Goal: Task Accomplishment & Management: Manage account settings

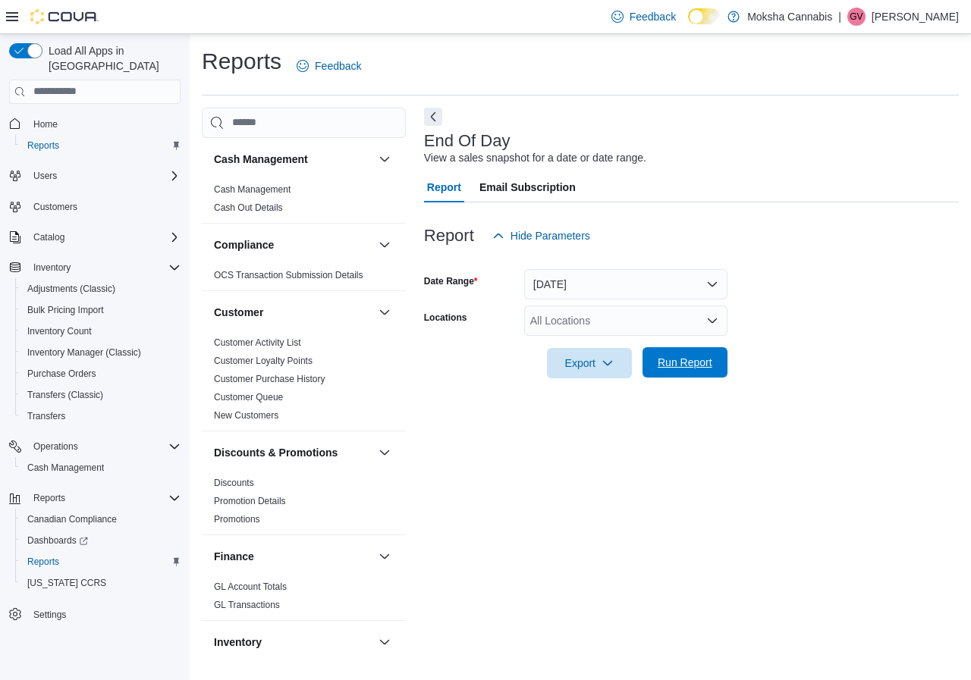
click at [700, 360] on span "Run Report" at bounding box center [685, 362] width 55 height 15
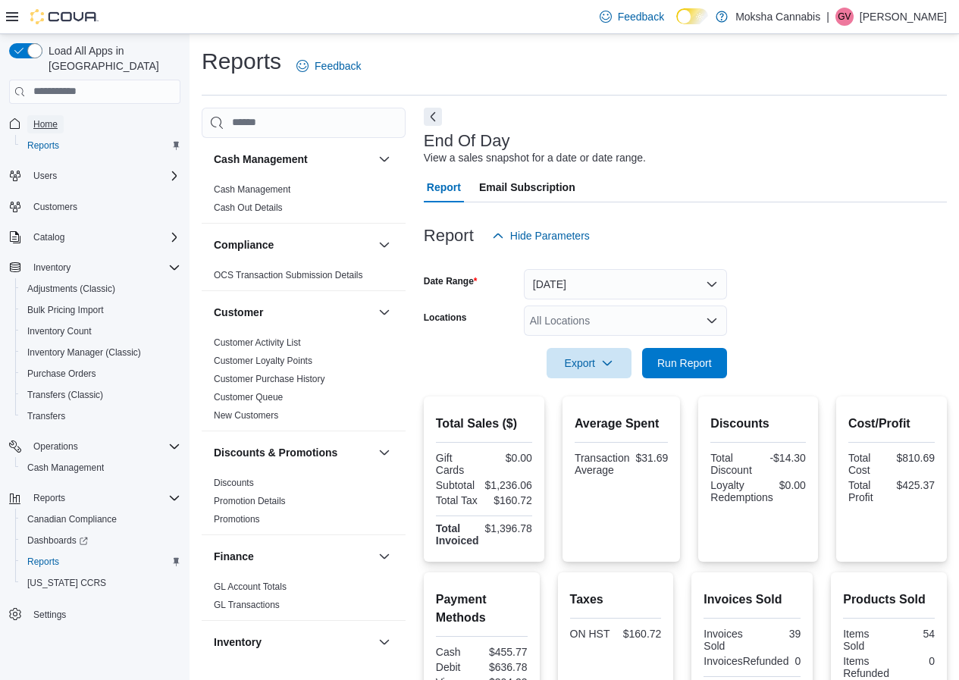
click at [39, 118] on span "Home" at bounding box center [45, 124] width 24 height 12
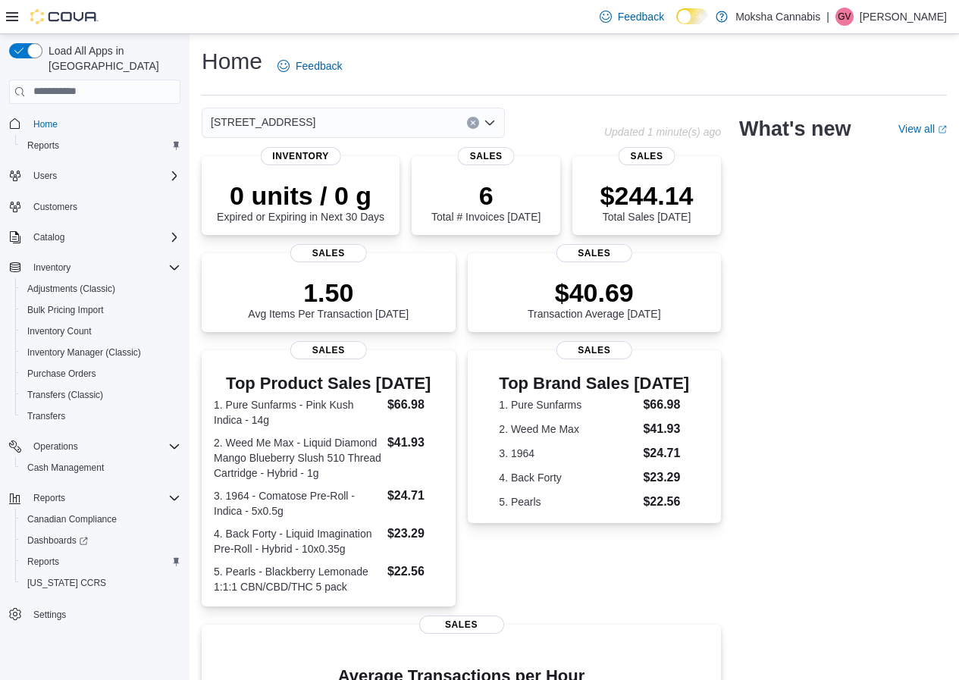
click at [354, 130] on div "[STREET_ADDRESS]" at bounding box center [353, 123] width 303 height 30
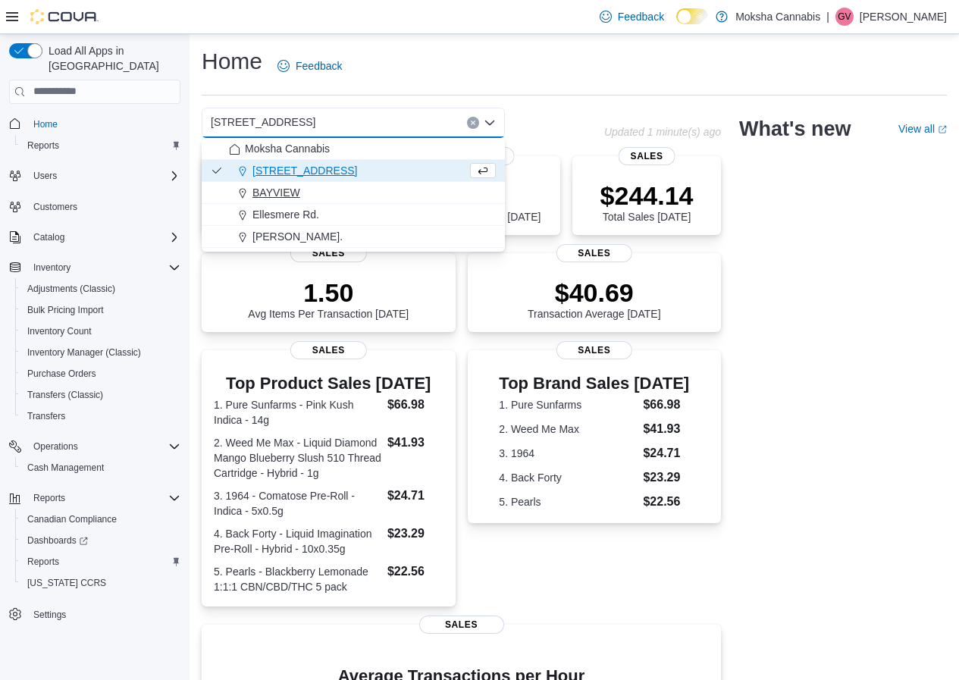
click at [328, 196] on div "BAYVIEW" at bounding box center [362, 192] width 267 height 15
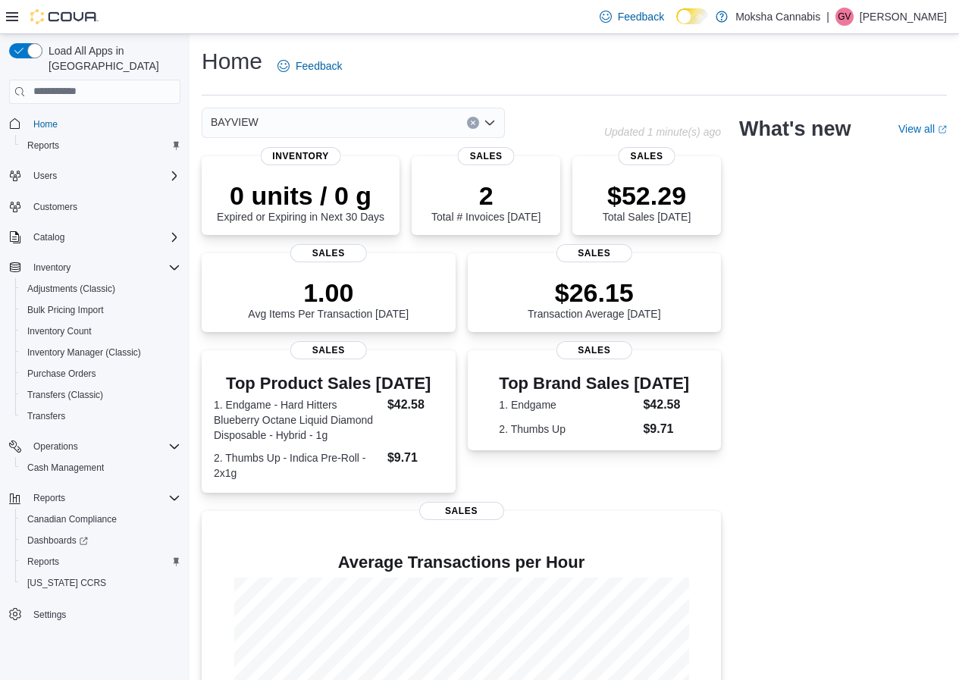
click at [328, 125] on div "BAYVIEW Combo box. Selected. BAYVIEW. Press Backspace to delete BAYVIEW. Combo …" at bounding box center [353, 123] width 303 height 30
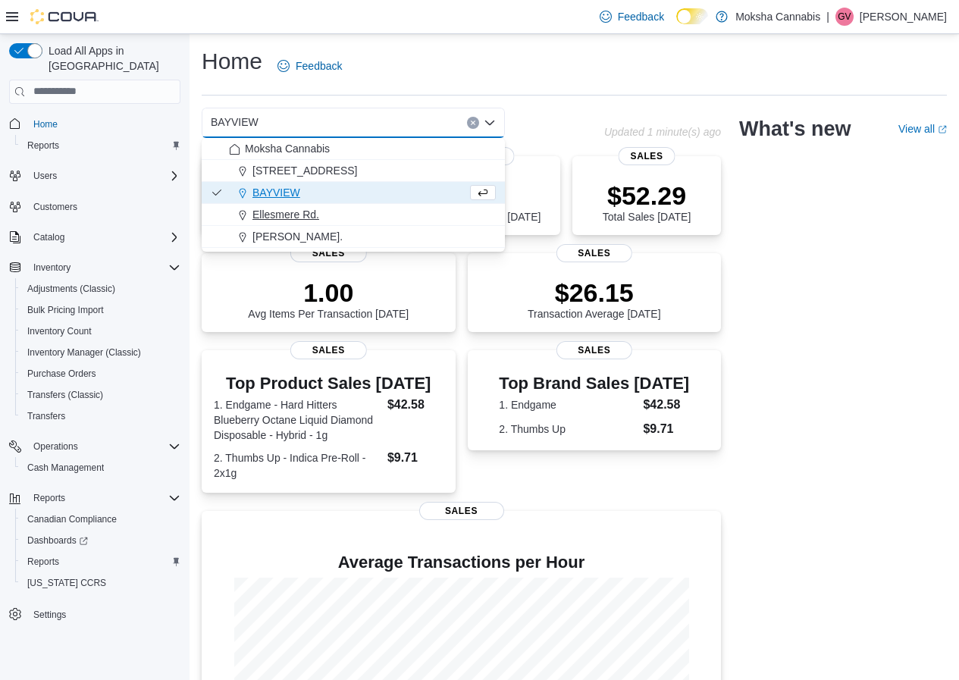
click at [290, 213] on span "Ellesmere Rd." at bounding box center [286, 214] width 67 height 15
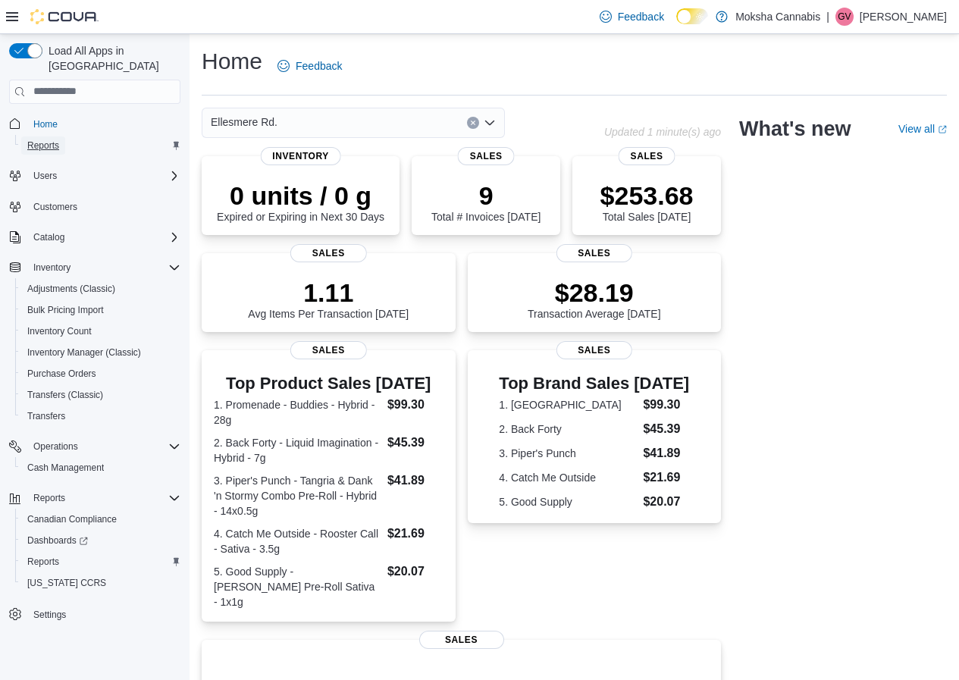
click at [49, 140] on span "Reports" at bounding box center [43, 146] width 32 height 12
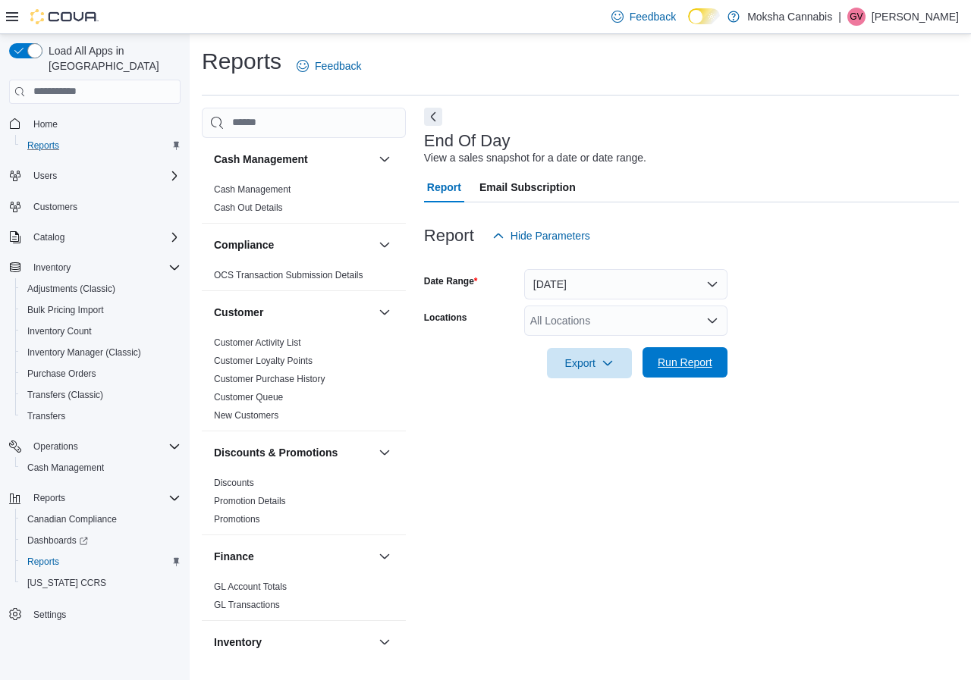
click at [698, 358] on span "Run Report" at bounding box center [685, 362] width 55 height 15
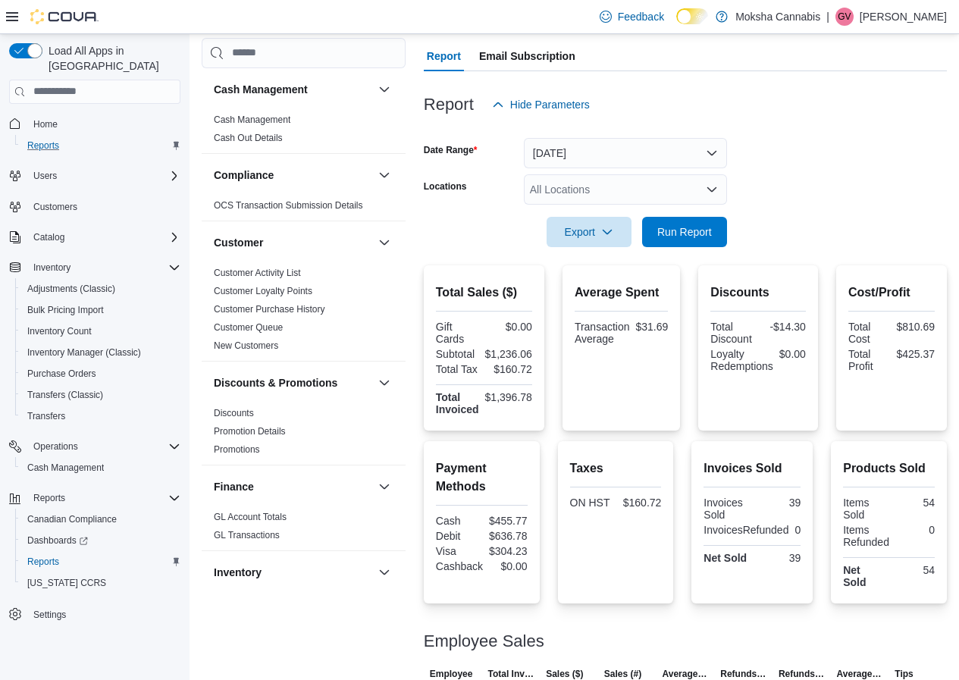
scroll to position [335, 0]
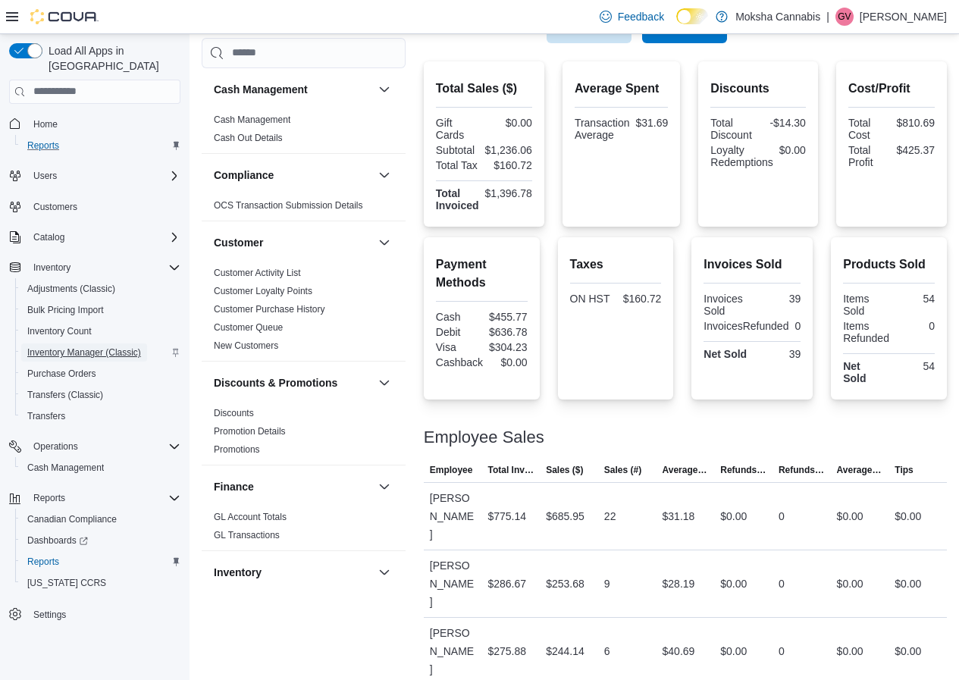
click at [72, 347] on span "Inventory Manager (Classic)" at bounding box center [84, 353] width 114 height 12
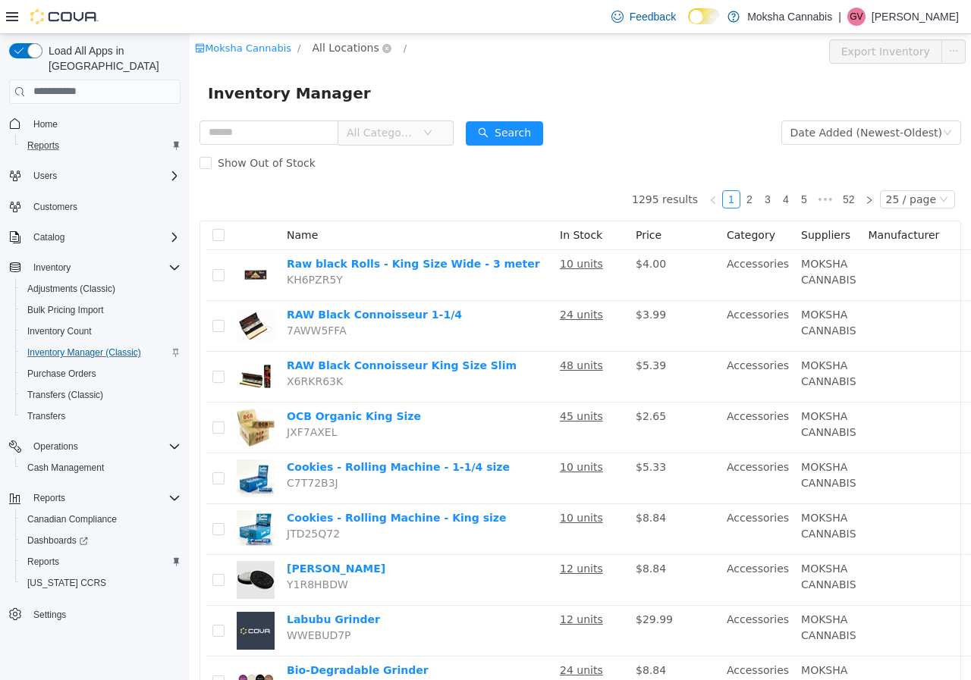
click at [334, 50] on span "All Locations" at bounding box center [345, 47] width 67 height 17
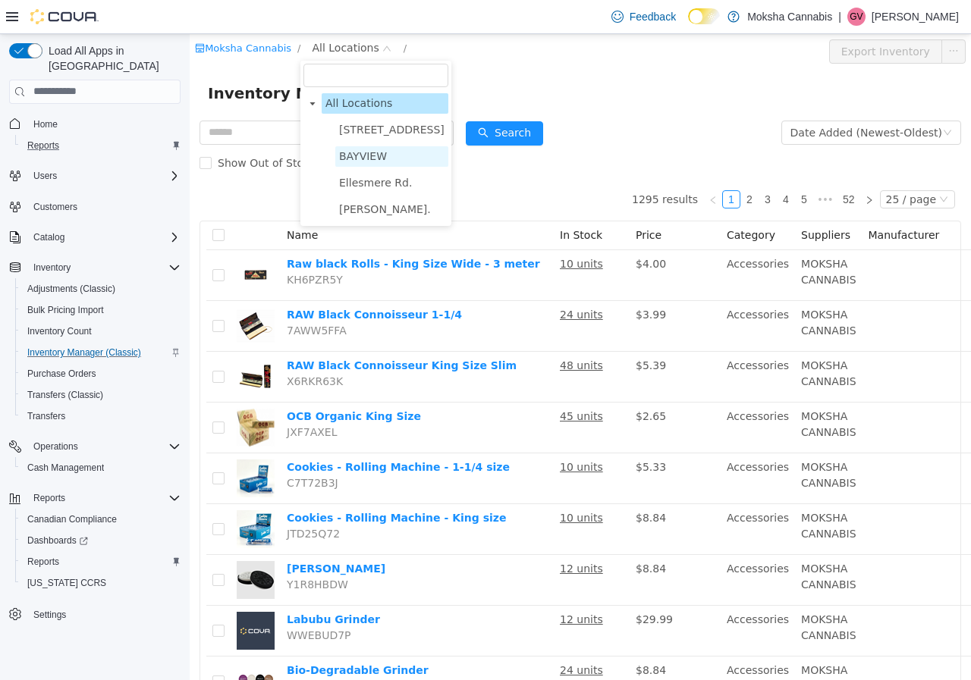
click at [360, 149] on span "BAYVIEW" at bounding box center [363, 155] width 48 height 12
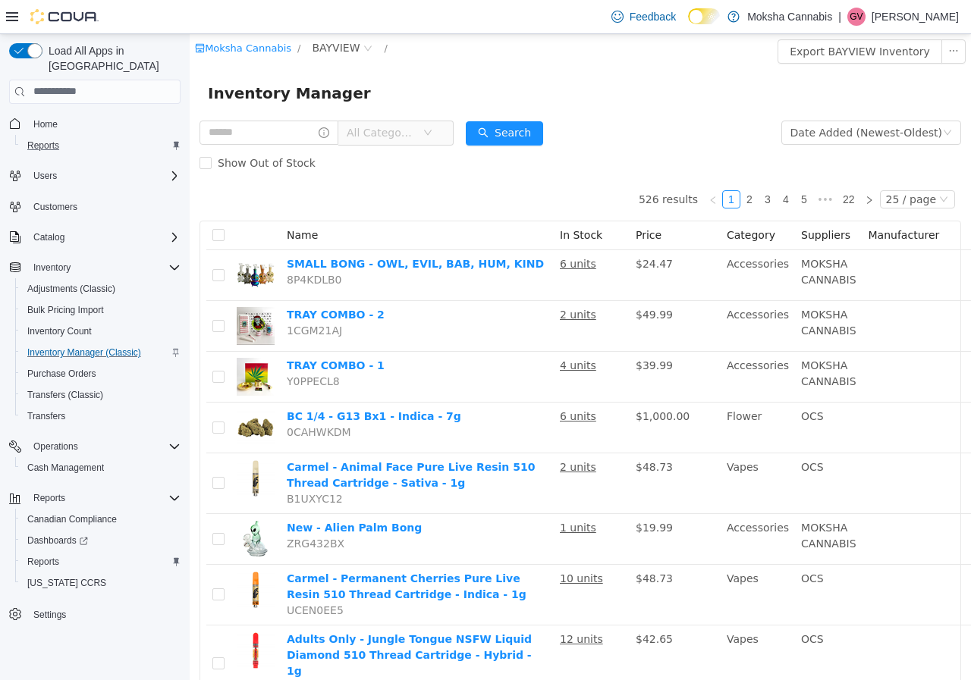
click at [404, 135] on span "All Categories" at bounding box center [381, 131] width 69 height 15
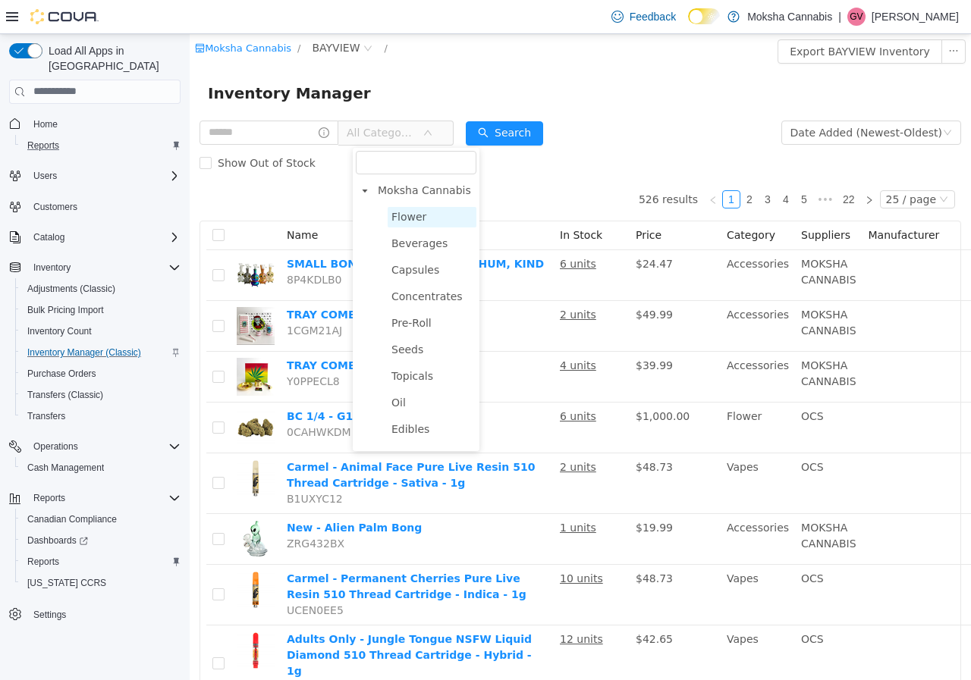
click at [432, 224] on span "Flower" at bounding box center [432, 216] width 89 height 20
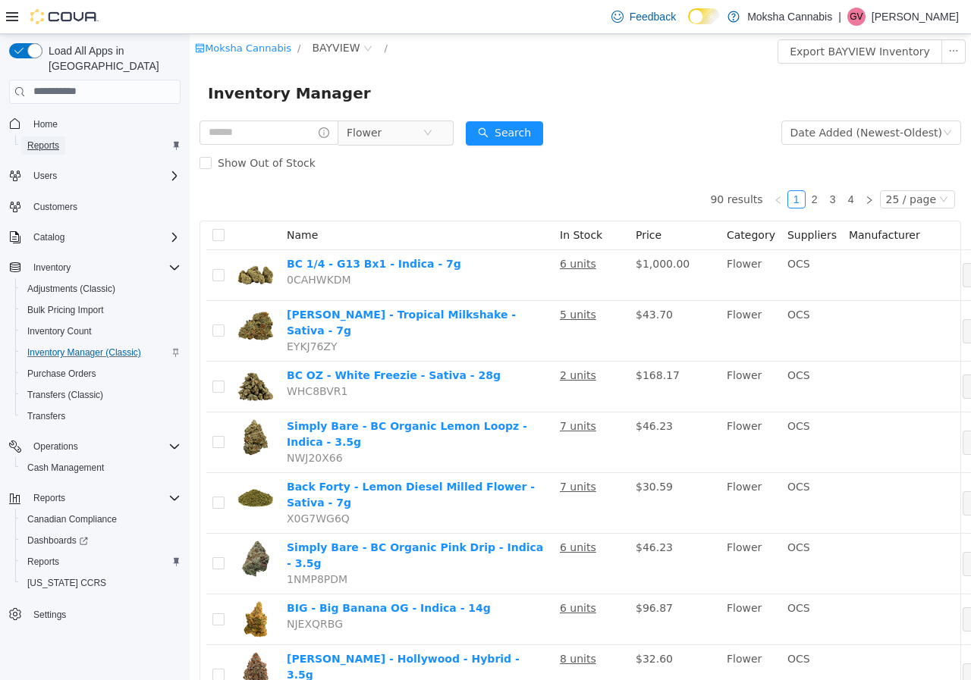
click at [49, 140] on span "Reports" at bounding box center [43, 146] width 32 height 12
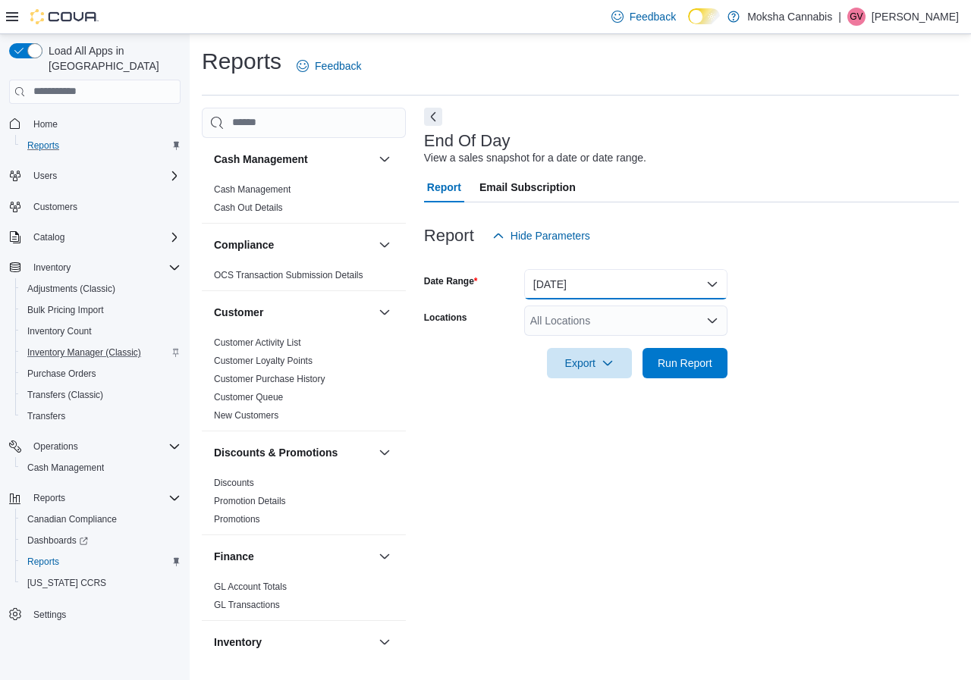
click at [625, 287] on button "Today" at bounding box center [625, 284] width 203 height 30
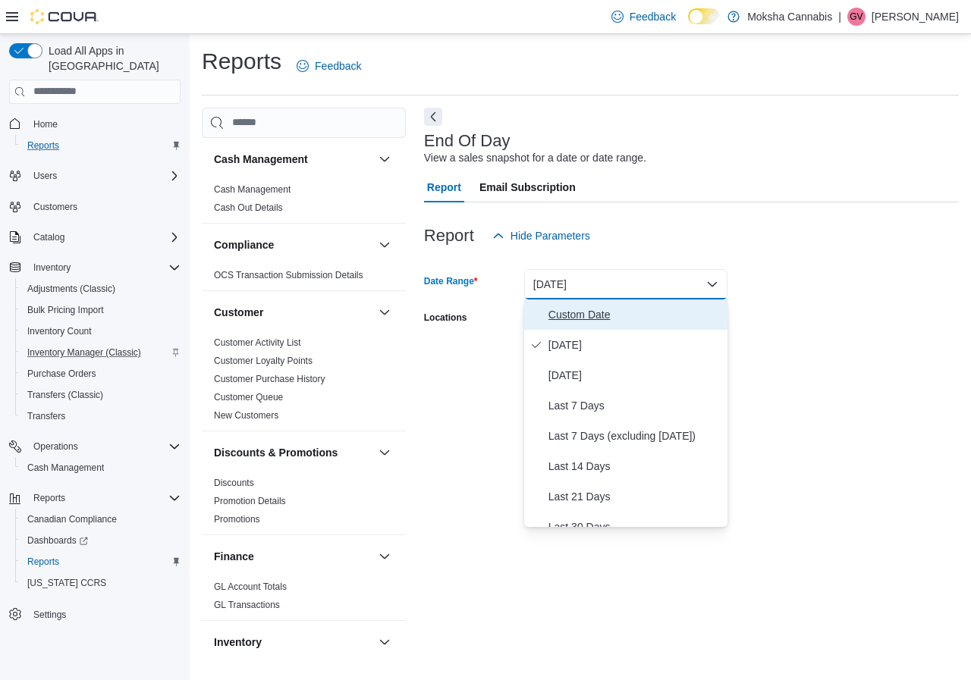
click at [626, 316] on span "Custom Date" at bounding box center [634, 315] width 173 height 18
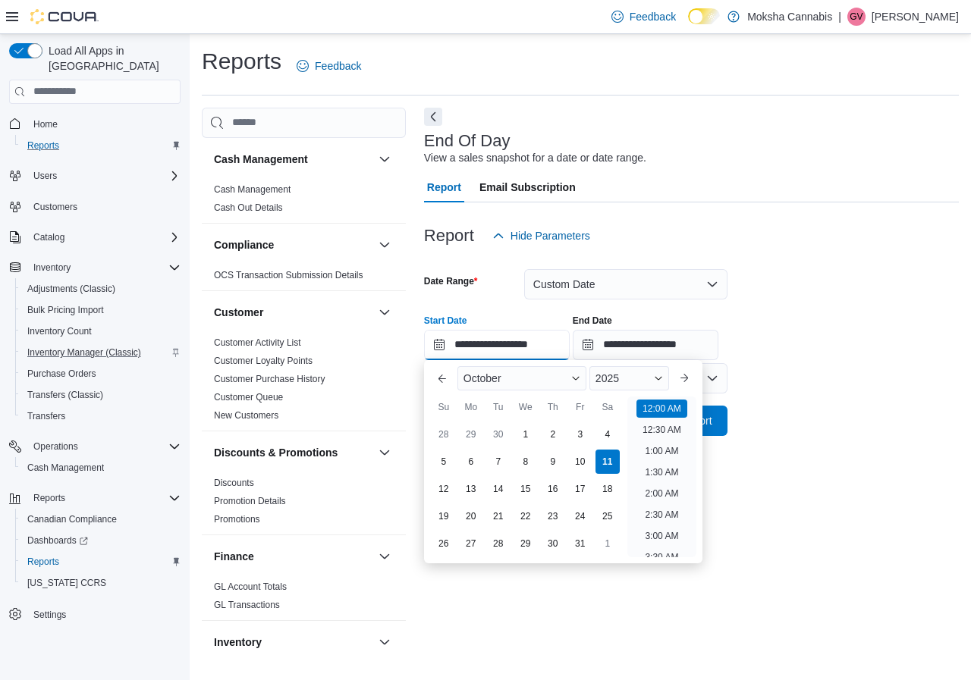
click at [553, 344] on input "**********" at bounding box center [497, 345] width 146 height 30
click at [517, 427] on div "1" at bounding box center [525, 434] width 27 height 27
type input "**********"
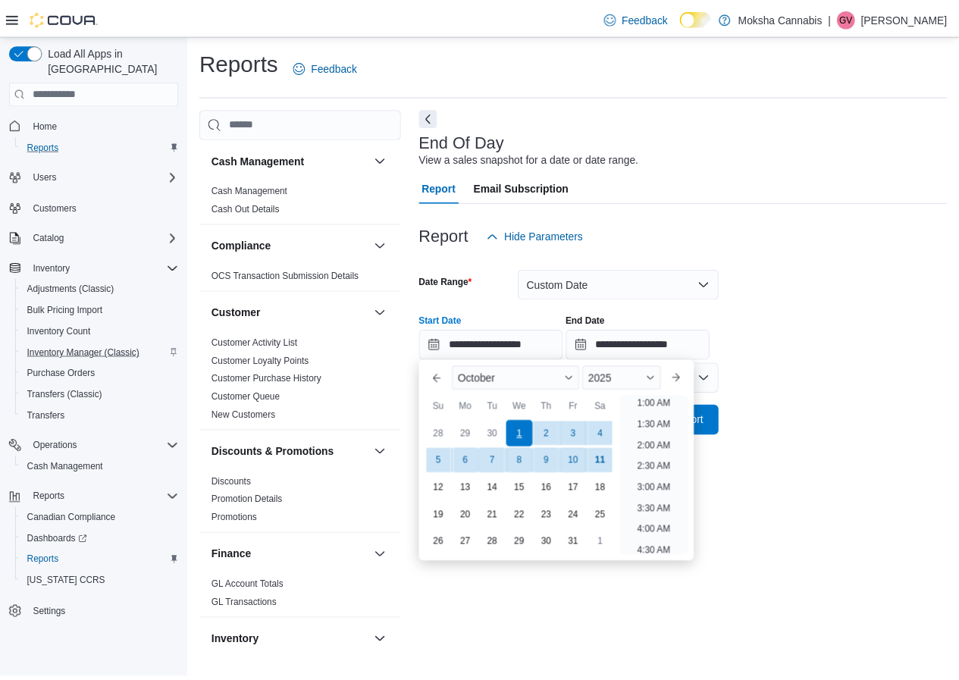
scroll to position [3, 0]
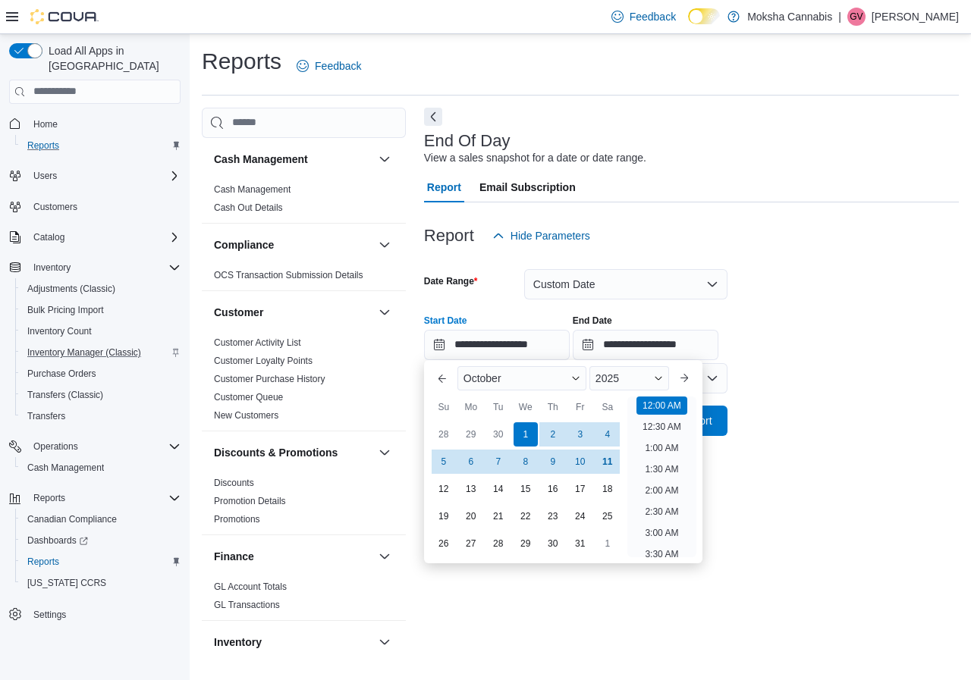
click at [815, 374] on form "**********" at bounding box center [691, 343] width 535 height 185
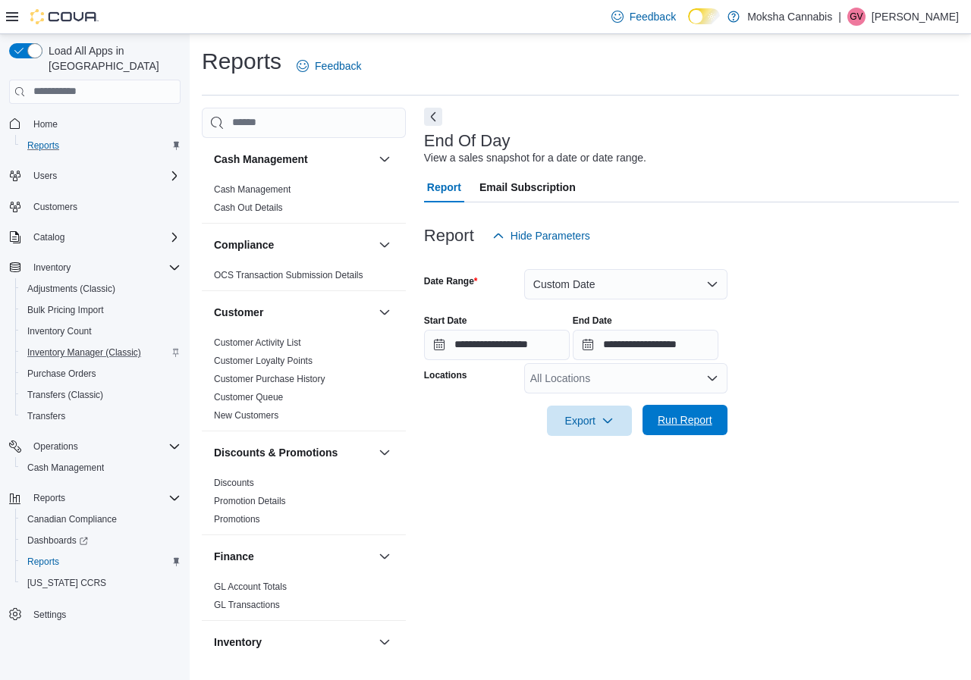
click at [667, 416] on span "Run Report" at bounding box center [685, 420] width 55 height 15
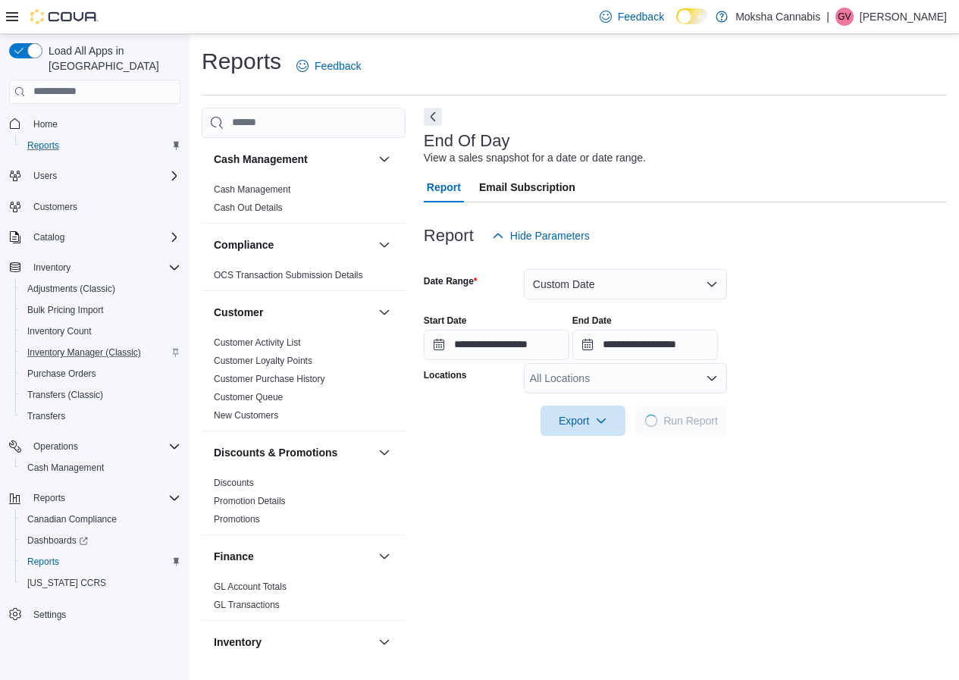
click at [634, 388] on div "All Locations" at bounding box center [625, 378] width 203 height 30
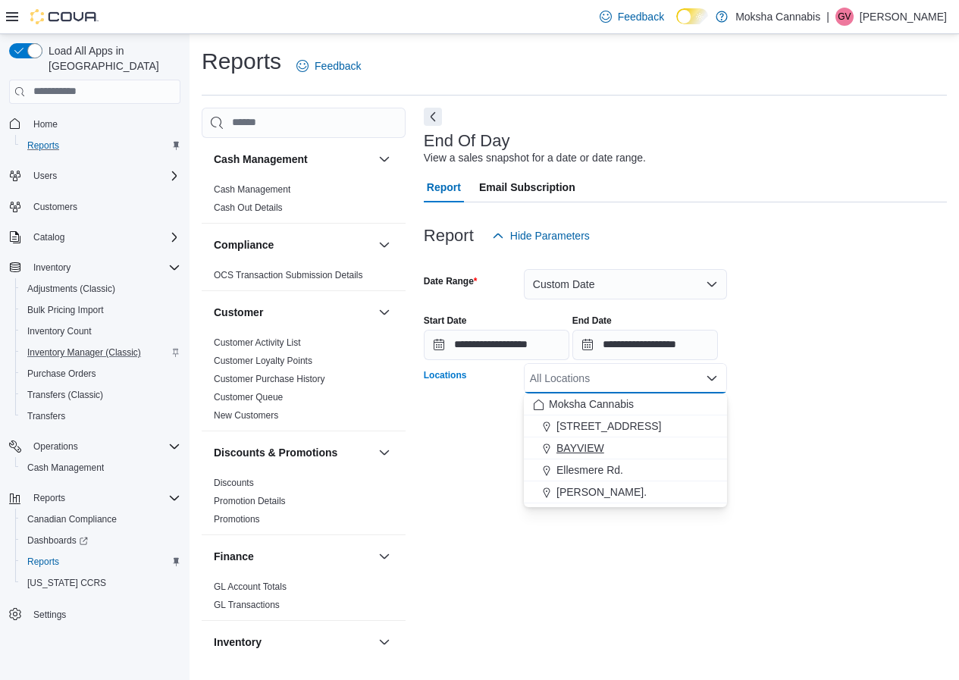
click at [573, 444] on span "BAYVIEW" at bounding box center [581, 448] width 48 height 15
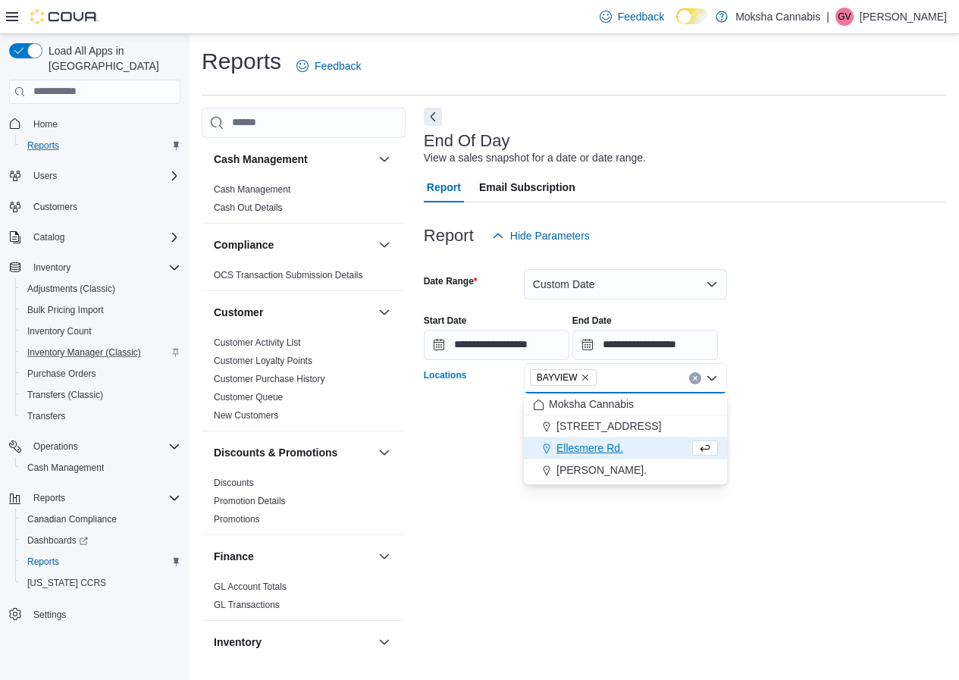
click at [871, 332] on div "**********" at bounding box center [685, 332] width 523 height 58
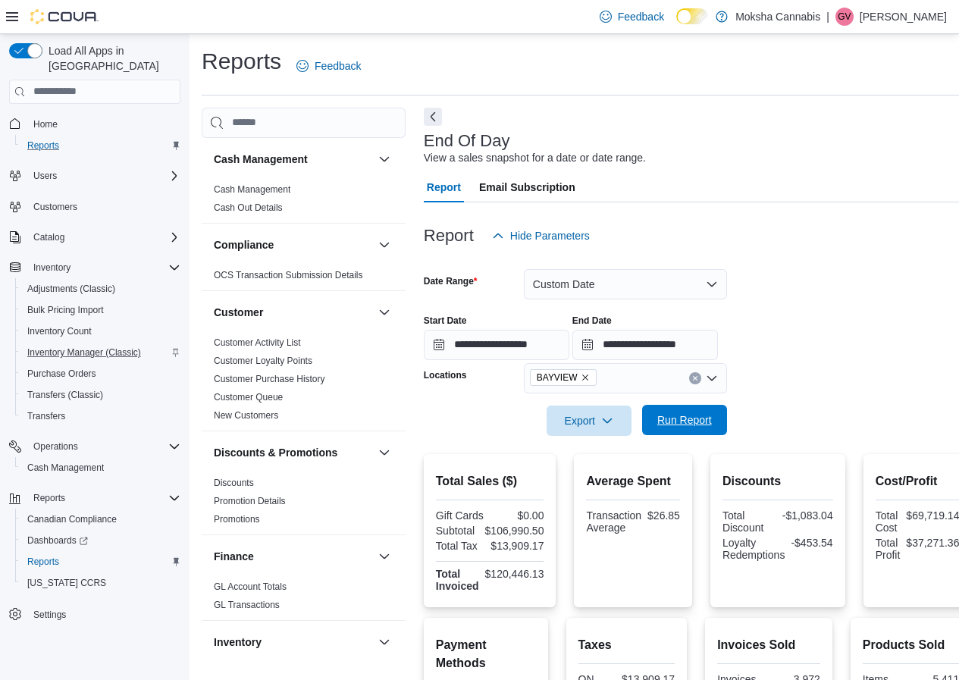
click at [679, 416] on span "Run Report" at bounding box center [685, 420] width 55 height 15
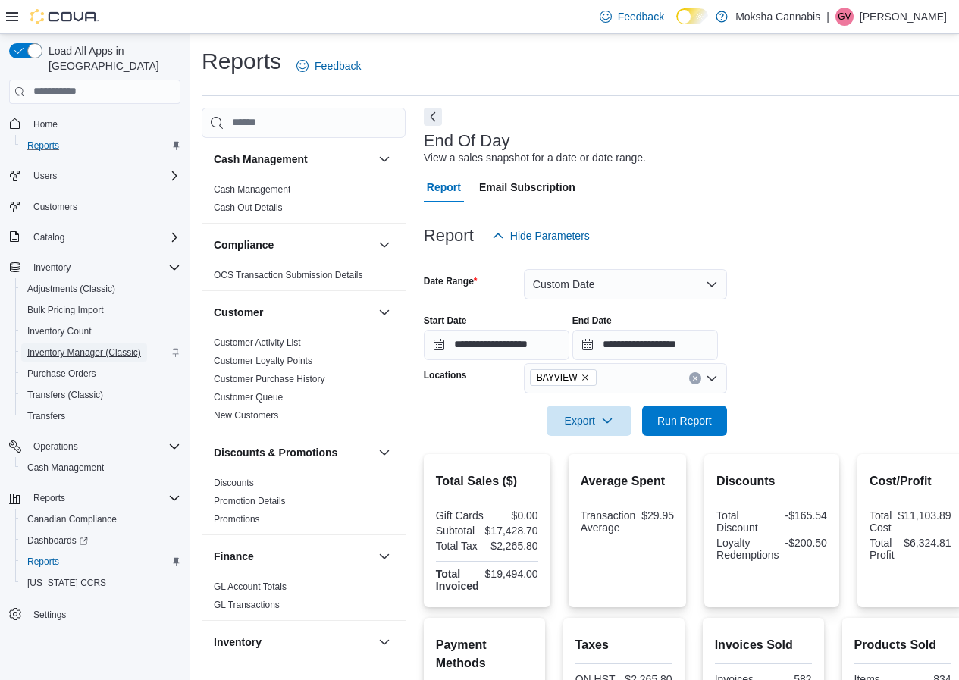
click at [77, 347] on span "Inventory Manager (Classic)" at bounding box center [84, 353] width 114 height 12
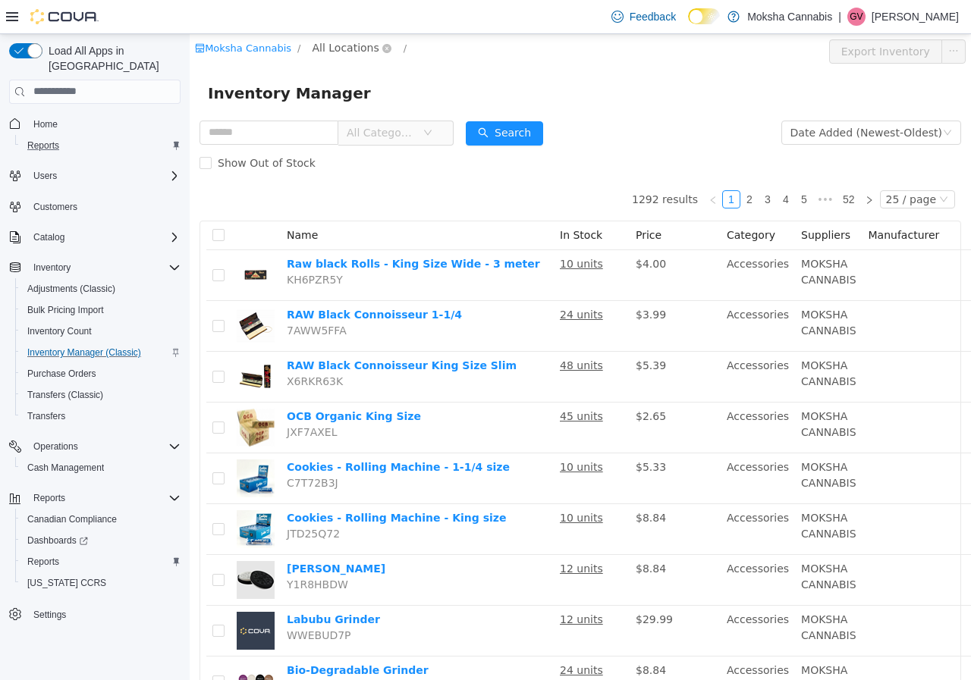
click at [334, 50] on span "All Locations" at bounding box center [345, 47] width 67 height 17
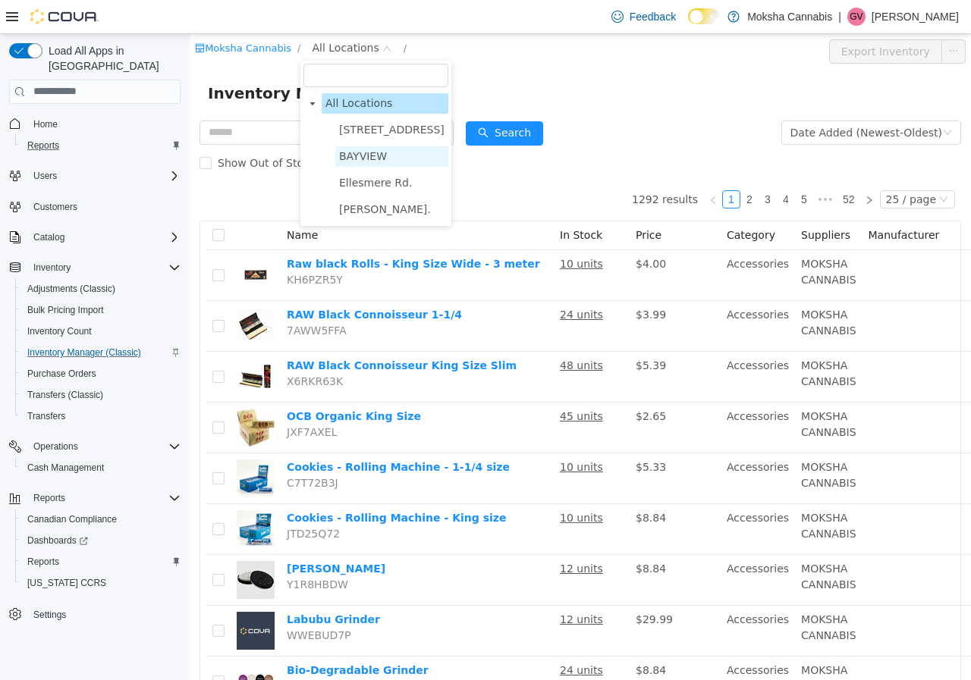
click at [362, 159] on span "BAYVIEW" at bounding box center [363, 155] width 48 height 12
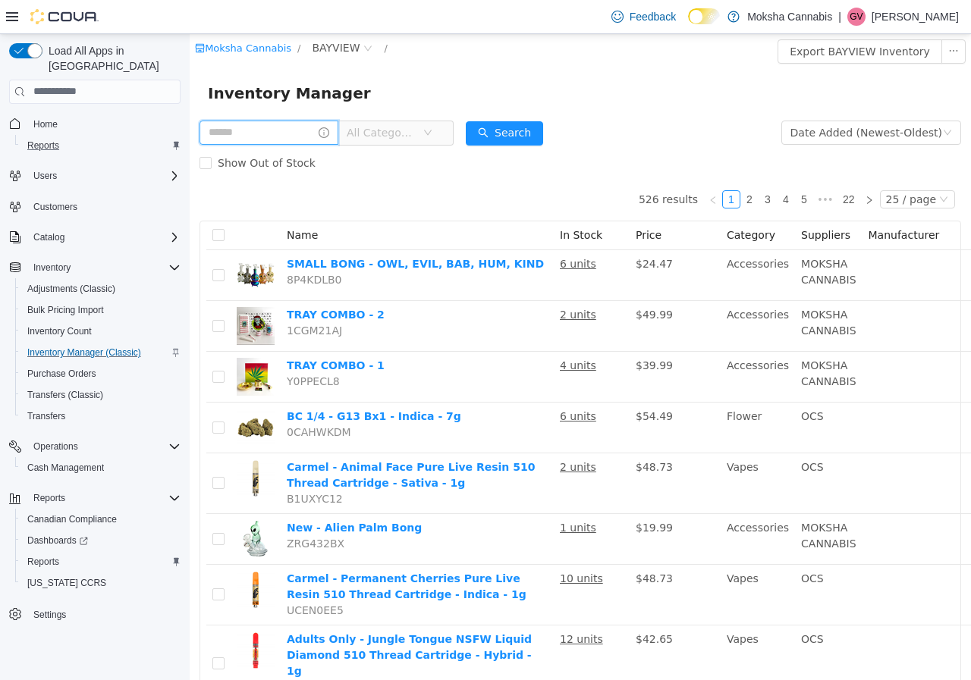
click at [252, 125] on input "text" at bounding box center [268, 132] width 139 height 24
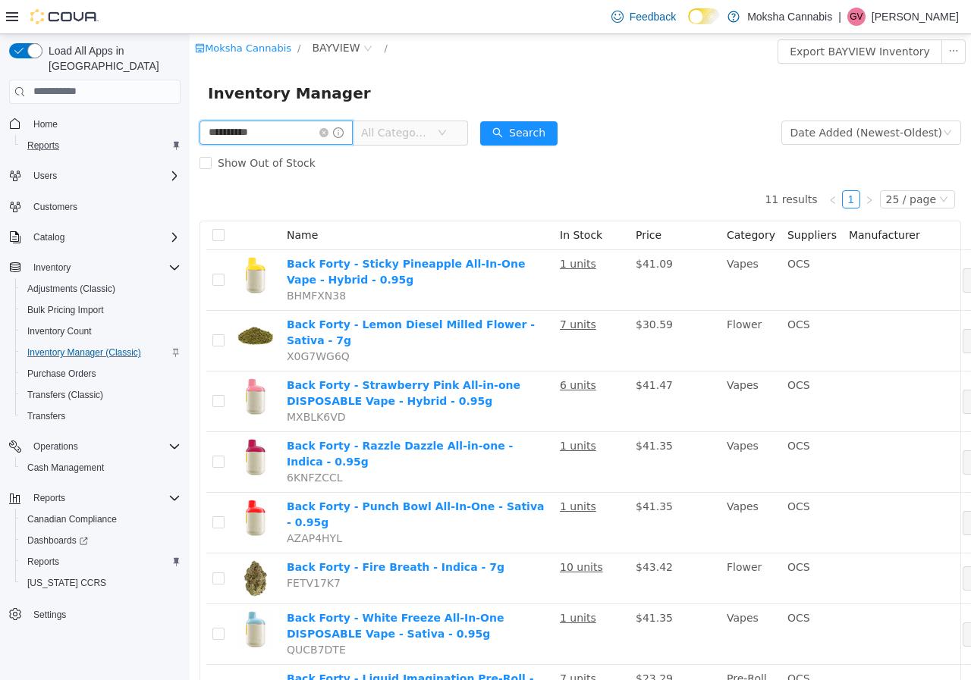
drag, startPoint x: 272, startPoint y: 132, endPoint x: 153, endPoint y: 118, distance: 119.2
click at [190, 118] on html "**********" at bounding box center [580, 356] width 781 height 646
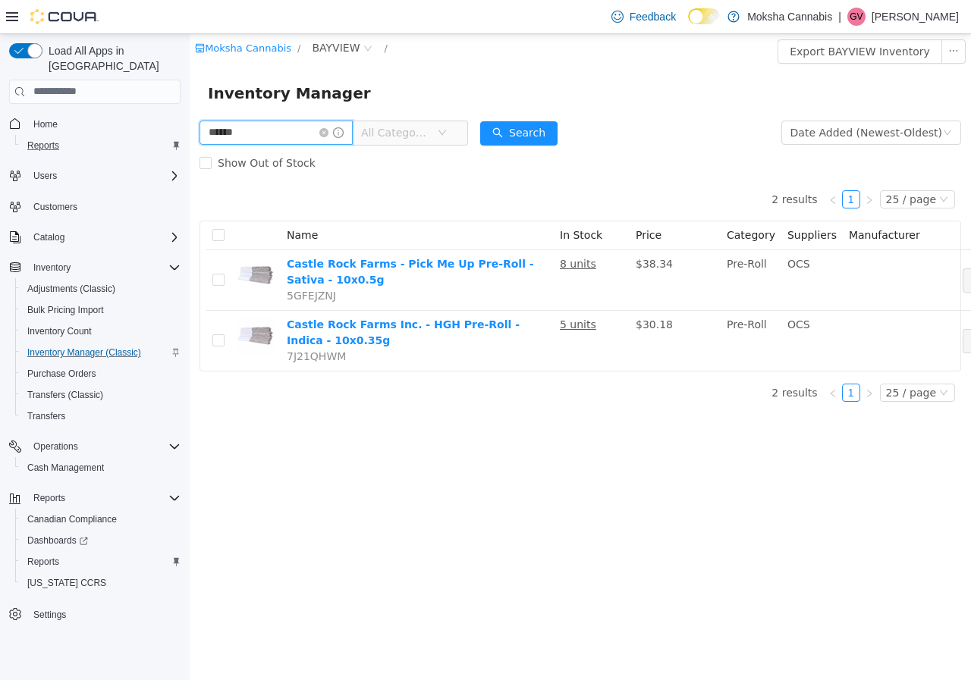
drag, startPoint x: 250, startPoint y: 128, endPoint x: 159, endPoint y: 128, distance: 90.2
click at [190, 128] on html "Moksha Cannabis / BAYVIEW / Export BAYVIEW Inventory Inventory Manager ****** A…" at bounding box center [580, 356] width 781 height 646
type input "*****"
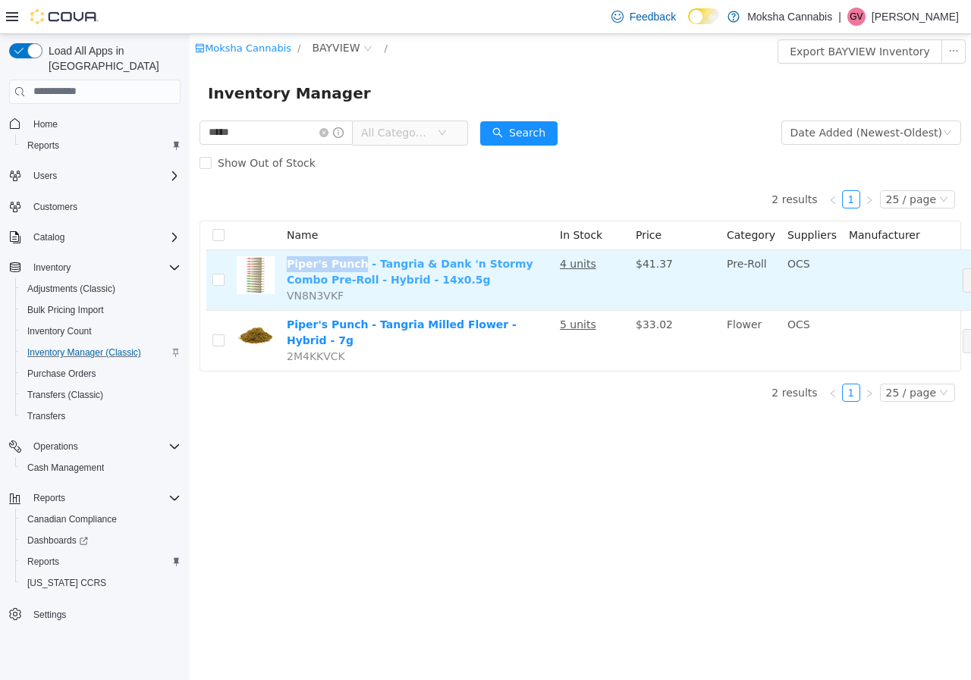
drag, startPoint x: 286, startPoint y: 264, endPoint x: 350, endPoint y: 263, distance: 63.7
click at [350, 263] on td "Piper's Punch - Tangria & Dank 'n Stormy Combo Pre-Roll - Hybrid - 14x0.5g VN8N…" at bounding box center [417, 280] width 273 height 61
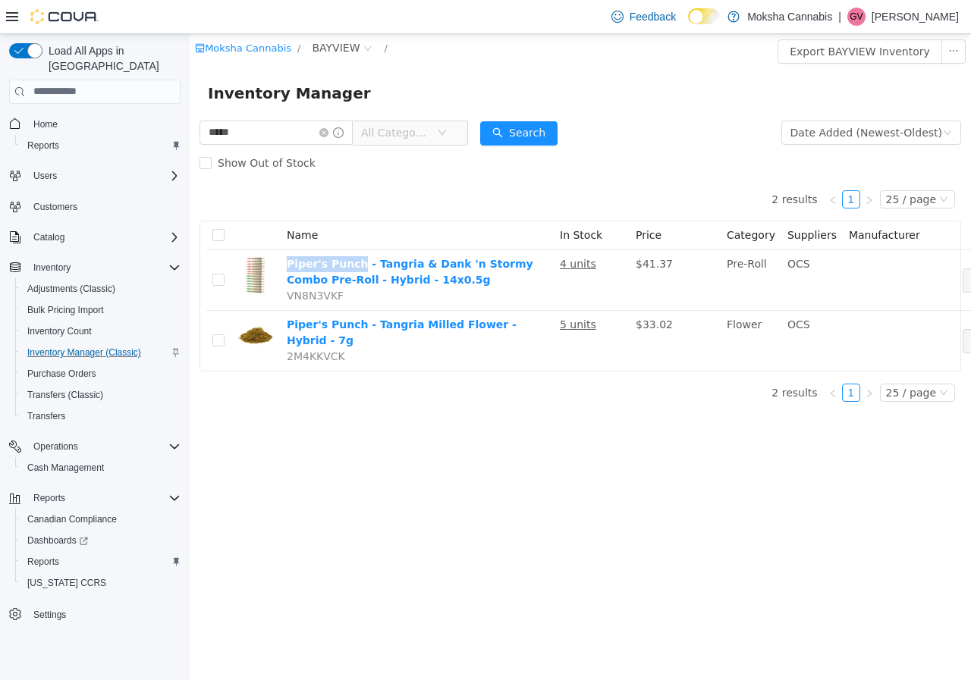
copy link "Piper's Punch"
drag, startPoint x: 179, startPoint y: 363, endPoint x: 177, endPoint y: 388, distance: 25.1
click at [190, 388] on html "Moksha Cannabis / BAYVIEW / Export BAYVIEW Inventory Inventory Manager ***** Al…" at bounding box center [580, 356] width 781 height 646
click at [96, 491] on div "Reports" at bounding box center [103, 498] width 153 height 18
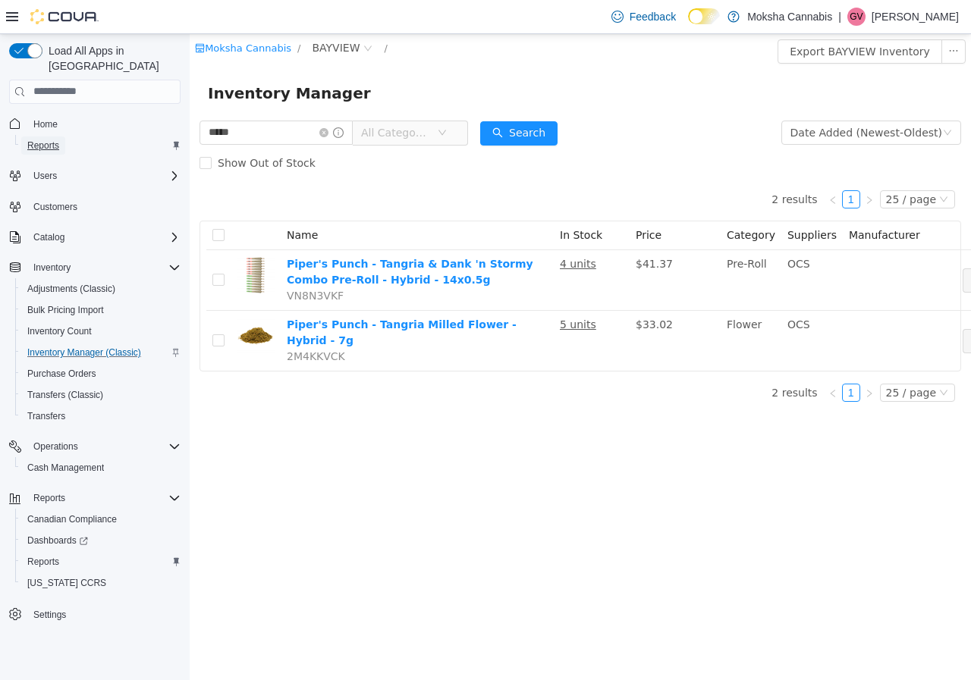
click at [52, 140] on span "Reports" at bounding box center [43, 146] width 32 height 12
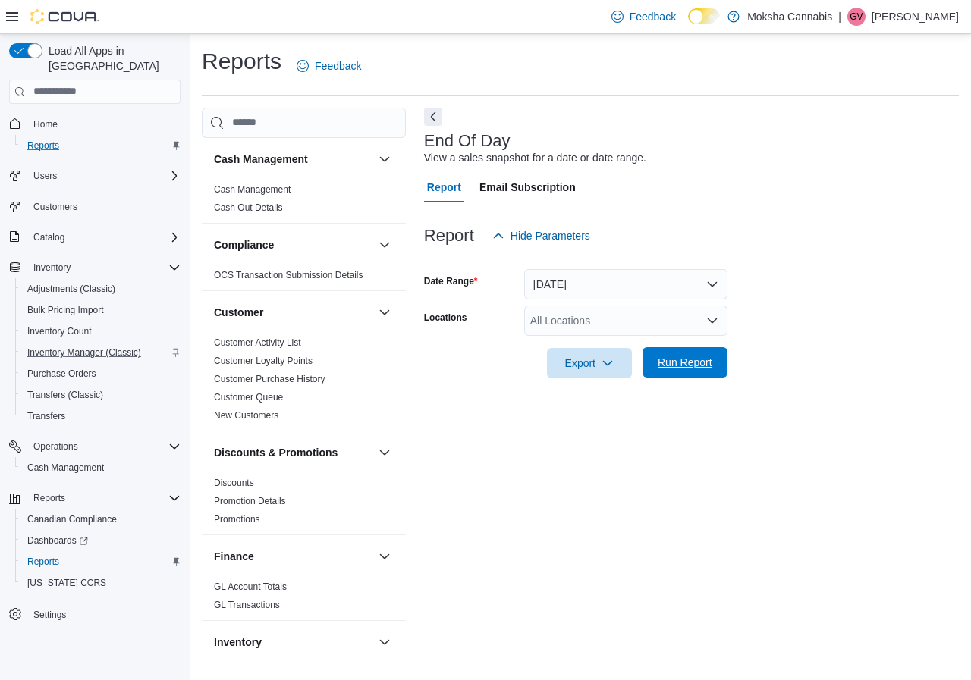
click at [695, 375] on span "Run Report" at bounding box center [684, 362] width 67 height 30
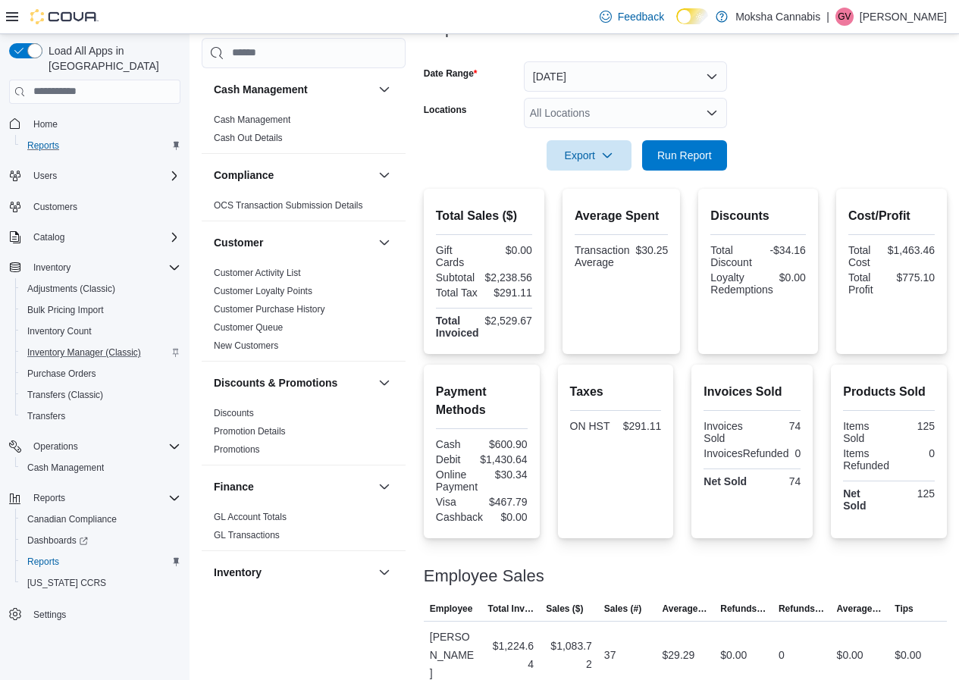
scroll to position [359, 0]
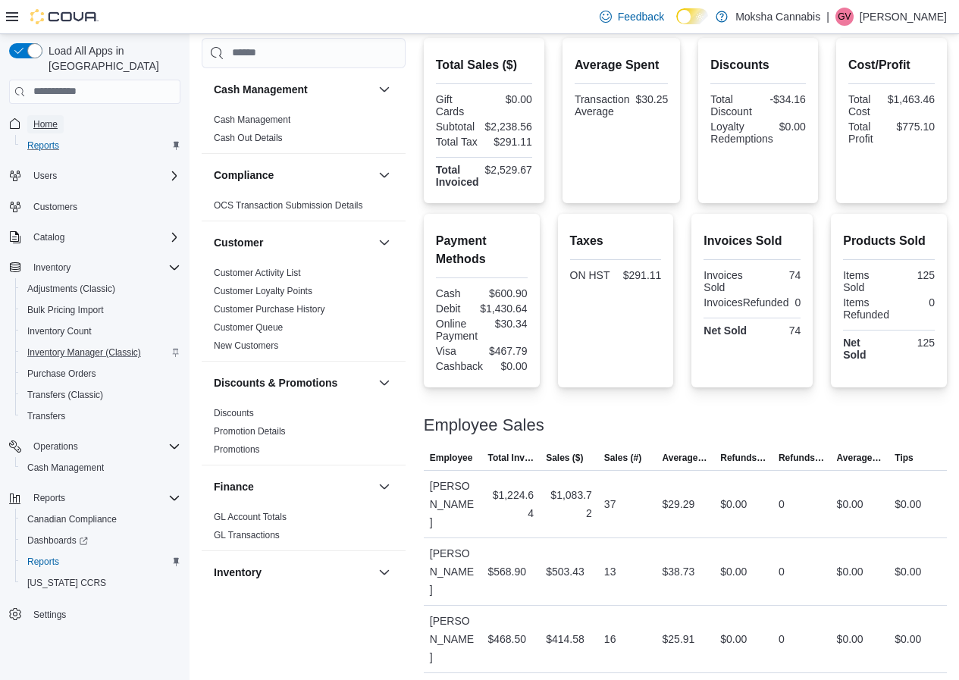
click at [42, 118] on span "Home" at bounding box center [45, 124] width 24 height 12
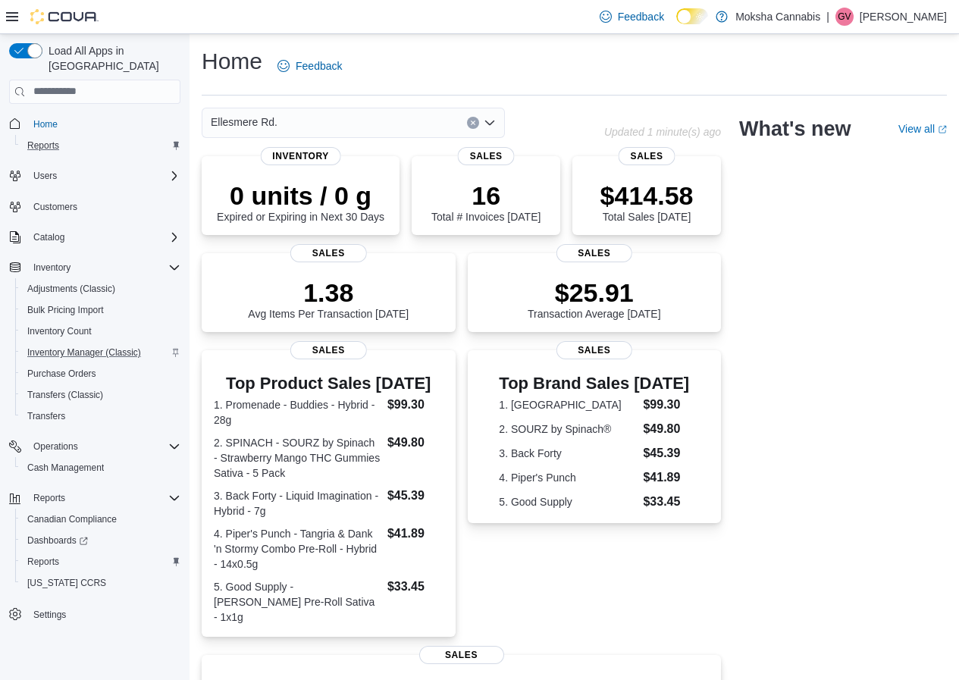
click at [334, 131] on div "Ellesmere Rd." at bounding box center [353, 123] width 303 height 30
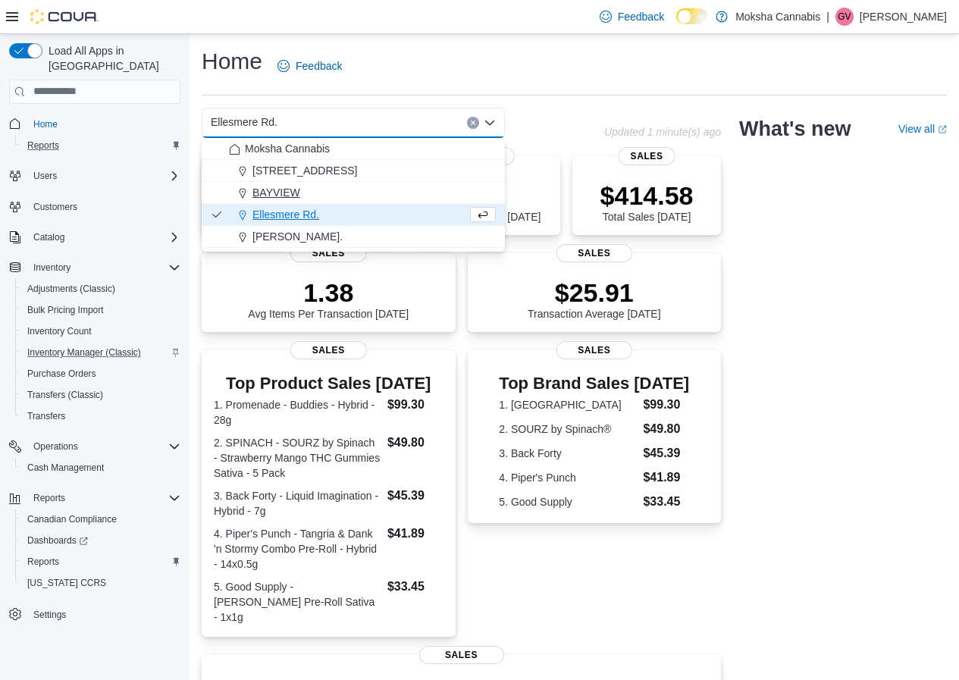
click at [317, 187] on div "BAYVIEW" at bounding box center [362, 192] width 267 height 15
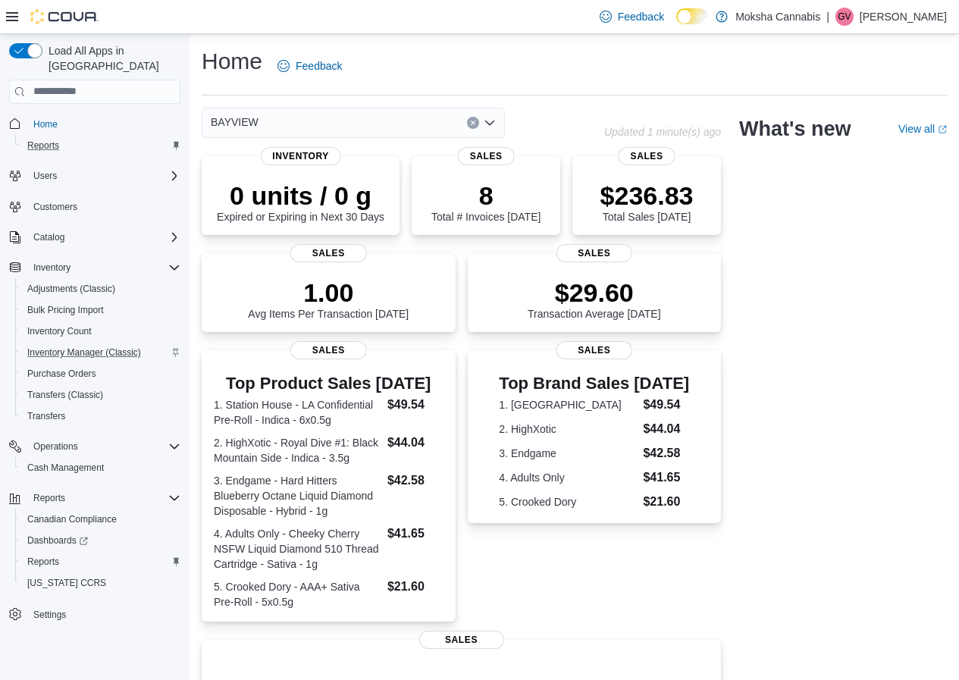
click at [334, 125] on div "BAYVIEW" at bounding box center [353, 123] width 303 height 30
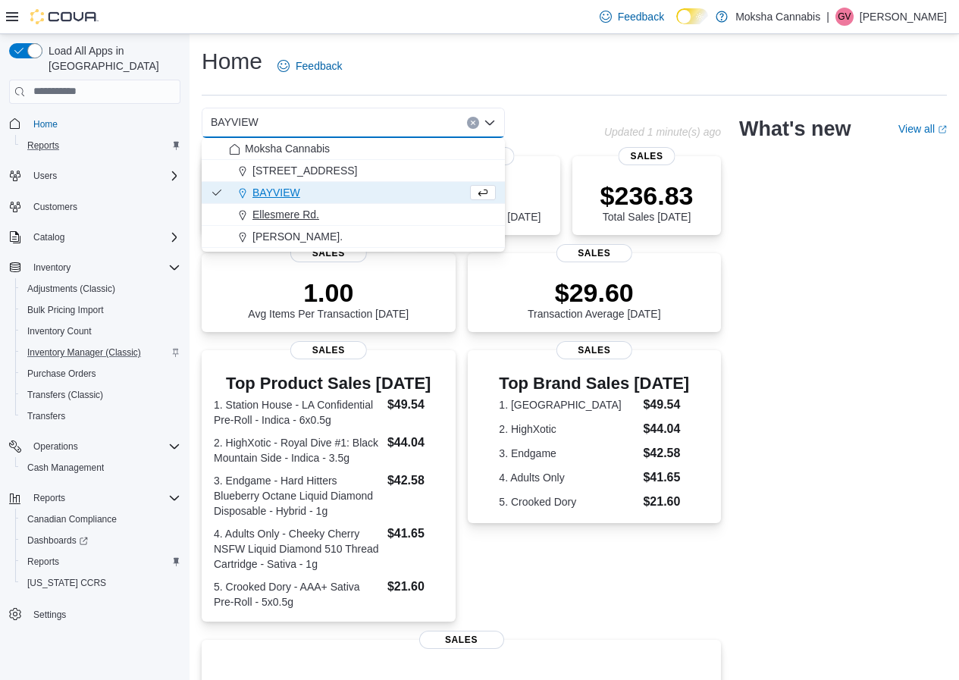
click at [269, 212] on span "Ellesmere Rd." at bounding box center [286, 214] width 67 height 15
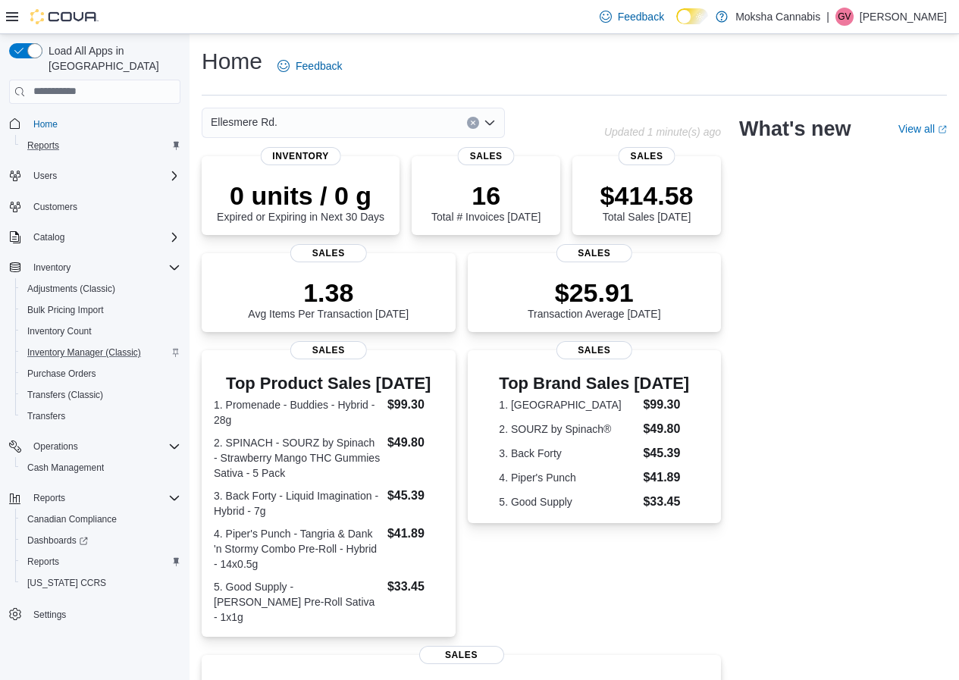
click at [300, 126] on div "Ellesmere Rd." at bounding box center [353, 123] width 303 height 30
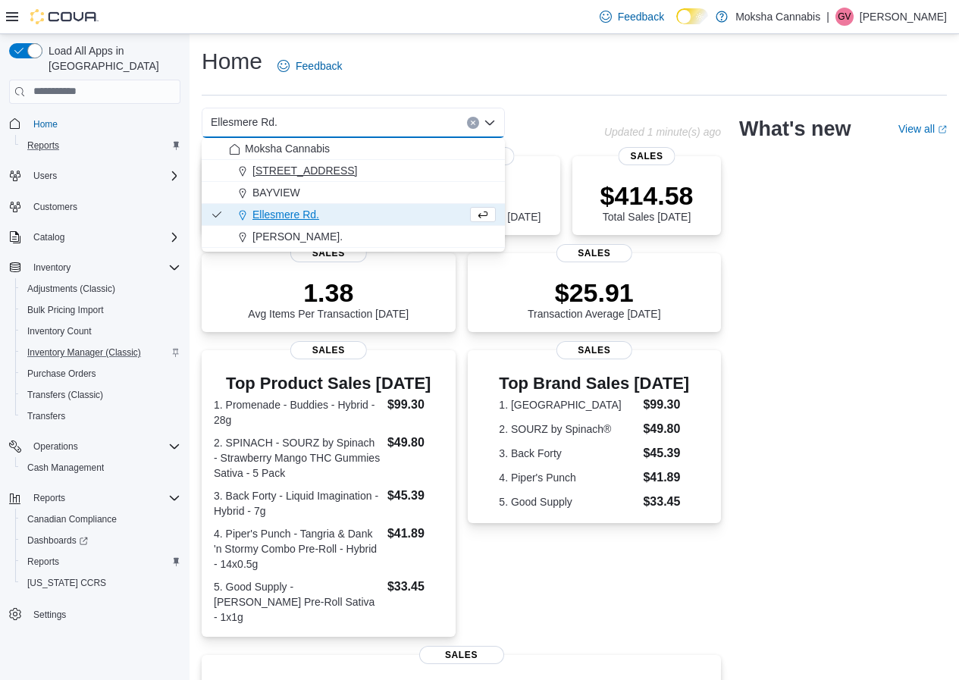
click at [307, 180] on button "2525-A Pharmacy Ave" at bounding box center [353, 171] width 303 height 22
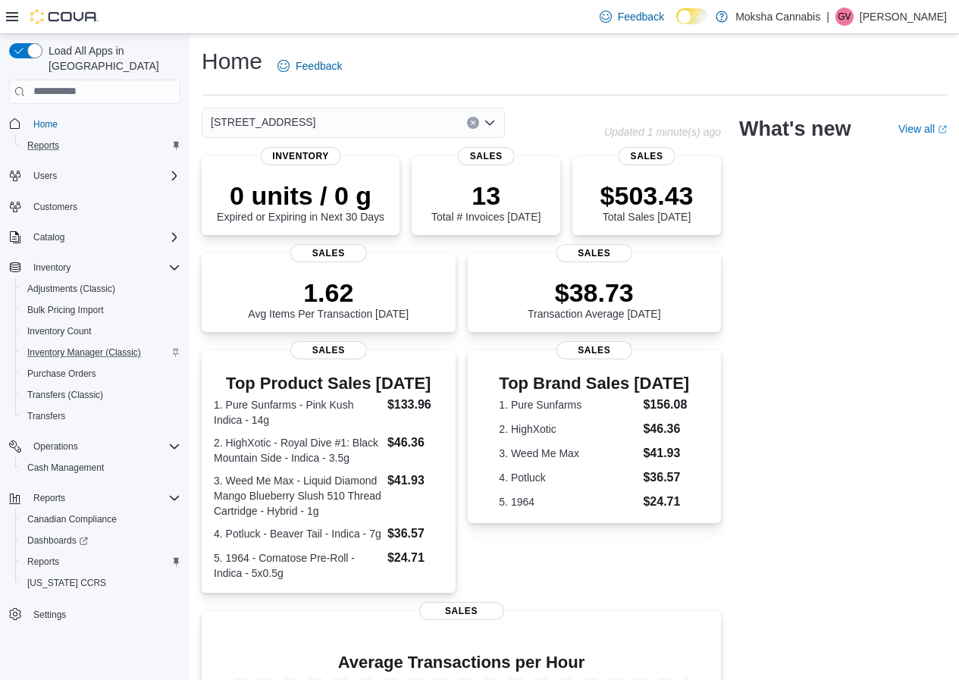
click at [341, 124] on div "2525-A Pharmacy Ave Combo box. Selected. 2525-A Pharmacy Ave. Press Backspace t…" at bounding box center [353, 123] width 303 height 30
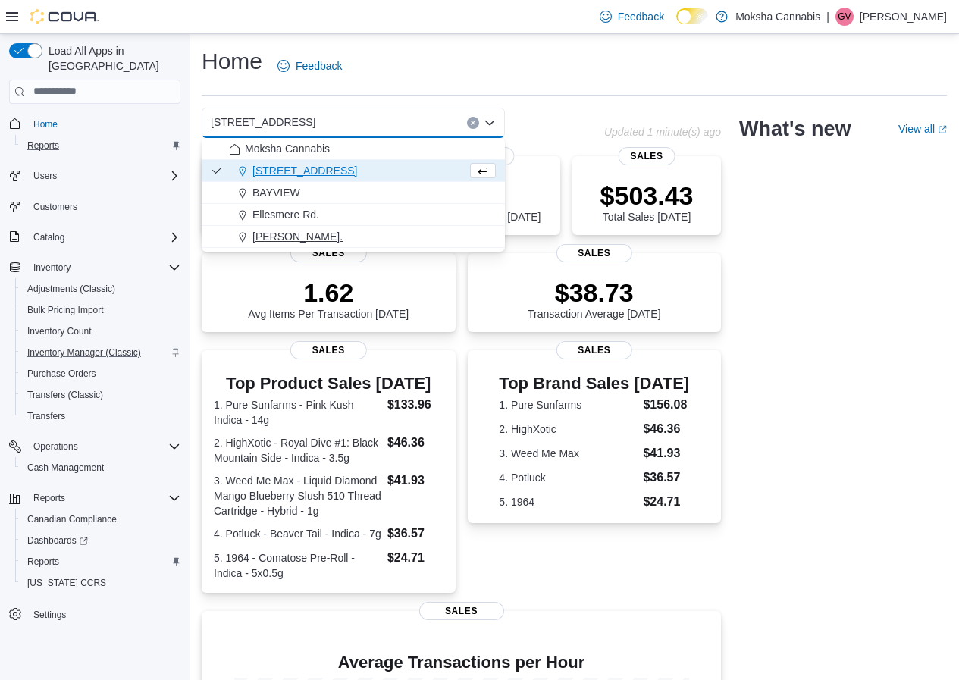
click at [307, 231] on div "JANE ST." at bounding box center [362, 236] width 267 height 15
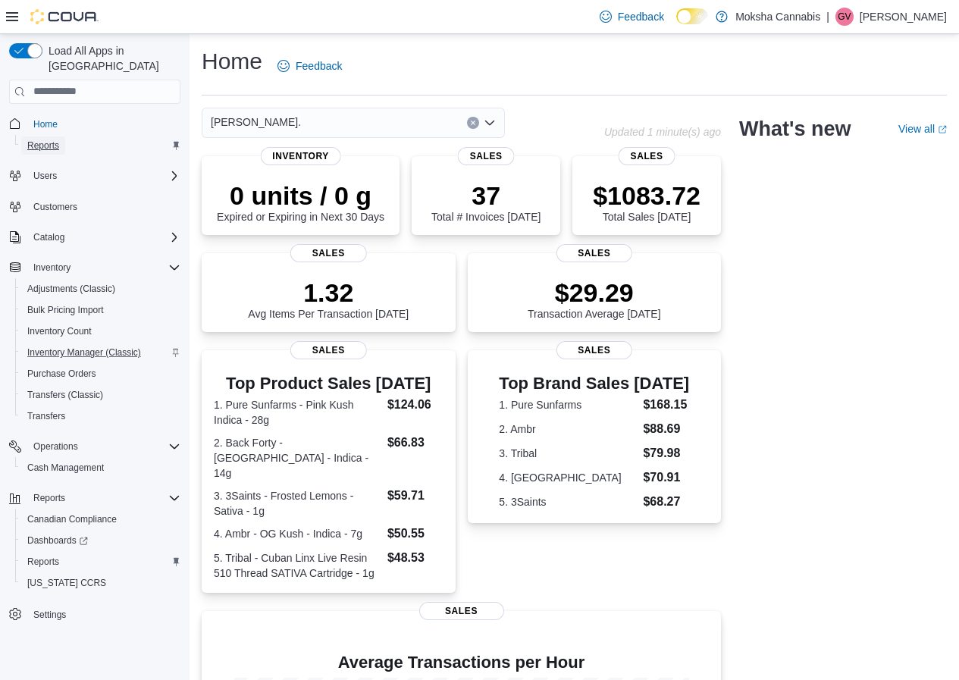
click at [51, 140] on span "Reports" at bounding box center [43, 146] width 32 height 12
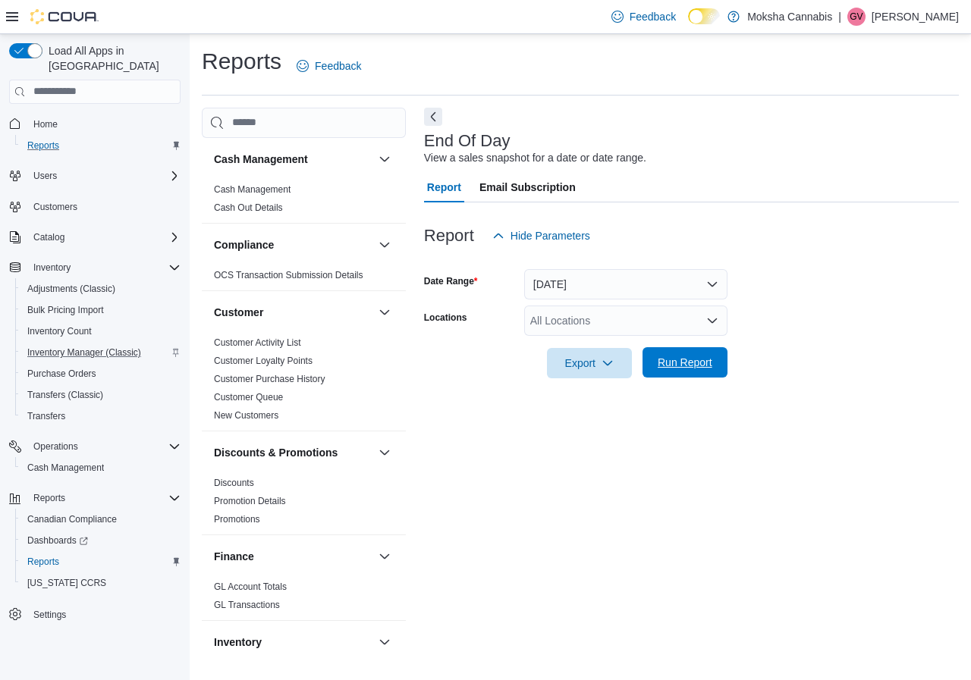
click at [724, 357] on button "Run Report" at bounding box center [684, 362] width 85 height 30
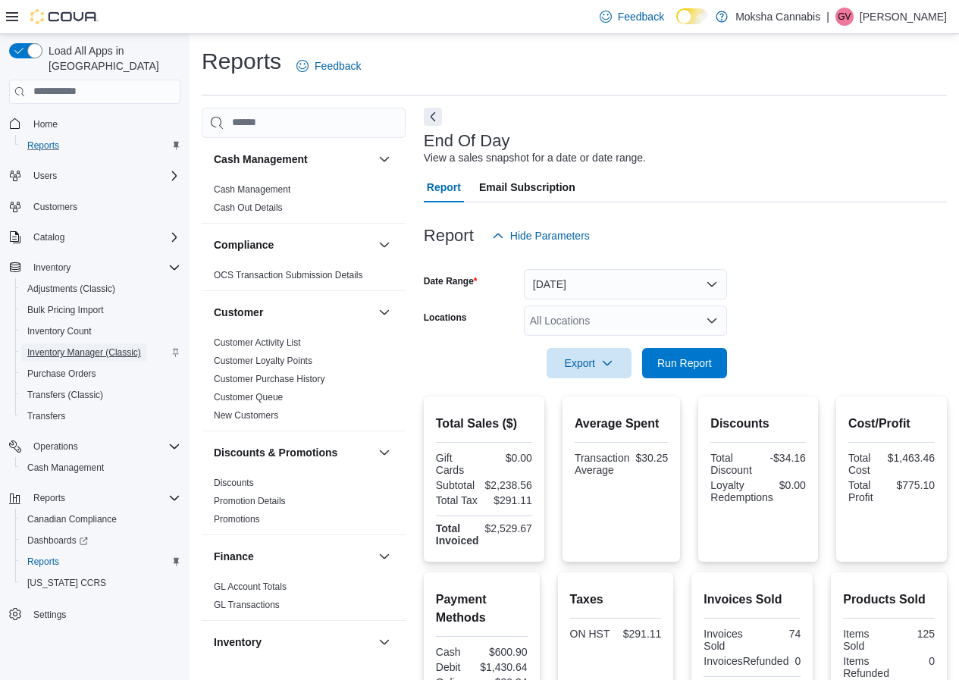
click at [67, 344] on span "Inventory Manager (Classic)" at bounding box center [84, 353] width 114 height 18
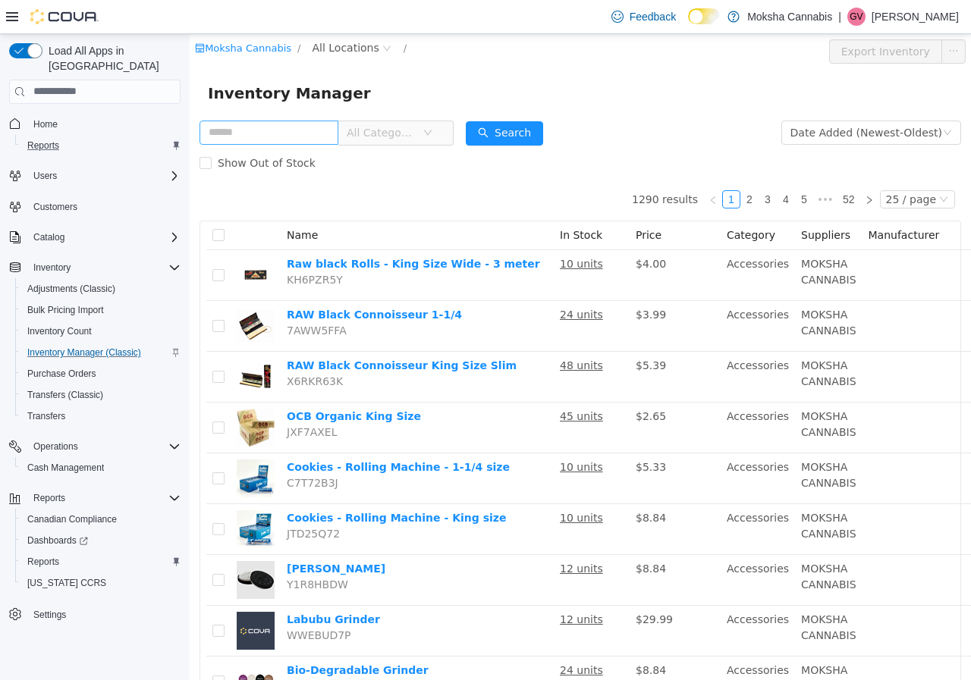
click at [268, 139] on input "text" at bounding box center [268, 132] width 139 height 24
click at [519, 128] on button "Search" at bounding box center [504, 133] width 77 height 24
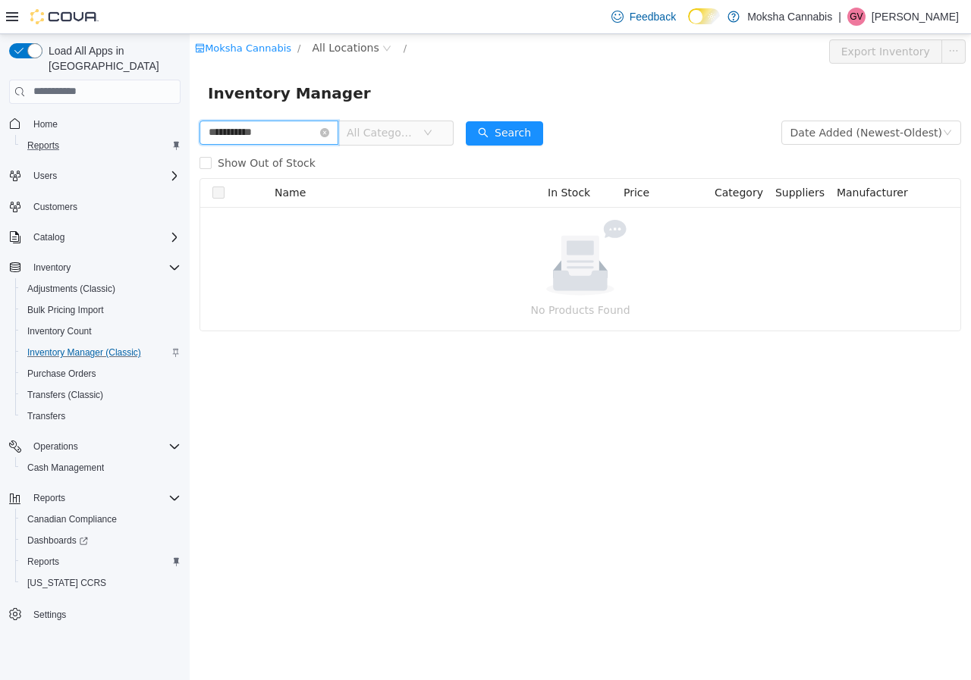
drag, startPoint x: 241, startPoint y: 133, endPoint x: 321, endPoint y: 135, distance: 79.6
click at [321, 135] on input "**********" at bounding box center [268, 132] width 139 height 24
drag, startPoint x: 215, startPoint y: 130, endPoint x: 375, endPoint y: 165, distance: 163.8
click at [190, 131] on html "Moksha Cannabis / All Locations / Export Inventory Inventory Manager ******* Al…" at bounding box center [580, 356] width 781 height 646
click at [507, 119] on div "Search" at bounding box center [504, 132] width 77 height 30
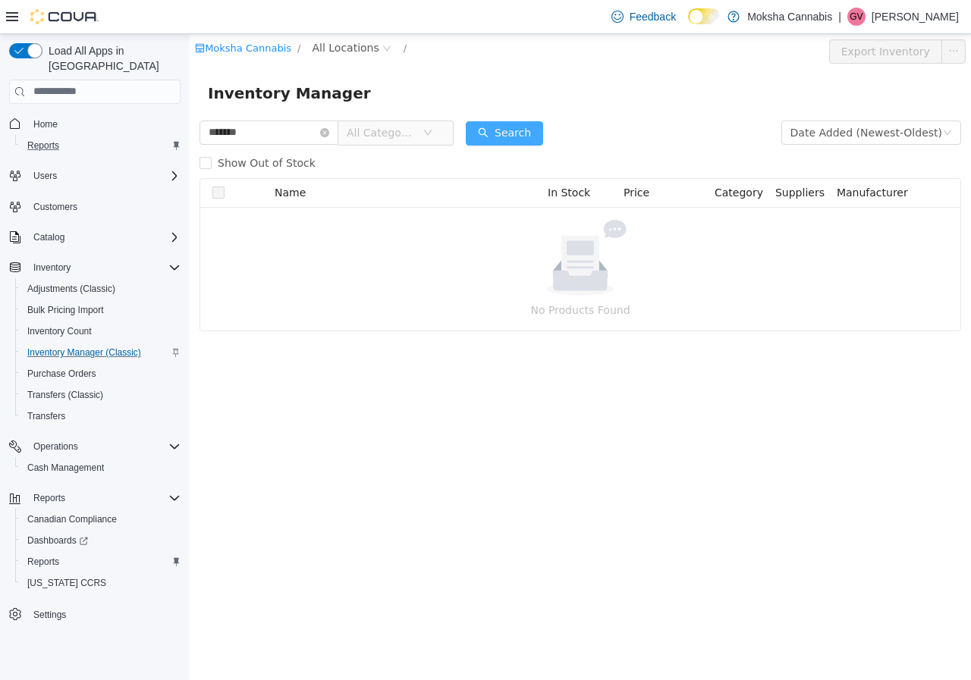
click at [519, 139] on button "Search" at bounding box center [504, 133] width 77 height 24
drag, startPoint x: 280, startPoint y: 132, endPoint x: 302, endPoint y: 167, distance: 41.2
click at [190, 133] on html "Moksha Cannabis / All Locations / Export Inventory Inventory Manager ******* Al…" at bounding box center [580, 356] width 781 height 646
drag, startPoint x: 215, startPoint y: 133, endPoint x: 187, endPoint y: 134, distance: 27.3
click at [190, 134] on html "Moksha Cannabis / All Locations / Export Inventory Inventory Manager *** All Ca…" at bounding box center [580, 356] width 781 height 646
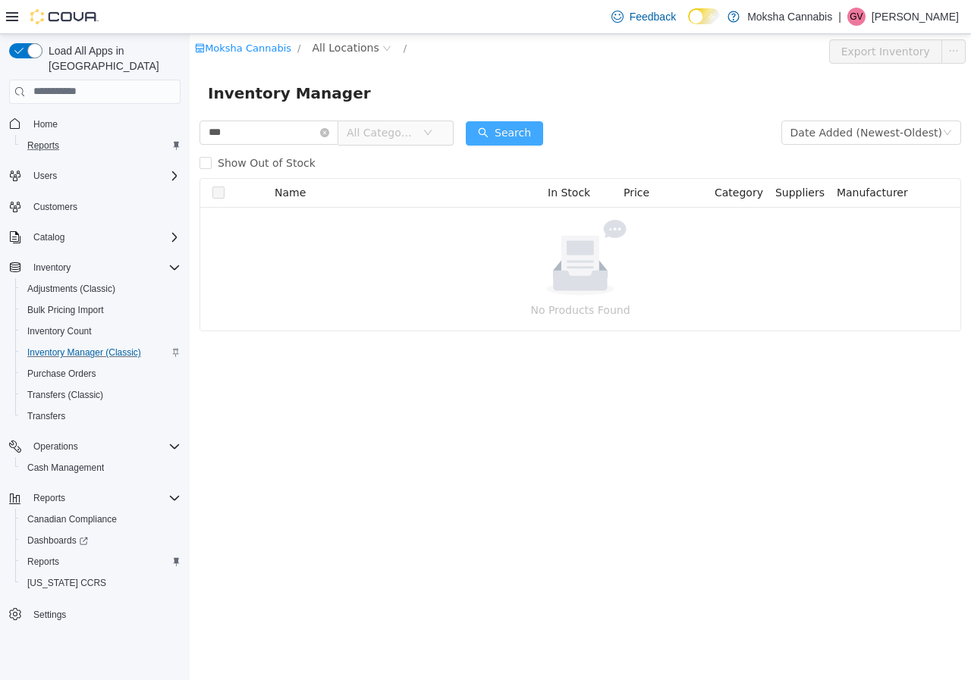
click at [513, 127] on button "Search" at bounding box center [504, 133] width 77 height 24
drag, startPoint x: 255, startPoint y: 134, endPoint x: 339, endPoint y: 171, distance: 92.0
click at [190, 137] on html "Moksha Cannabis / All Locations / Export Inventory Inventory Manager *** All Ca…" at bounding box center [580, 356] width 781 height 646
type input "*****"
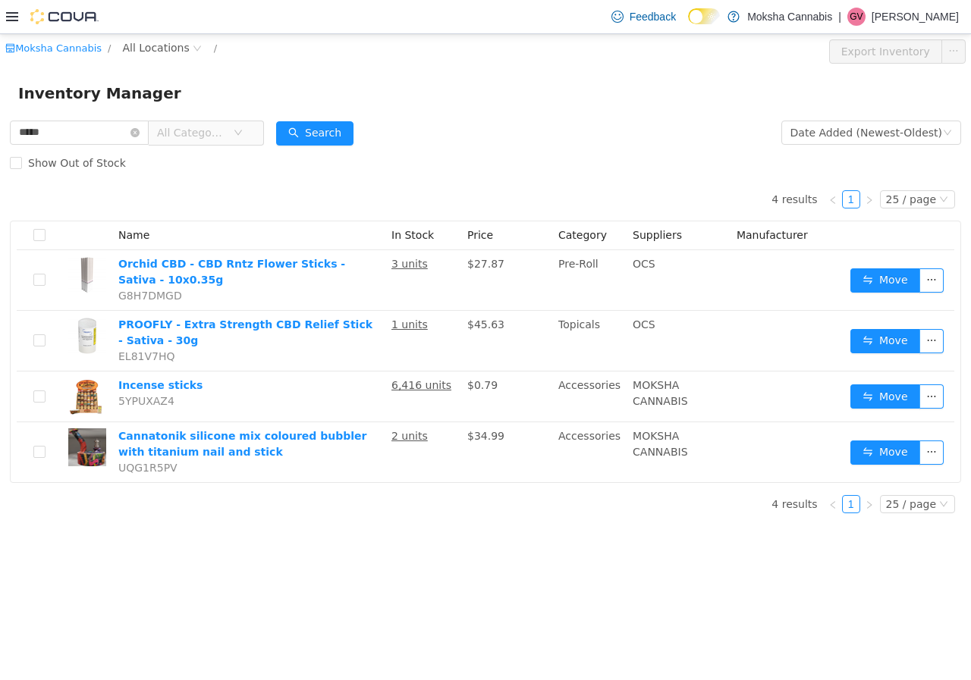
click at [5, 23] on div "Feedback Dark Mode Moksha Cannabis | GV Gunjan Verma" at bounding box center [485, 17] width 971 height 34
click at [12, 17] on icon at bounding box center [12, 17] width 12 height 12
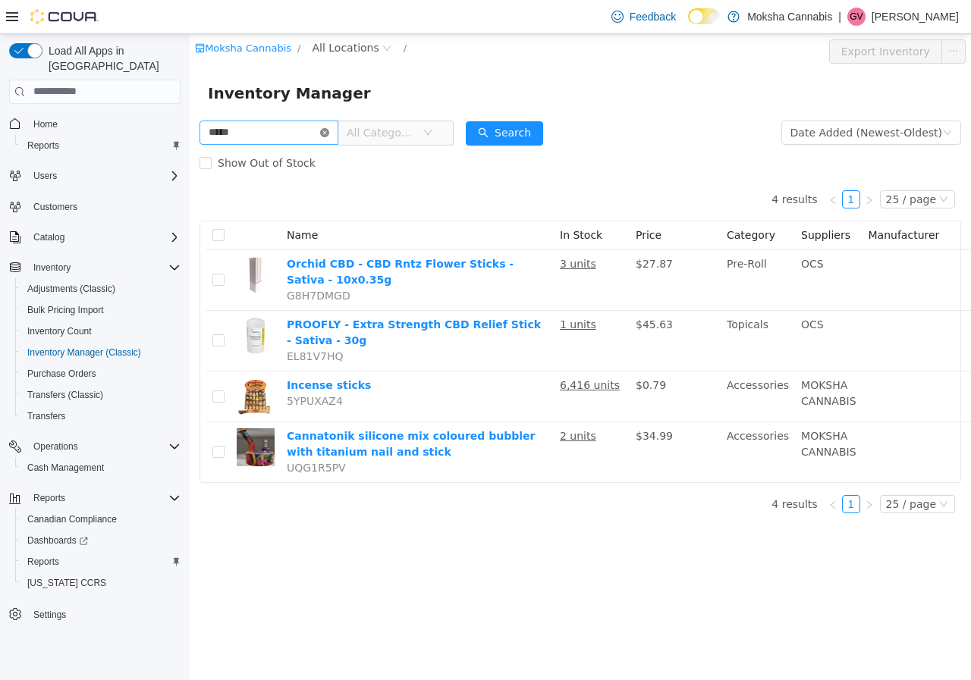
click at [329, 132] on icon "icon: close-circle" at bounding box center [324, 131] width 9 height 9
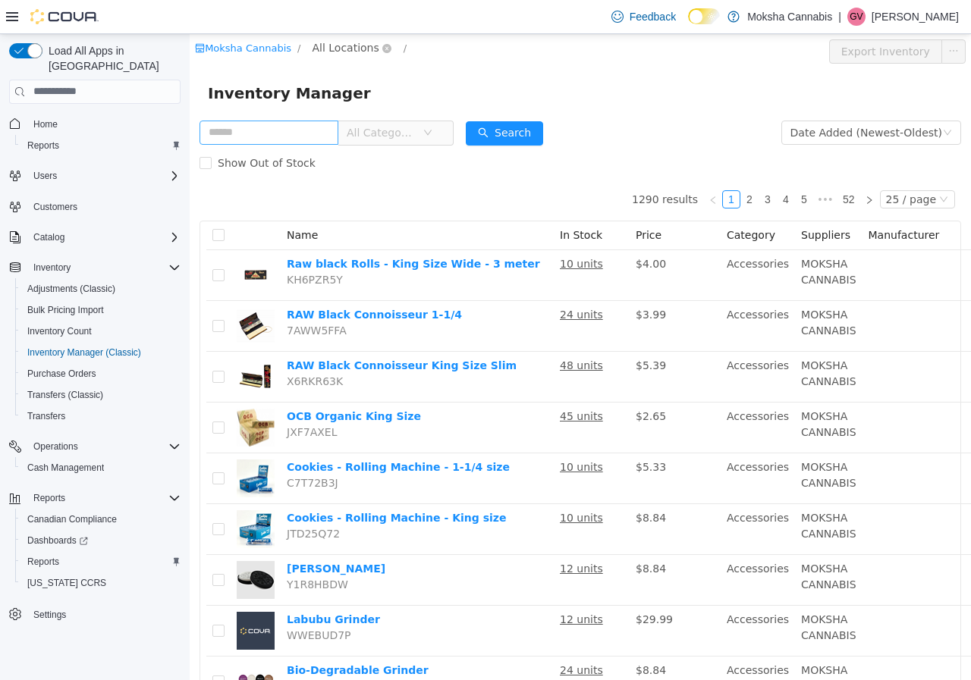
click at [330, 48] on span "All Locations" at bounding box center [345, 47] width 67 height 17
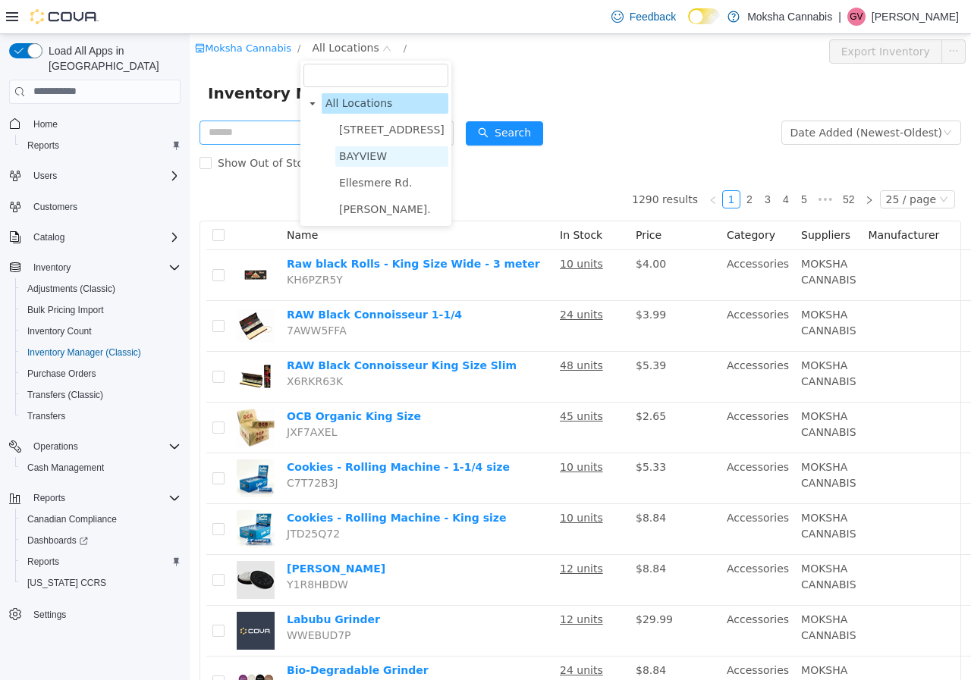
click at [357, 151] on span "BAYVIEW" at bounding box center [363, 155] width 48 height 12
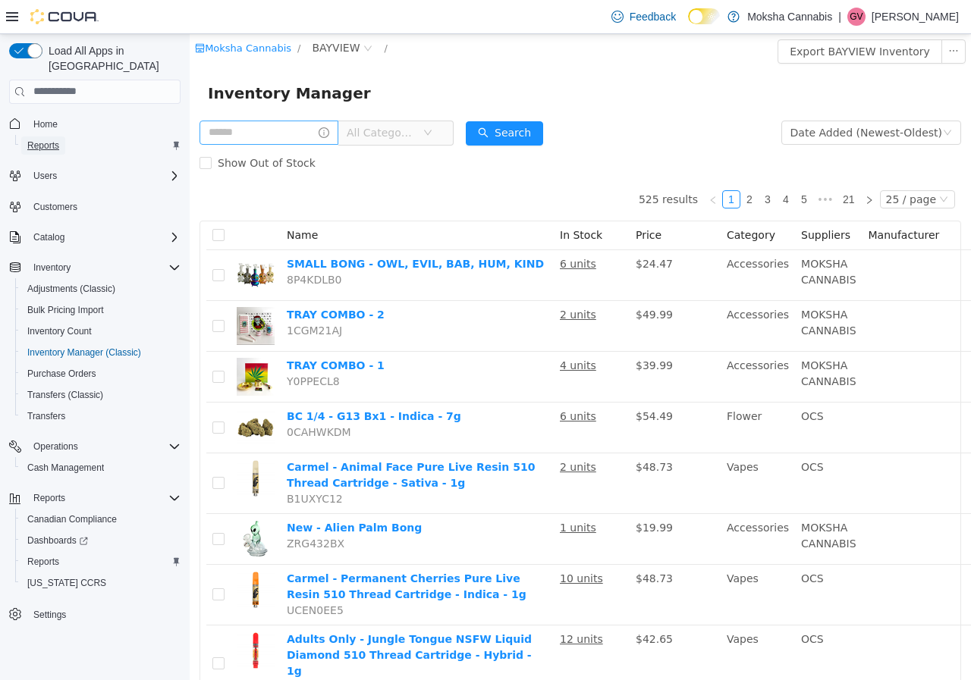
click at [49, 140] on span "Reports" at bounding box center [43, 146] width 32 height 12
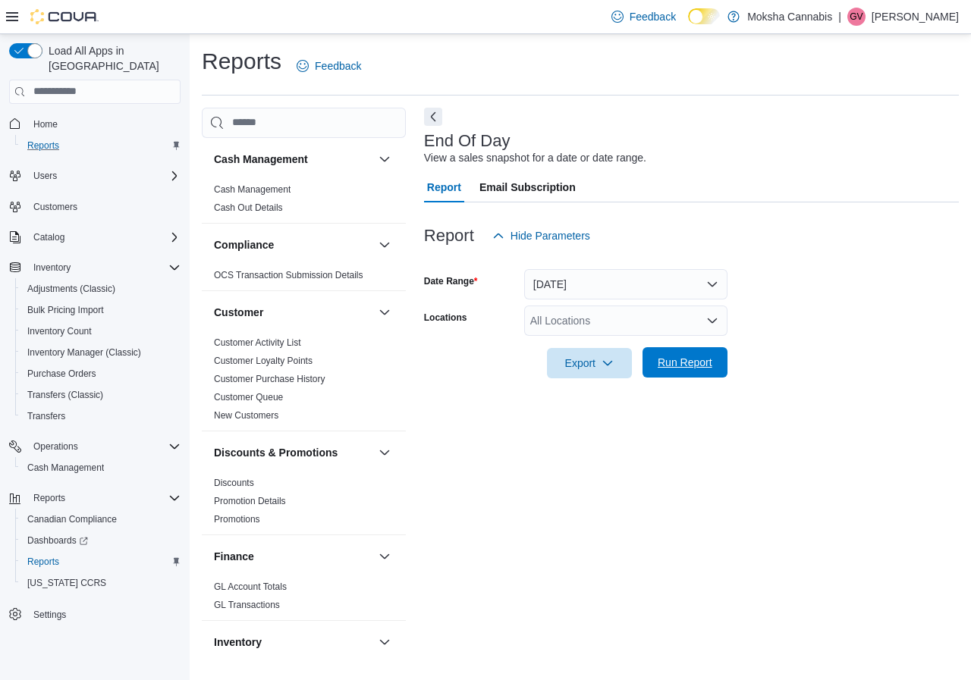
click at [716, 371] on span "Run Report" at bounding box center [684, 362] width 67 height 30
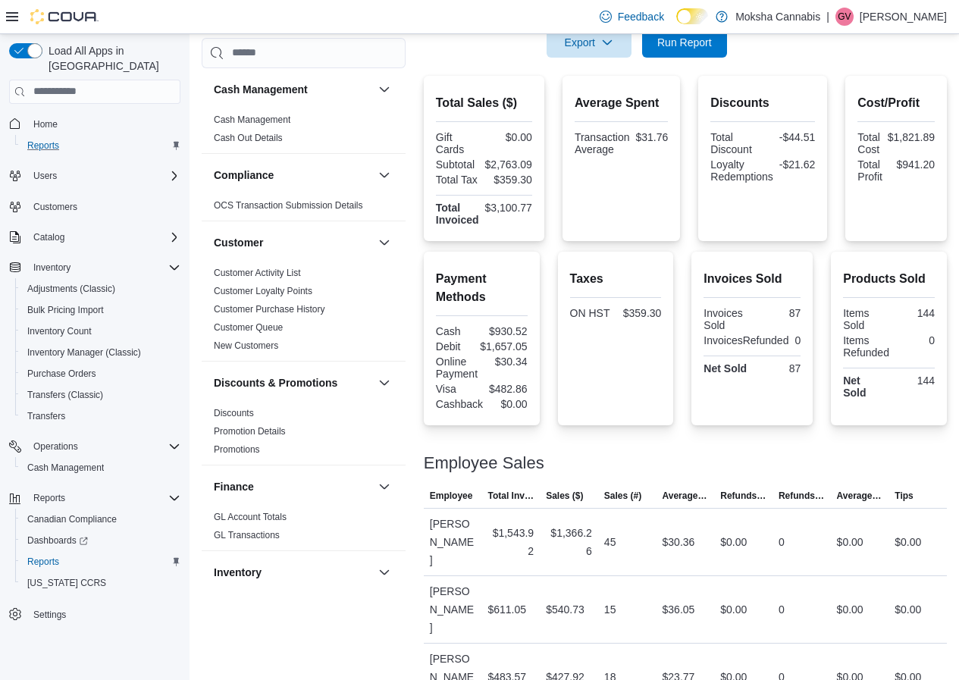
scroll to position [359, 0]
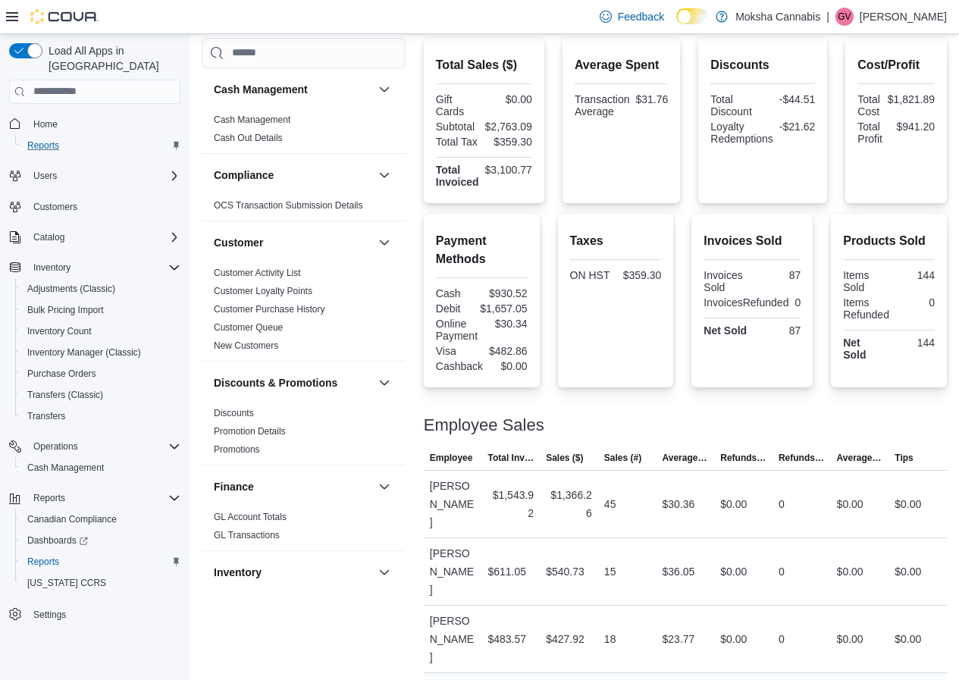
drag, startPoint x: 493, startPoint y: 645, endPoint x: 526, endPoint y: 643, distance: 33.4
click at [46, 118] on span "Home" at bounding box center [45, 124] width 24 height 12
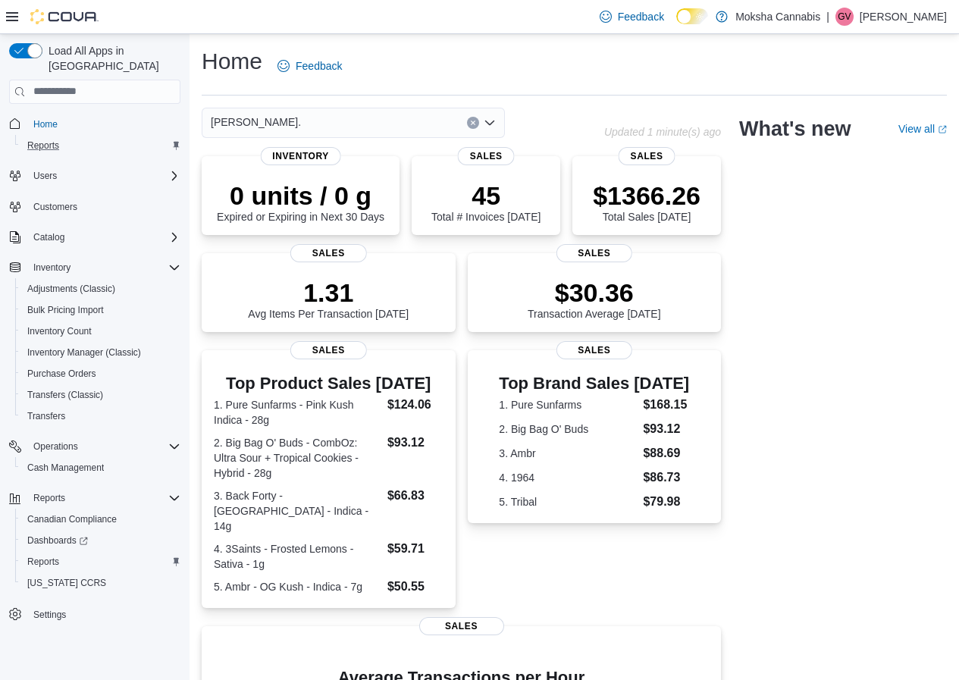
click at [320, 118] on div "JANE ST." at bounding box center [353, 123] width 303 height 30
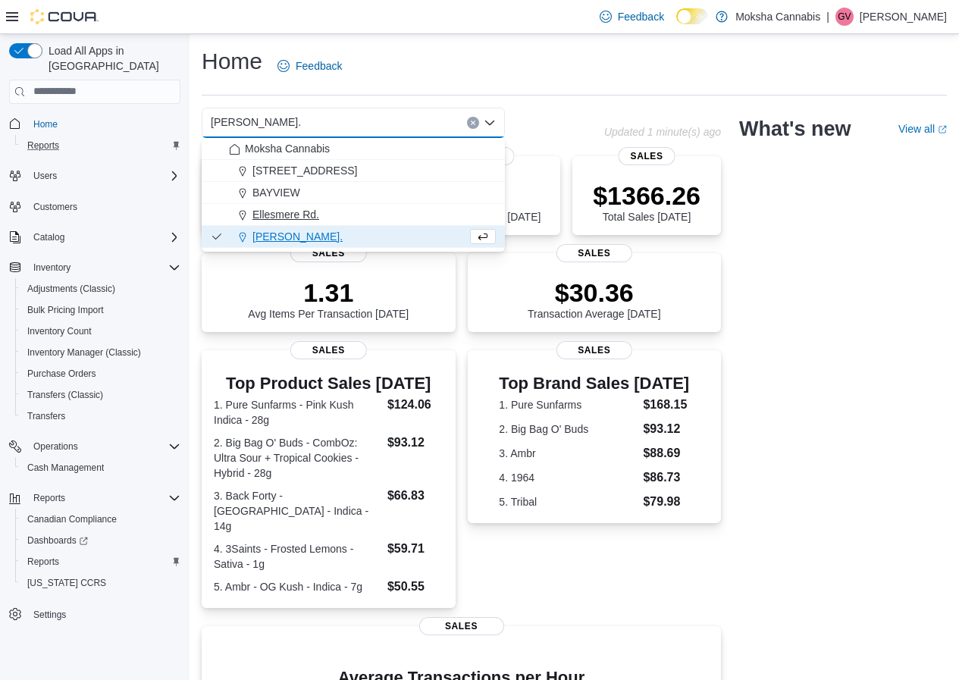
click at [306, 211] on span "Ellesmere Rd." at bounding box center [286, 214] width 67 height 15
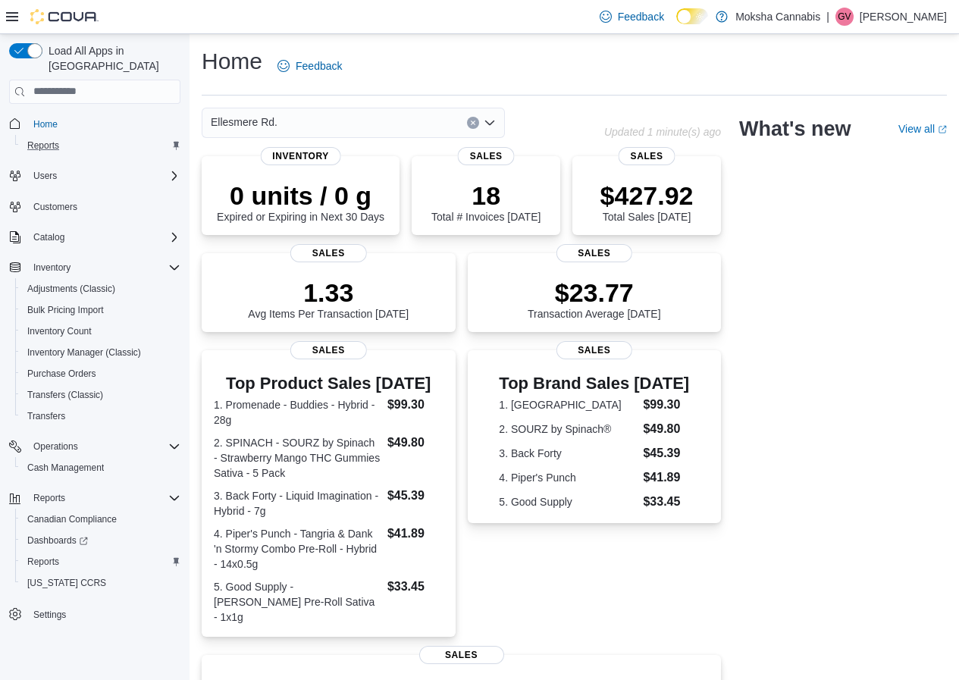
click at [319, 123] on div "Ellesmere Rd." at bounding box center [353, 123] width 303 height 30
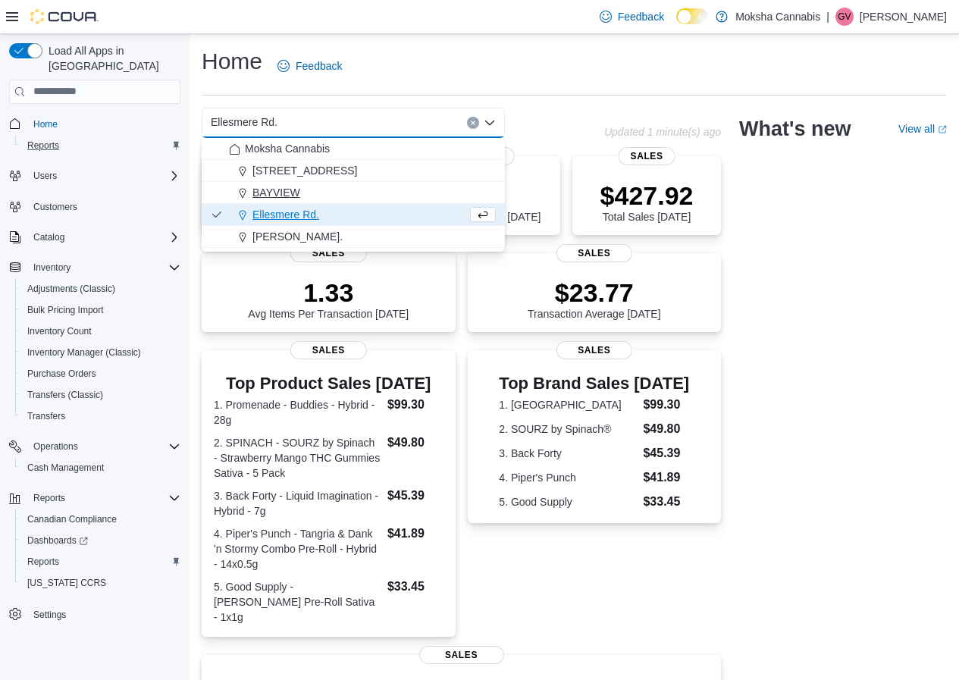
click at [278, 184] on button "BAYVIEW" at bounding box center [353, 193] width 303 height 22
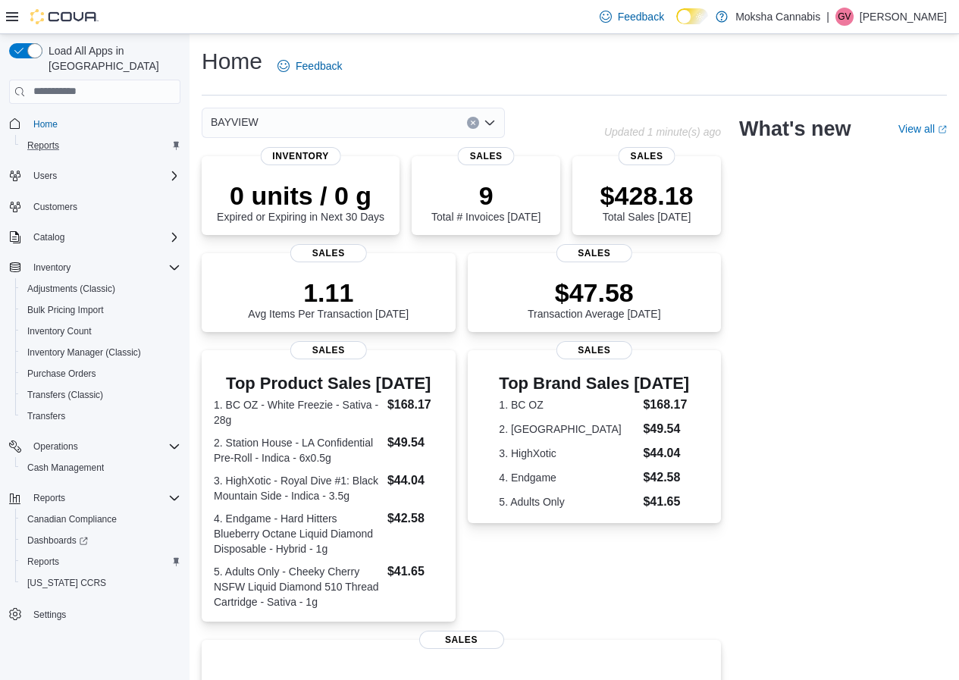
click at [368, 126] on div "BAYVIEW Combo box. Selected. BAYVIEW. Press Backspace to delete BAYVIEW. Combo …" at bounding box center [353, 123] width 303 height 30
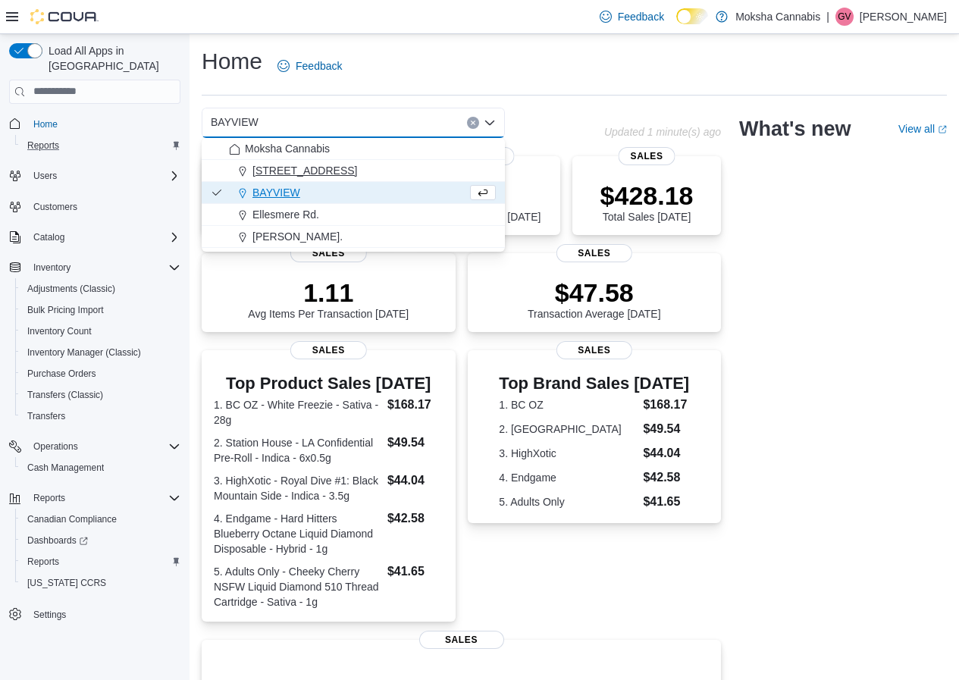
click at [322, 169] on span "2525-A Pharmacy Ave" at bounding box center [305, 170] width 105 height 15
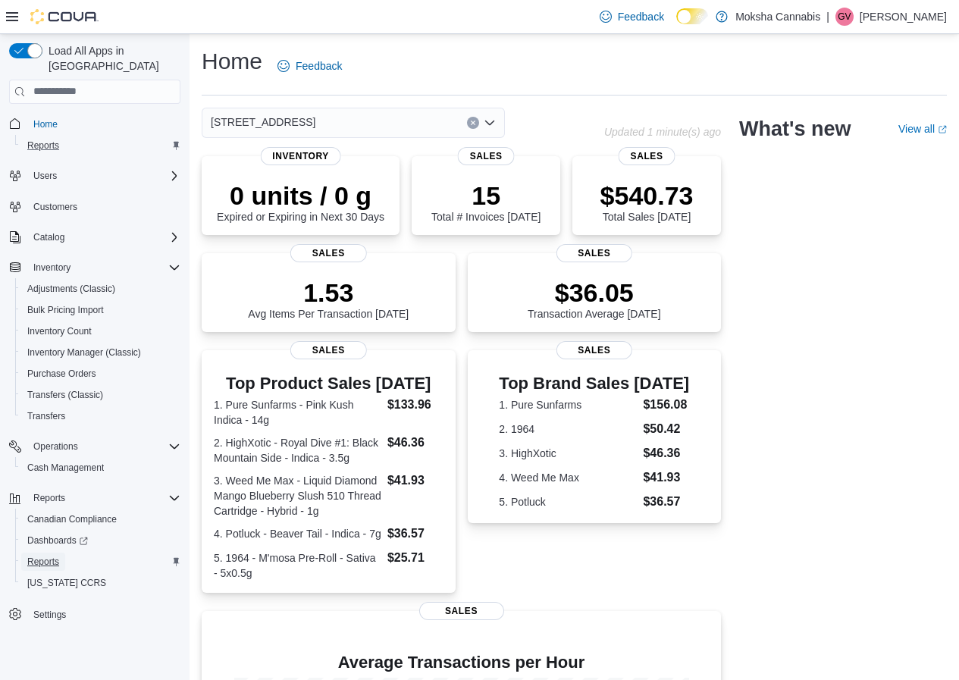
click at [55, 556] on span "Reports" at bounding box center [43, 562] width 32 height 12
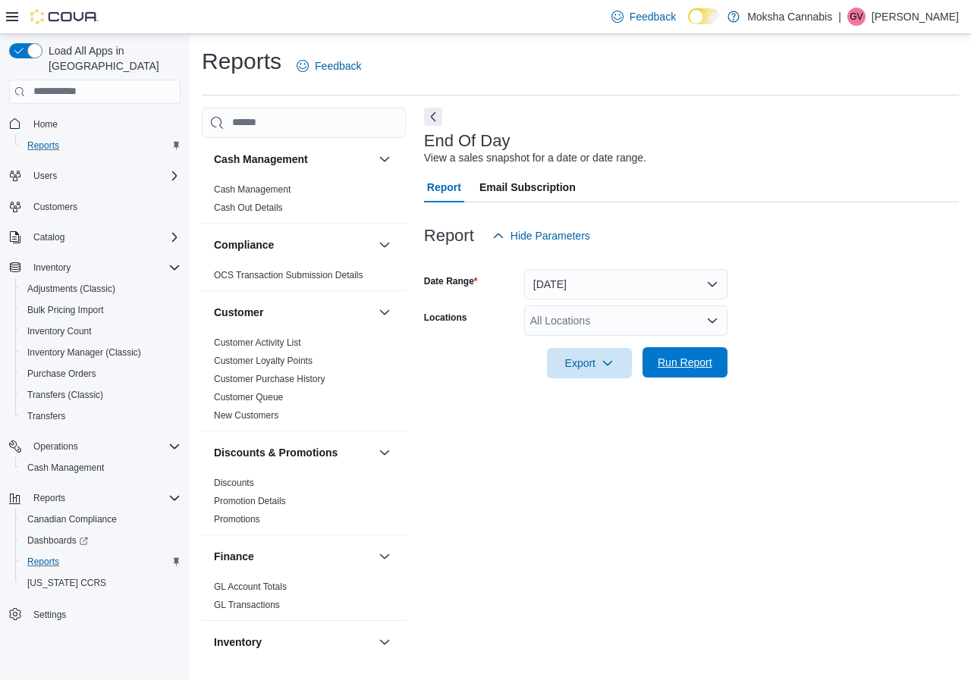
click at [694, 376] on span "Run Report" at bounding box center [684, 362] width 67 height 30
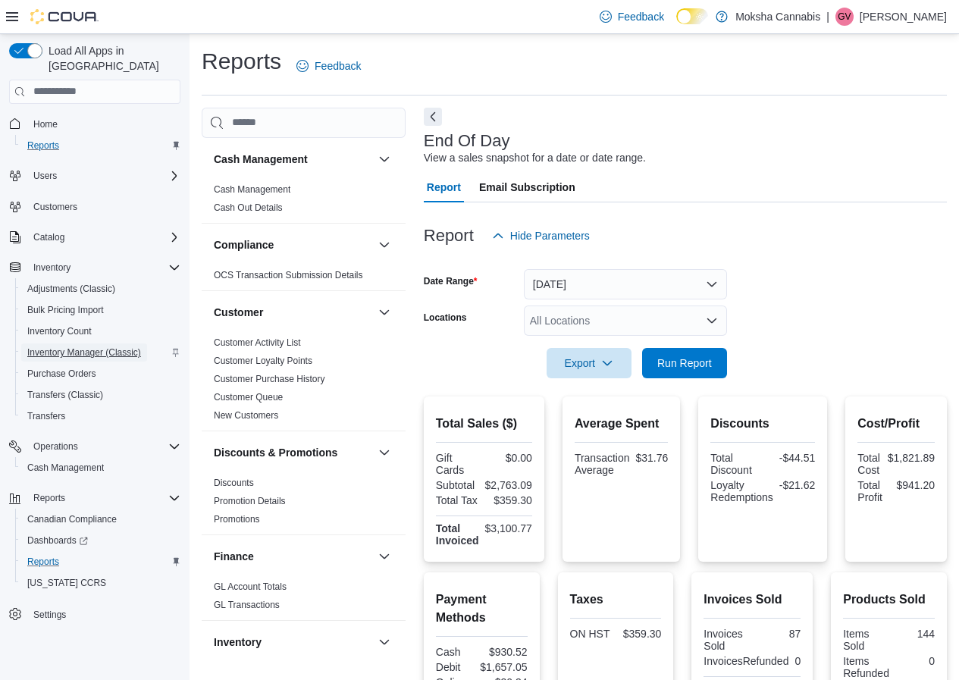
click at [81, 347] on span "Inventory Manager (Classic)" at bounding box center [84, 353] width 114 height 12
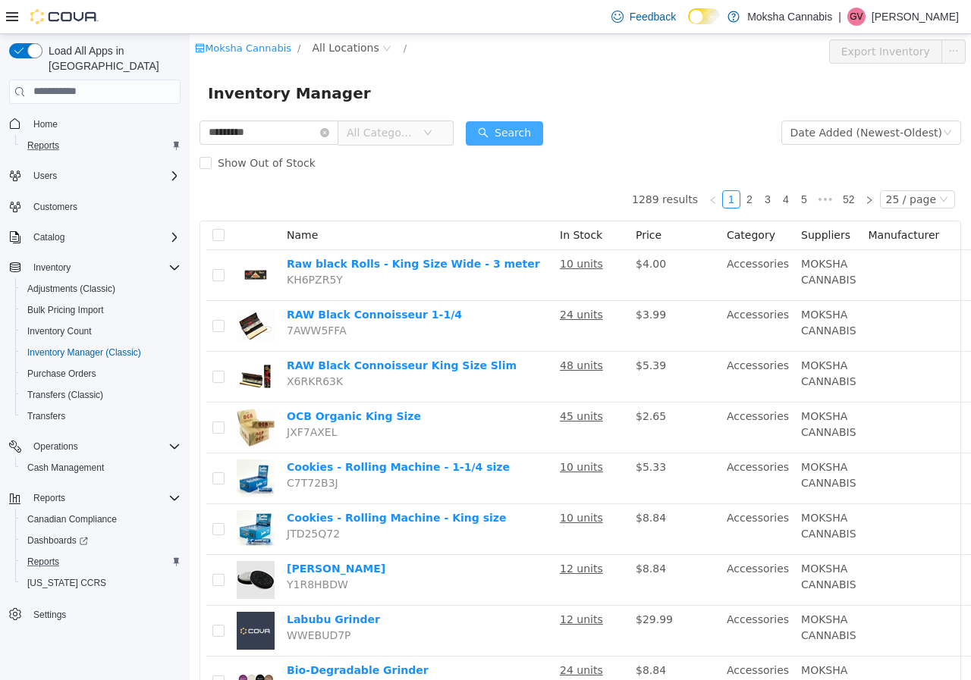
type input "*********"
click at [515, 126] on button "Search" at bounding box center [504, 133] width 77 height 24
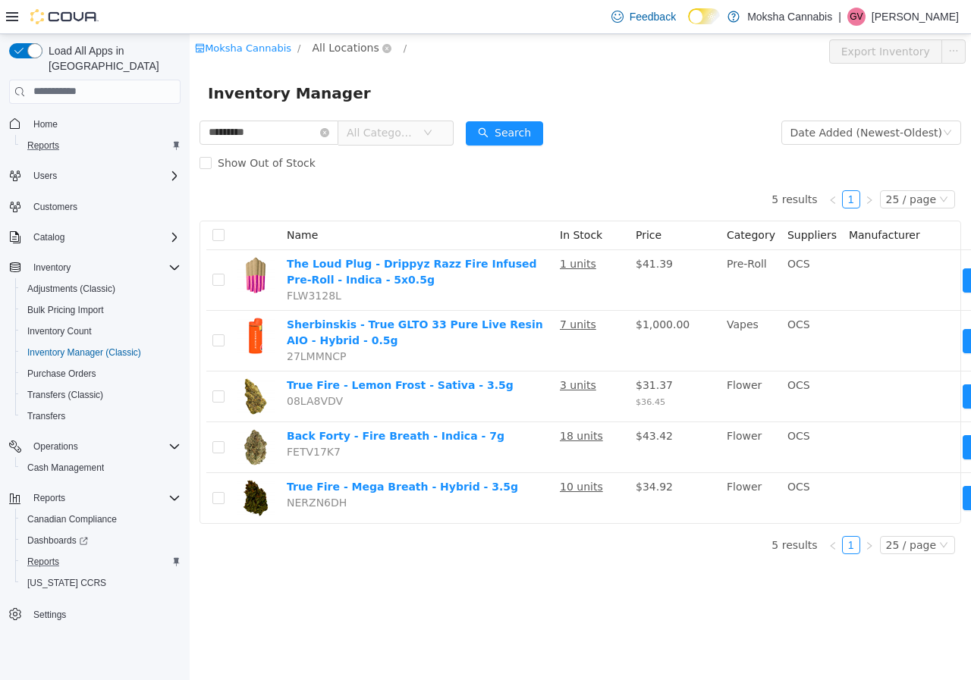
click at [340, 43] on span "All Locations" at bounding box center [345, 47] width 67 height 17
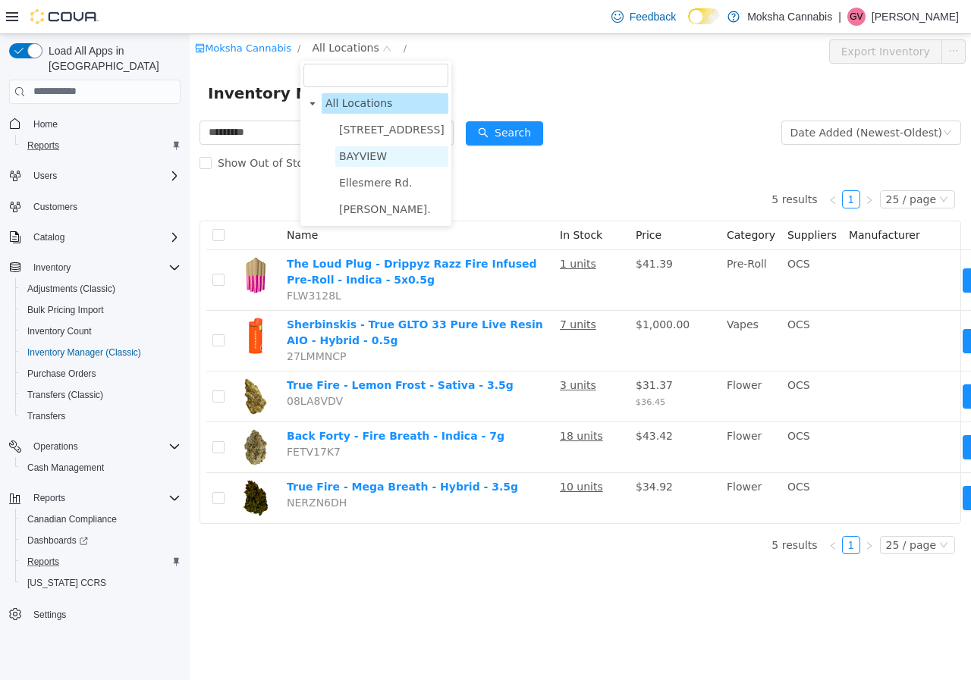
click at [360, 166] on span "BAYVIEW" at bounding box center [391, 156] width 113 height 20
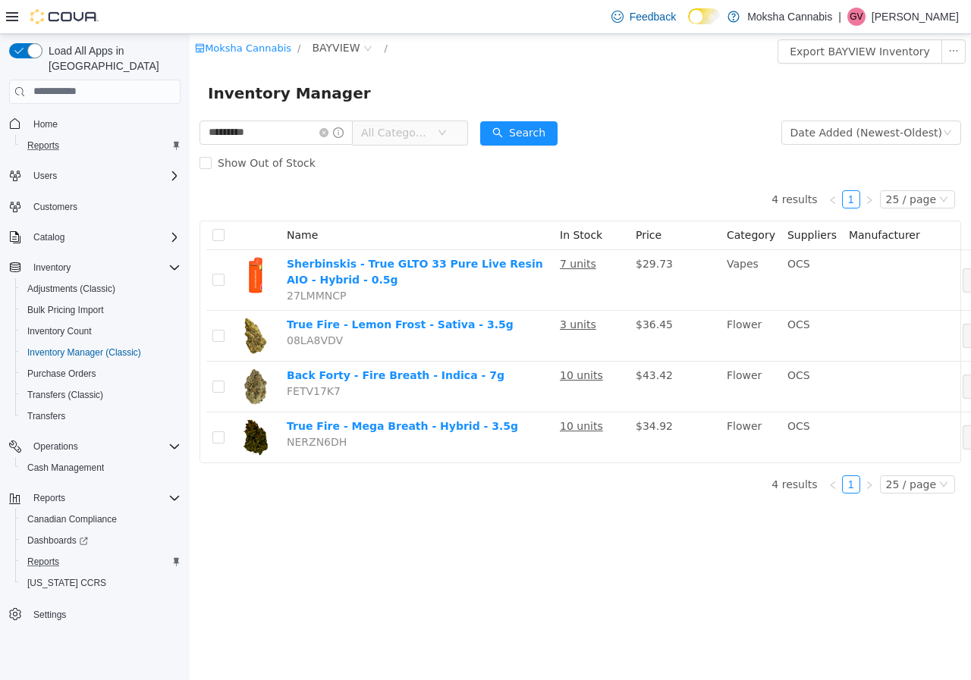
click at [60, 119] on button "Home" at bounding box center [95, 124] width 184 height 22
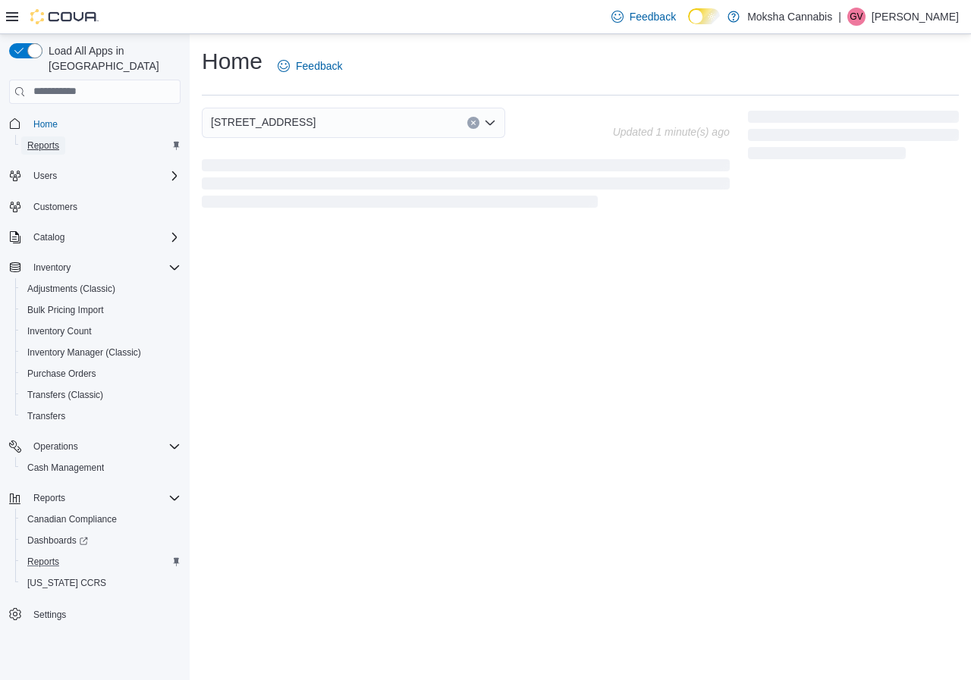
click at [55, 140] on span "Reports" at bounding box center [43, 146] width 32 height 12
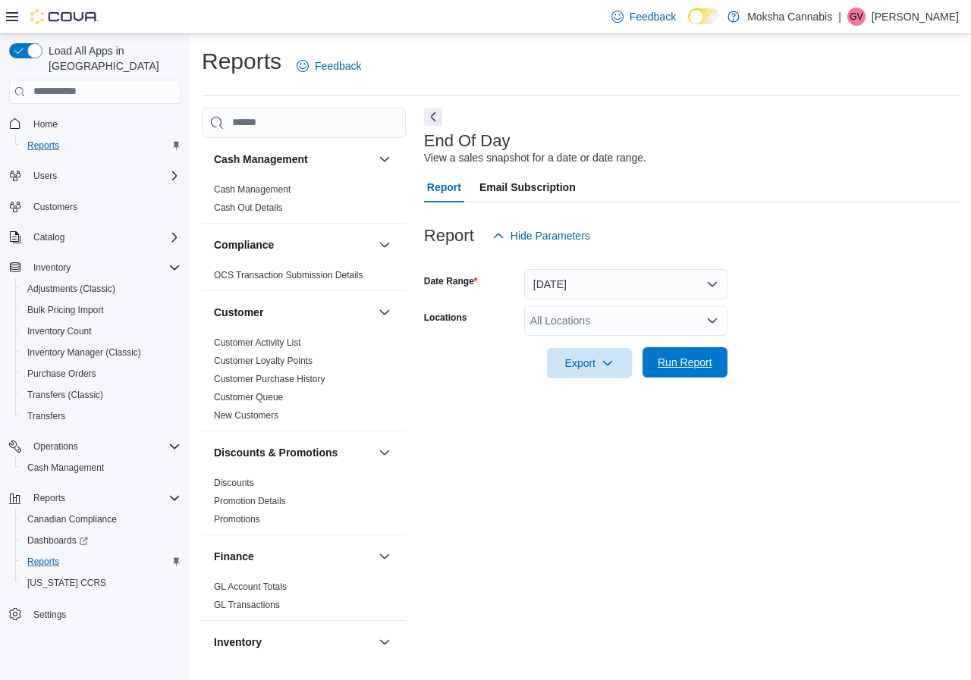
click at [708, 360] on span "Run Report" at bounding box center [685, 362] width 55 height 15
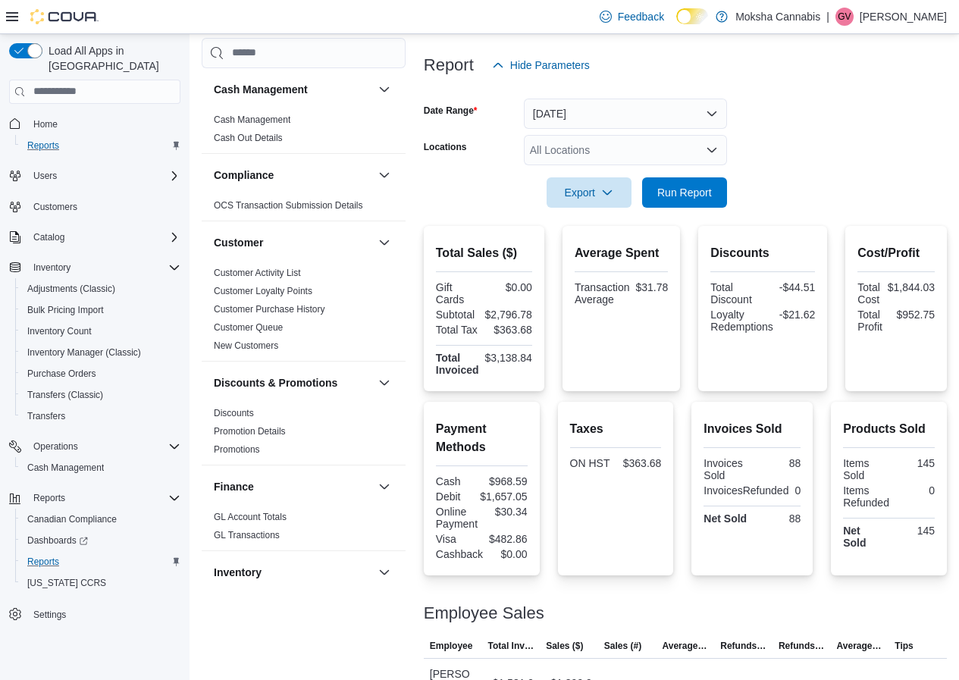
scroll to position [359, 0]
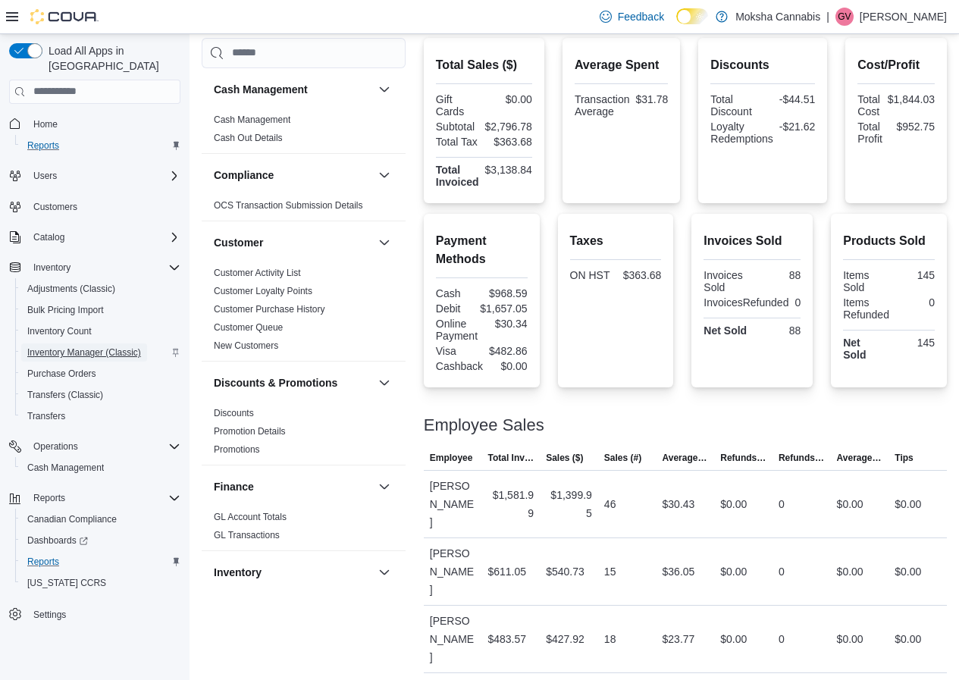
click at [114, 347] on span "Inventory Manager (Classic)" at bounding box center [84, 353] width 114 height 12
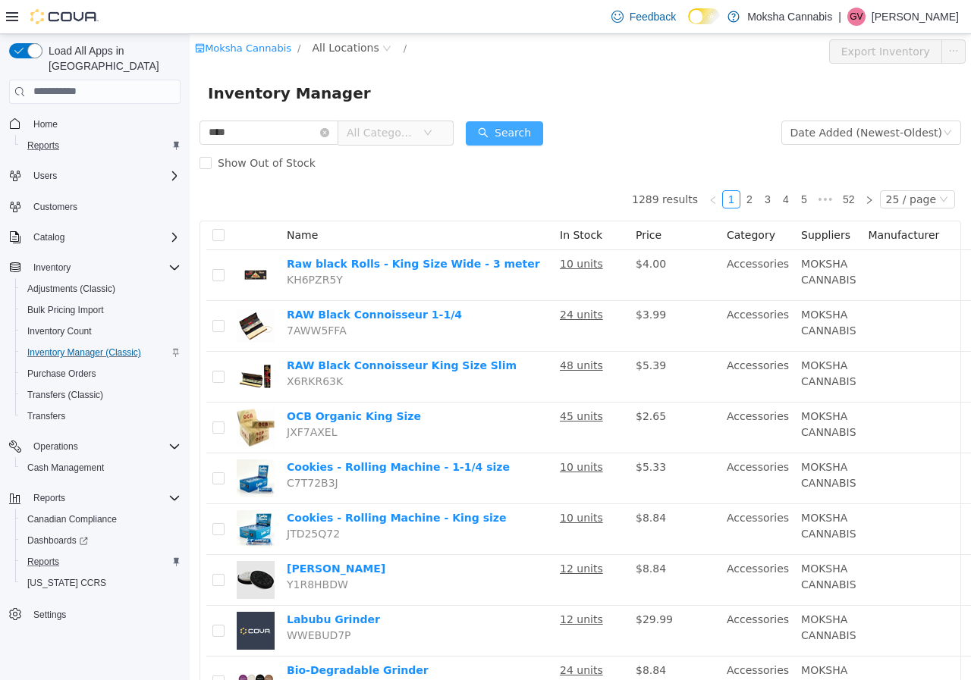
type input "****"
click at [498, 131] on button "Search" at bounding box center [504, 133] width 77 height 24
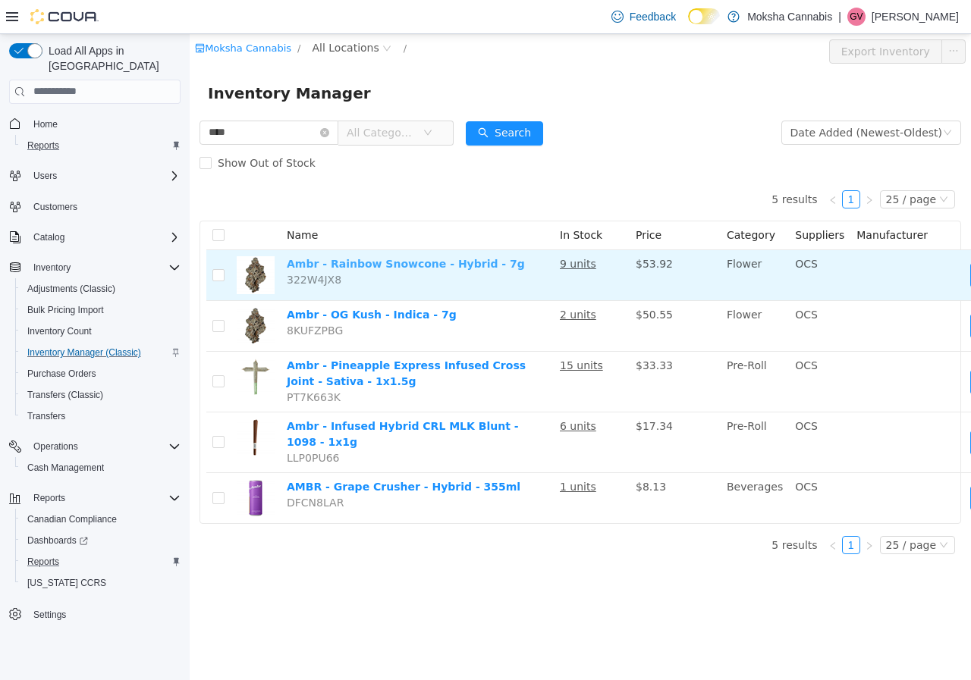
click at [338, 265] on link "Ambr - Rainbow Snowcone - Hybrid - 7g" at bounding box center [406, 263] width 238 height 12
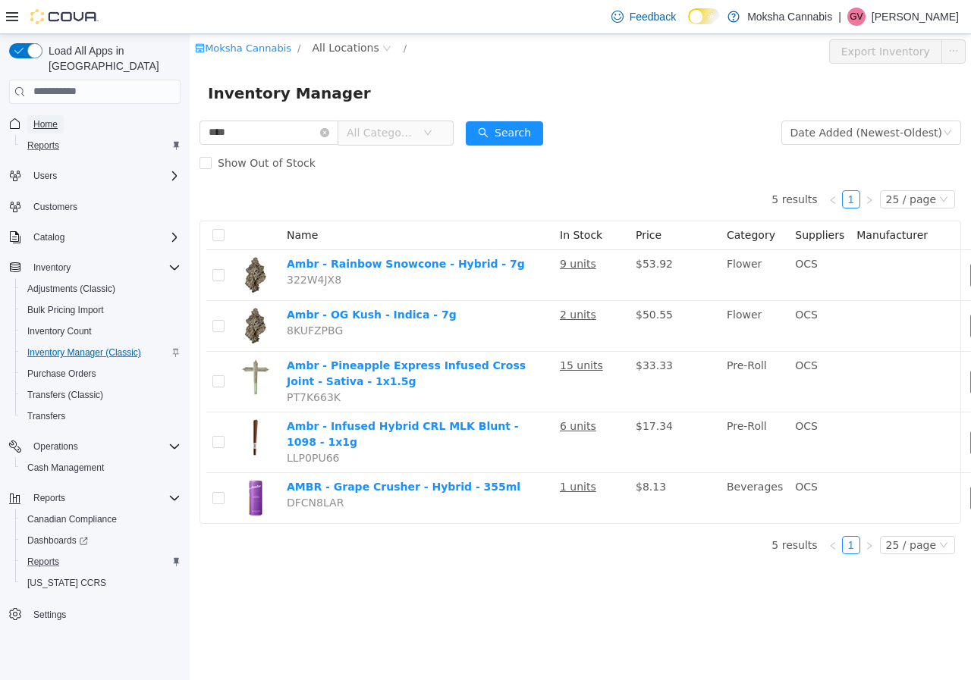
click at [36, 118] on span "Home" at bounding box center [45, 124] width 24 height 12
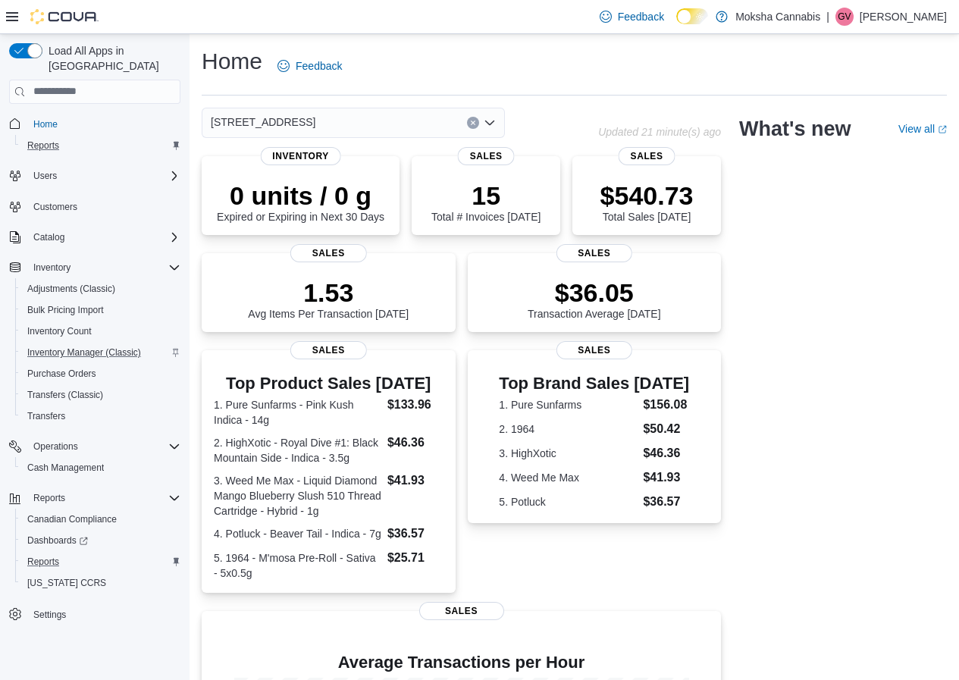
click at [330, 125] on div "2525-A Pharmacy Ave" at bounding box center [353, 123] width 303 height 30
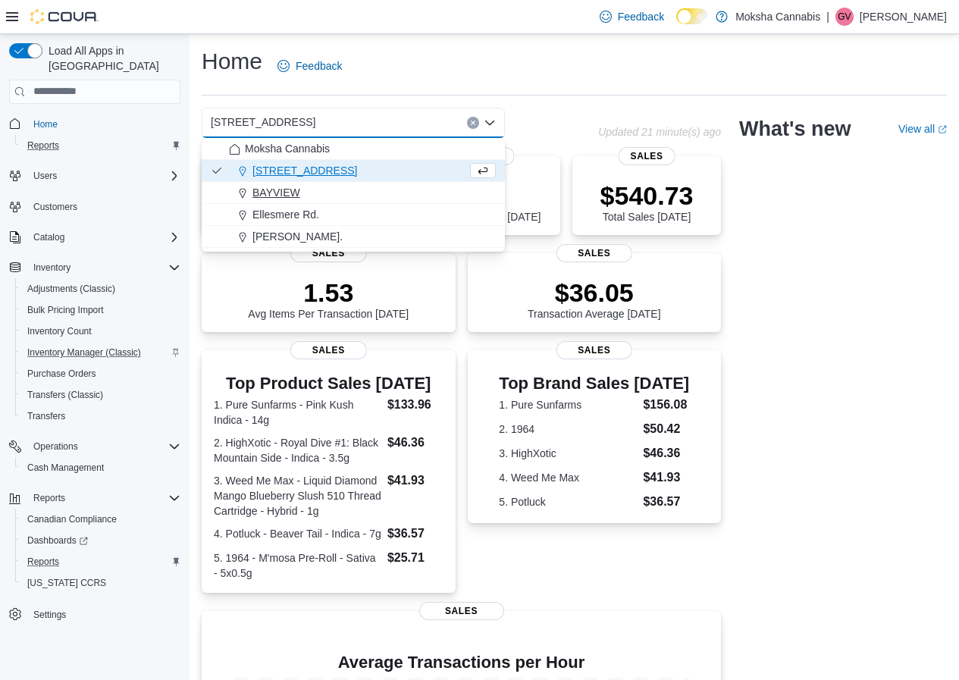
click at [314, 194] on div "BAYVIEW" at bounding box center [362, 192] width 267 height 15
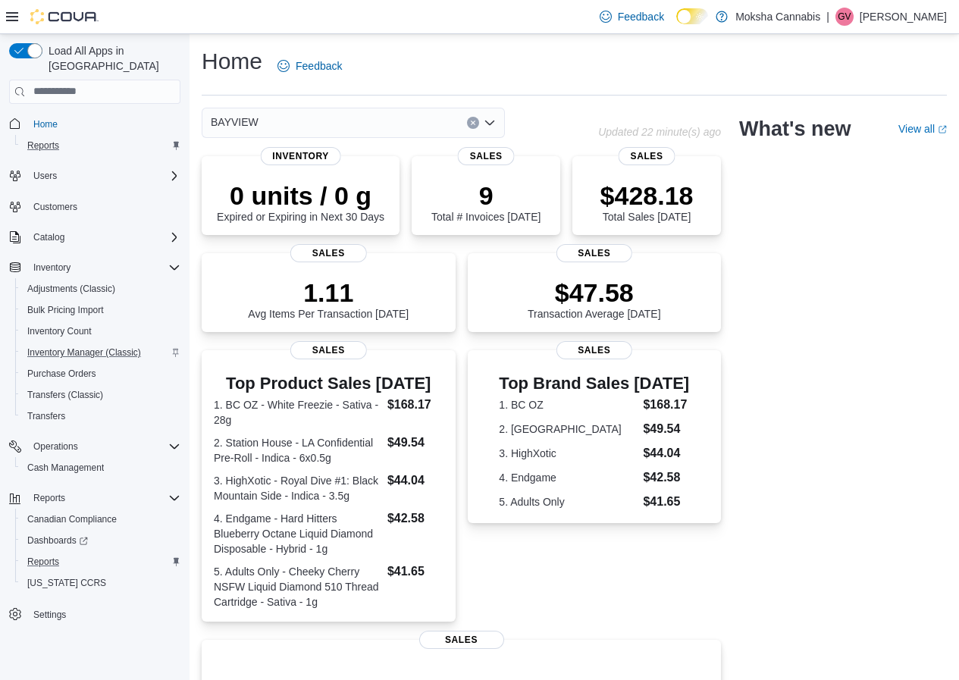
click at [309, 121] on div "BAYVIEW" at bounding box center [353, 123] width 303 height 30
click at [768, 262] on div "BAYVIEW Updated 22 minute(s) ago 0 units / 0 g Expired or Expiring in Next 30 D…" at bounding box center [574, 527] width 745 height 839
drag, startPoint x: 690, startPoint y: 206, endPoint x: 645, endPoint y: 246, distance: 59.6
click at [647, 243] on div "0 units / 0 g Expired or Expiring in Next 30 Days Inventory 9 Total # Invoices …" at bounding box center [461, 551] width 519 height 790
click at [280, 122] on div "BAYVIEW" at bounding box center [353, 123] width 303 height 30
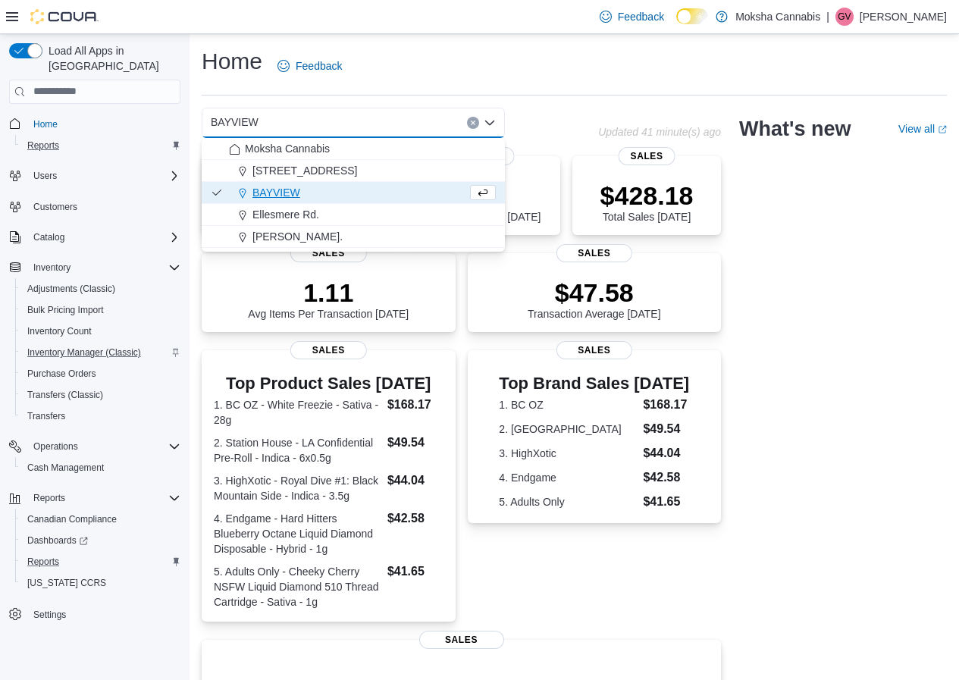
click at [264, 187] on span "BAYVIEW" at bounding box center [277, 192] width 48 height 15
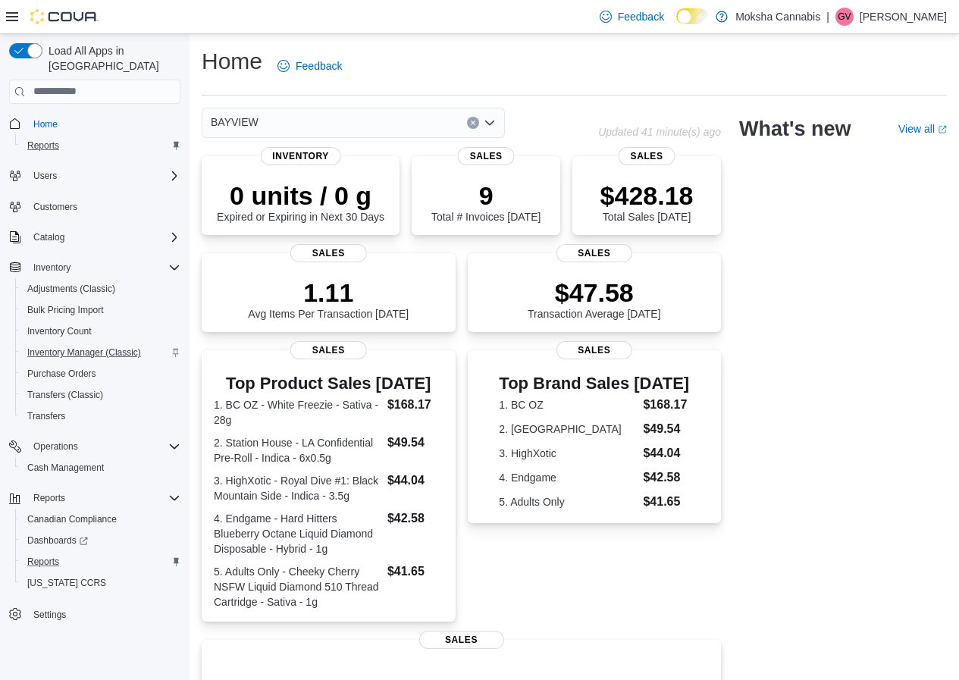
click at [345, 123] on div "BAYVIEW" at bounding box center [353, 123] width 303 height 30
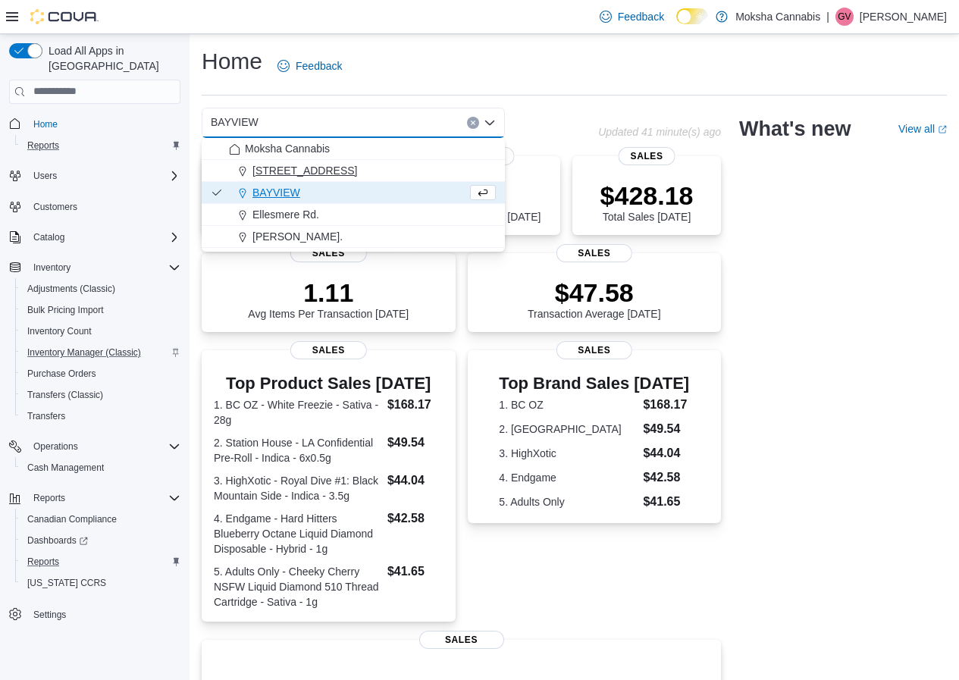
click at [298, 165] on span "2525-A Pharmacy Ave" at bounding box center [305, 170] width 105 height 15
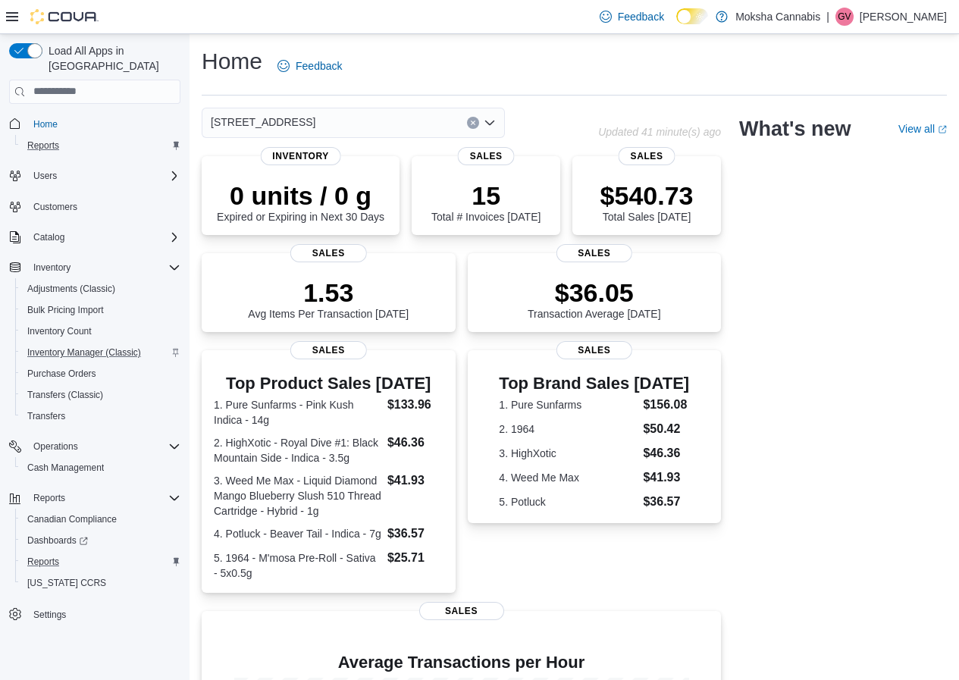
click at [344, 122] on div "2525-A Pharmacy Ave Combo box. Selected. 2525-A Pharmacy Ave. Press Backspace t…" at bounding box center [353, 123] width 303 height 30
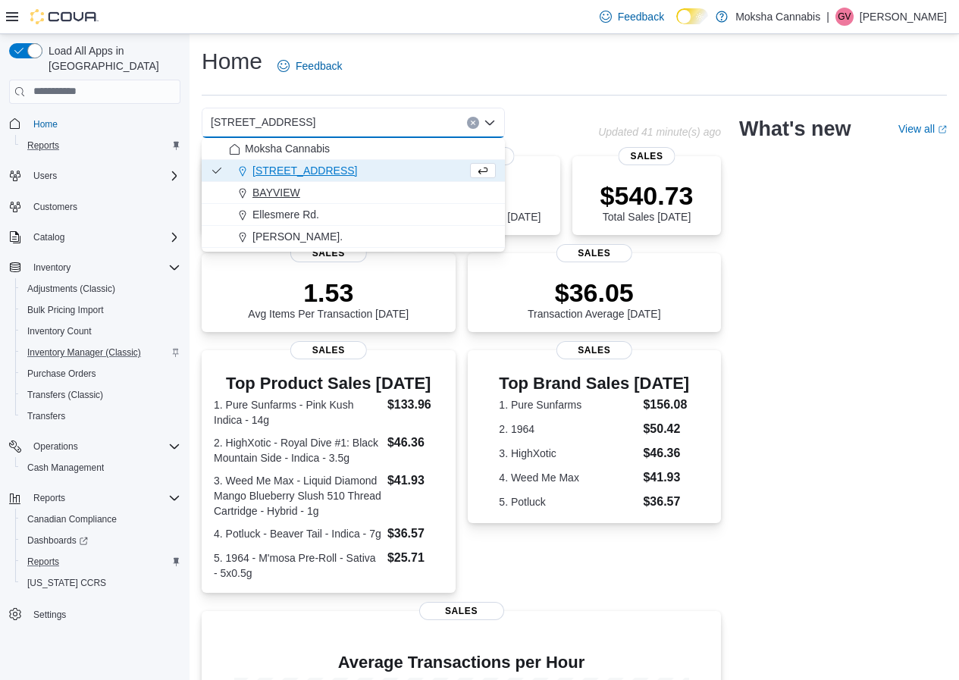
click at [284, 188] on span "BAYVIEW" at bounding box center [277, 192] width 48 height 15
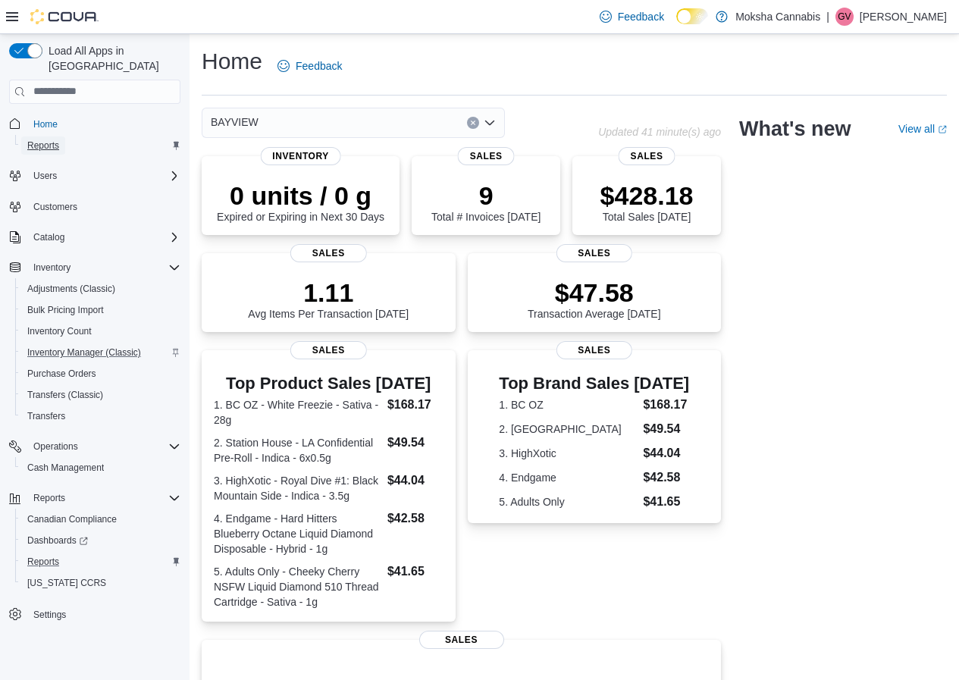
click at [47, 140] on span "Reports" at bounding box center [43, 146] width 32 height 12
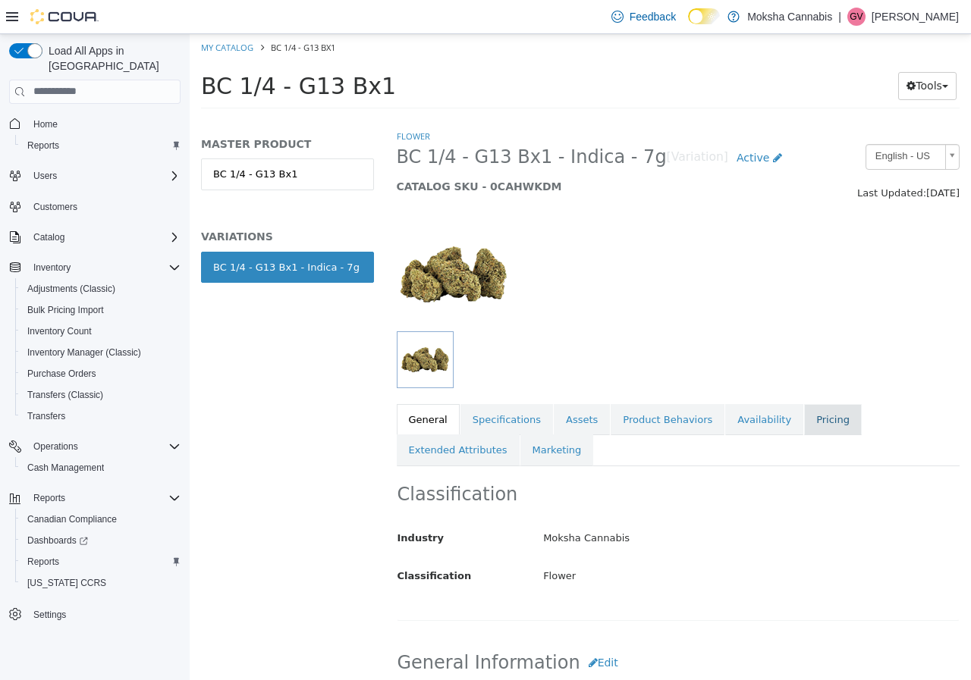
click at [804, 426] on link "Pricing" at bounding box center [833, 419] width 58 height 32
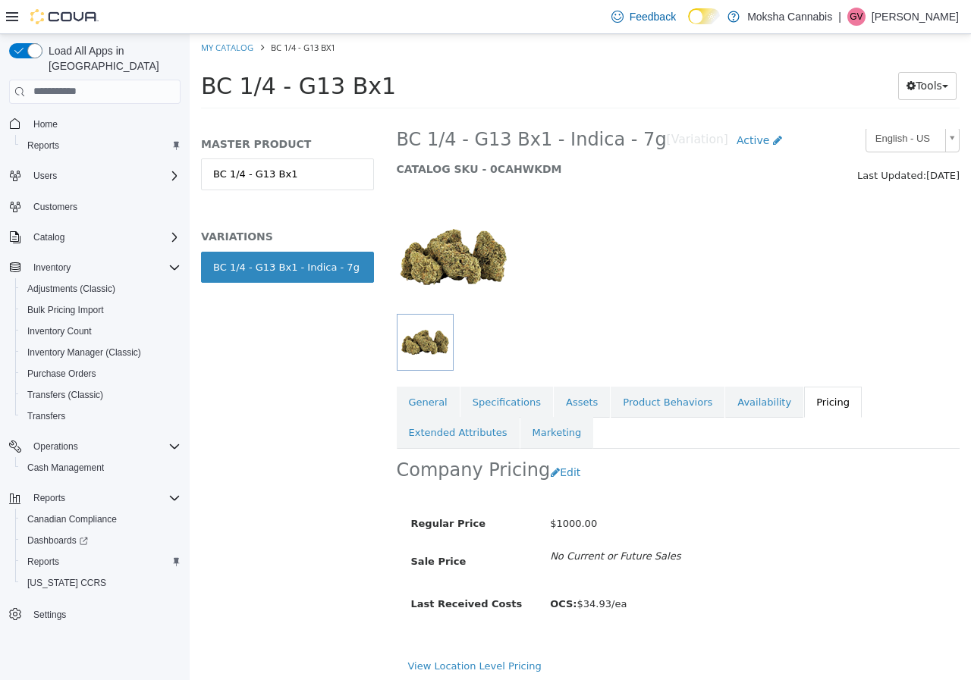
scroll to position [23, 0]
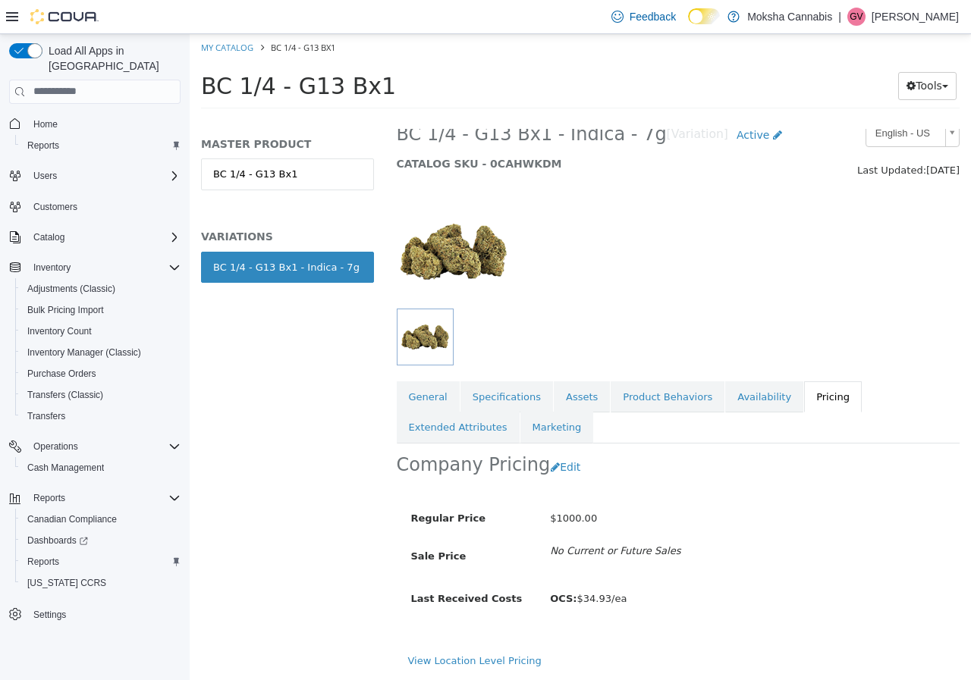
click at [786, 513] on div "$1000.00" at bounding box center [747, 518] width 418 height 27
click at [557, 466] on button "Edit" at bounding box center [569, 467] width 39 height 28
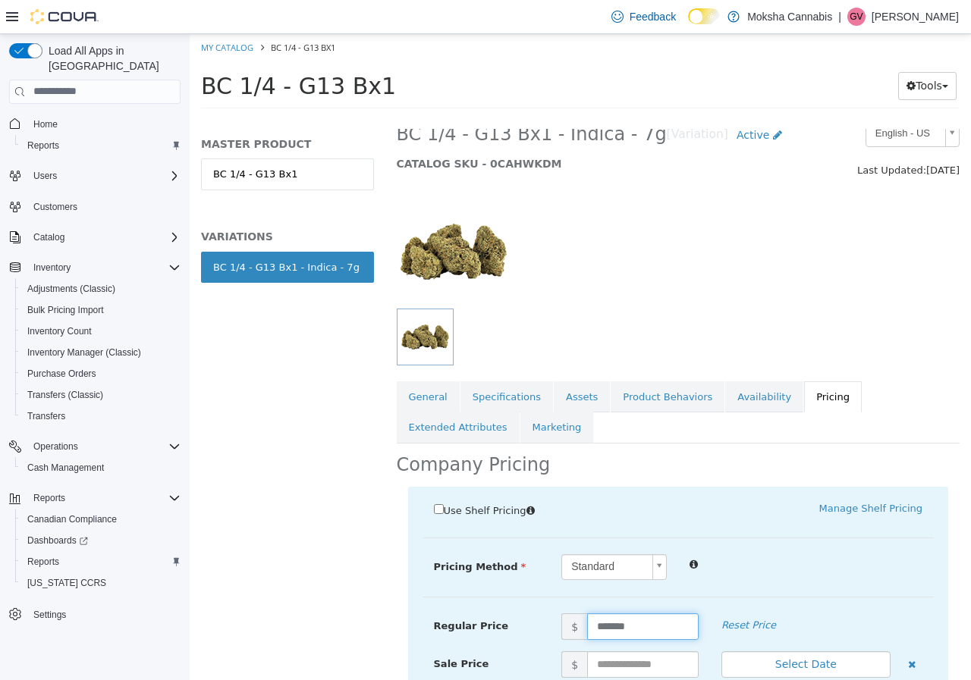
drag, startPoint x: 647, startPoint y: 626, endPoint x: 543, endPoint y: 621, distance: 104.0
click at [543, 621] on div "Regular Price $ ******* Reset Price" at bounding box center [678, 626] width 512 height 27
type input "*****"
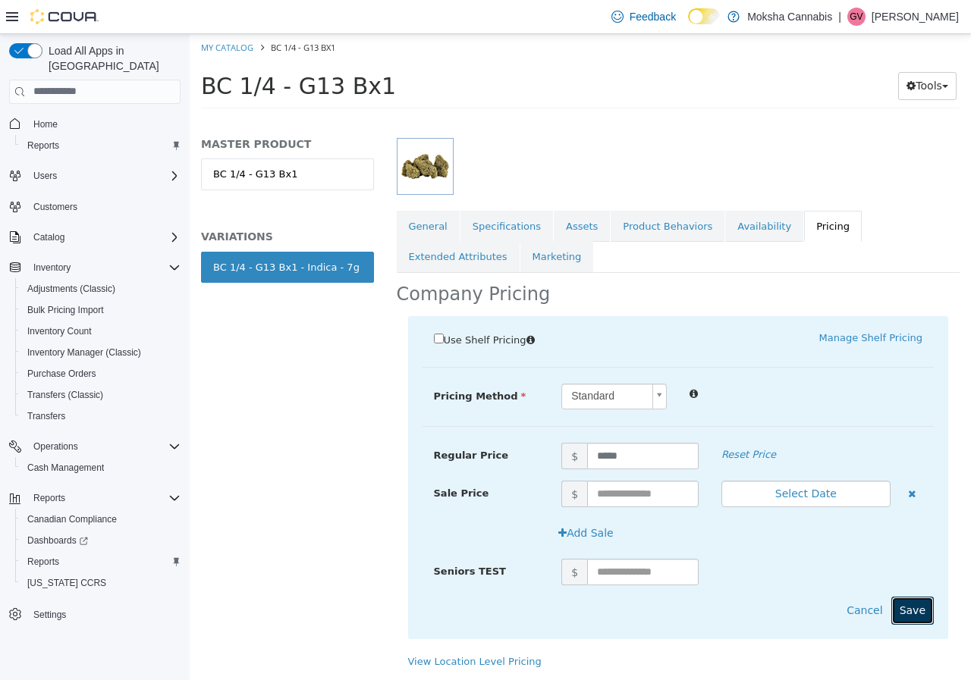
click at [895, 608] on button "Save" at bounding box center [912, 610] width 42 height 28
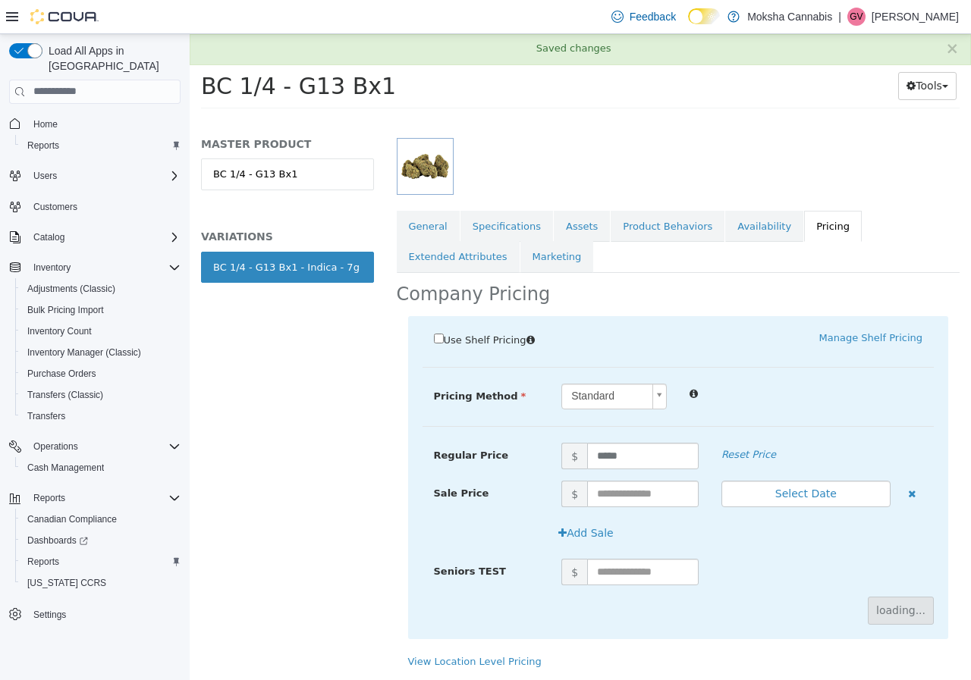
scroll to position [23, 0]
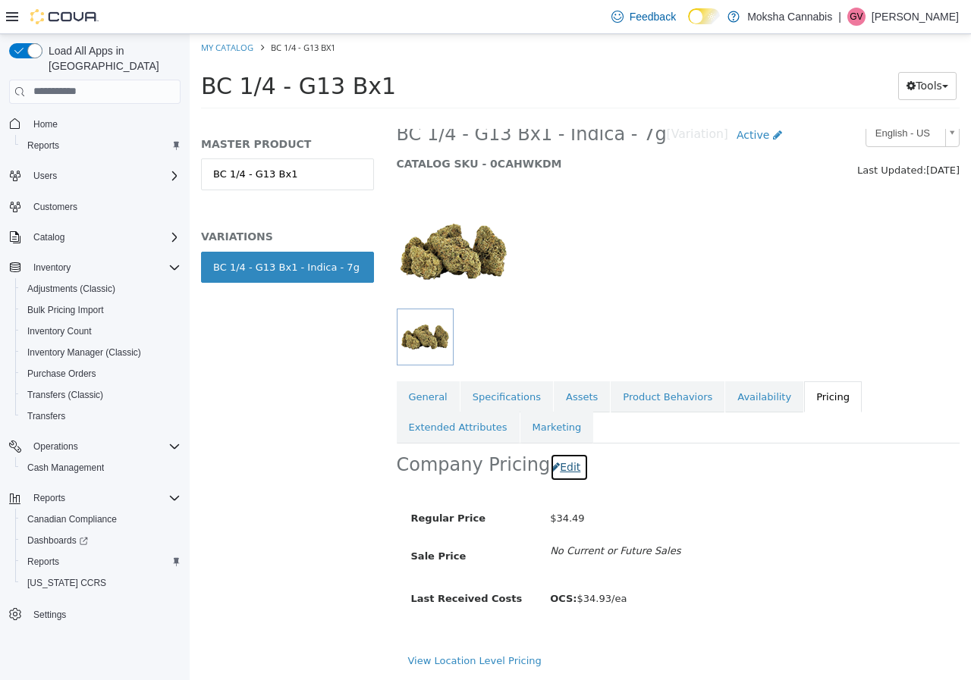
click at [562, 463] on button "Edit" at bounding box center [569, 467] width 39 height 28
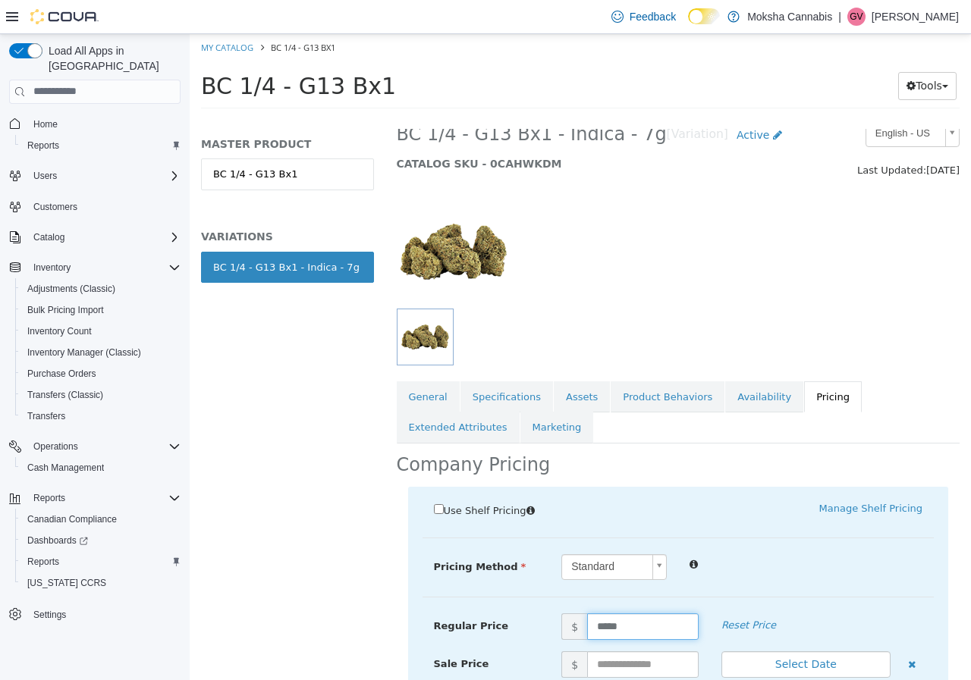
drag, startPoint x: 597, startPoint y: 626, endPoint x: 580, endPoint y: 623, distance: 17.0
click at [580, 623] on span "$ *****" at bounding box center [630, 626] width 160 height 27
type input "*****"
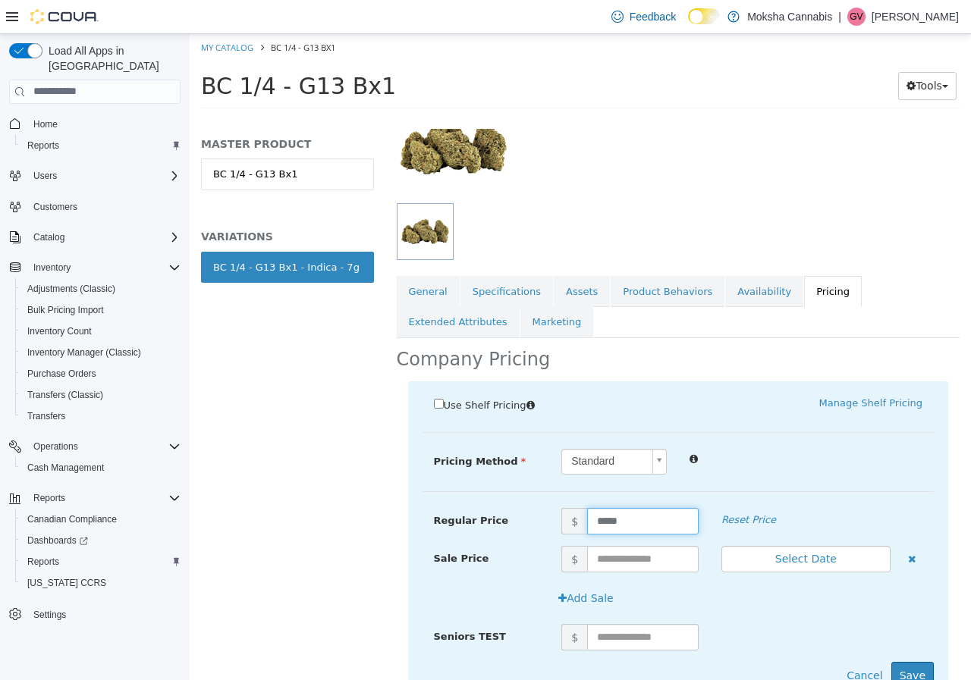
scroll to position [193, 0]
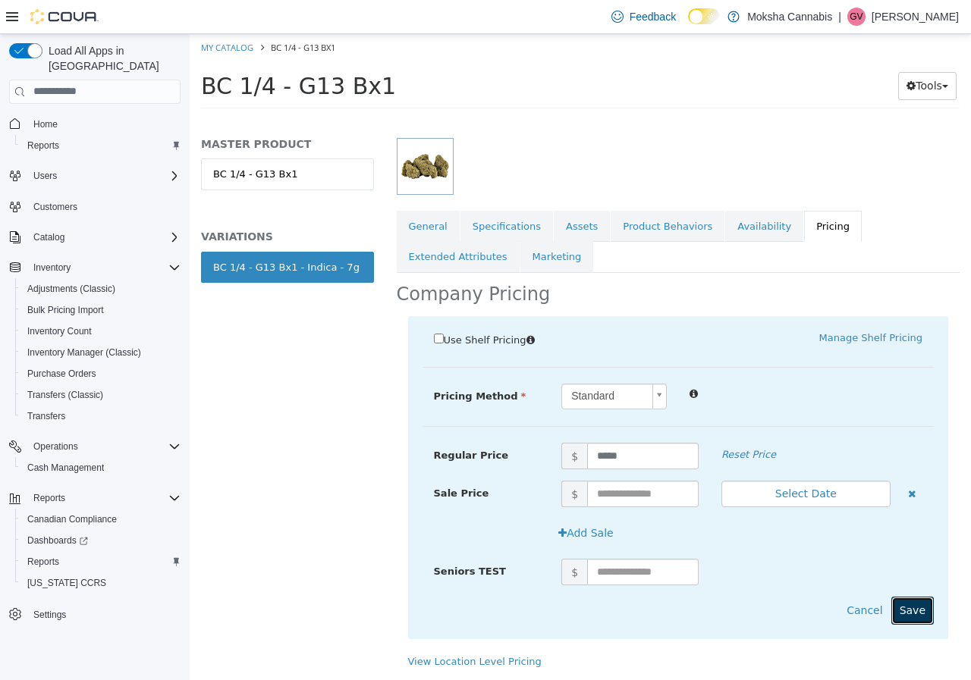
click at [912, 602] on button "Save" at bounding box center [912, 610] width 42 height 28
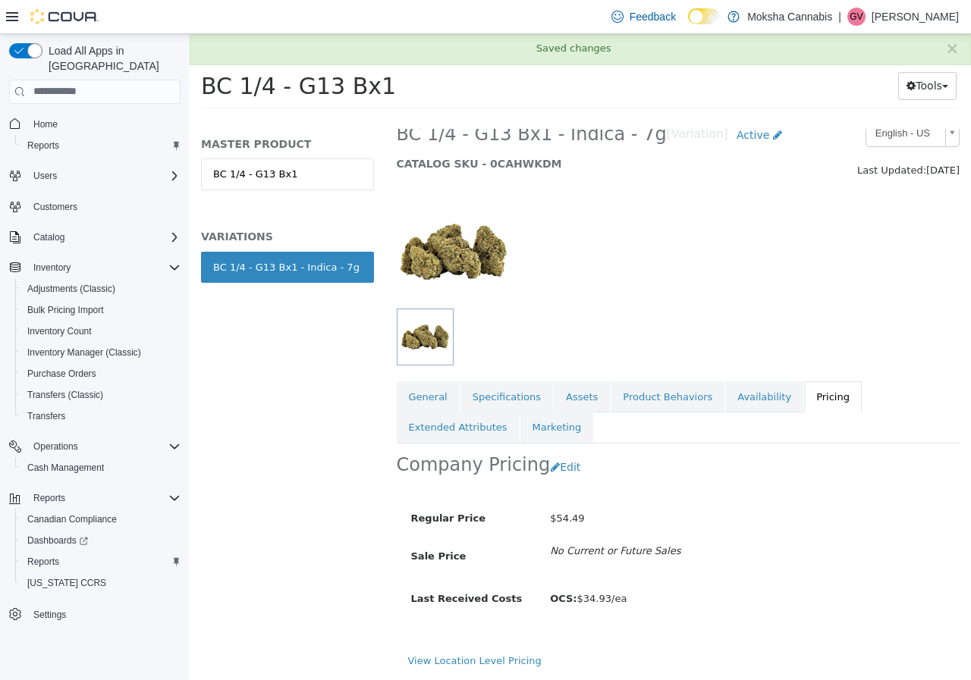
scroll to position [23, 0]
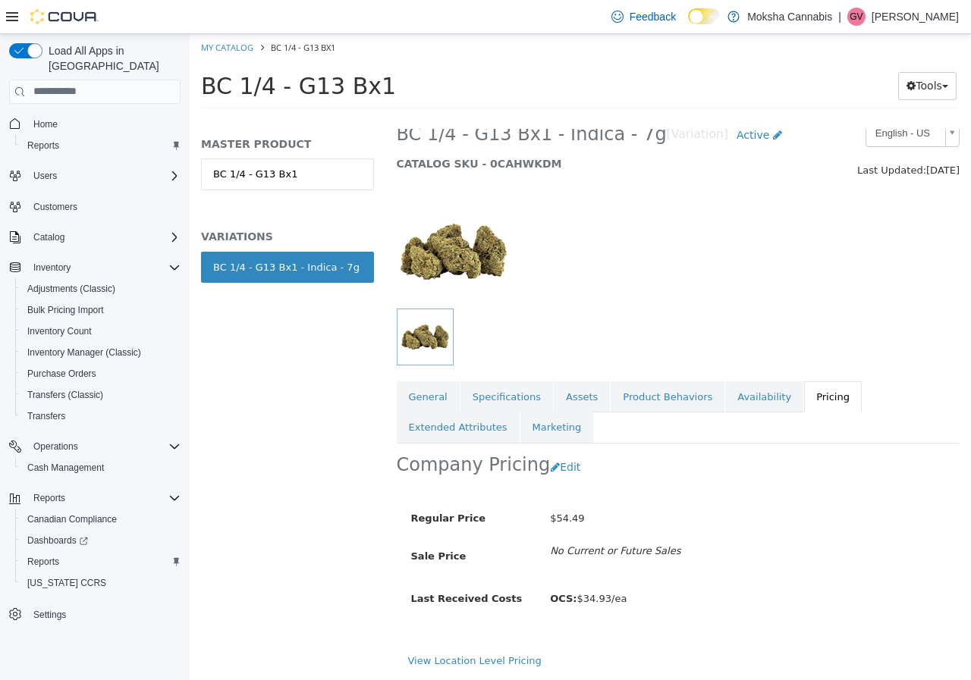
click at [771, 244] on div at bounding box center [678, 243] width 586 height 130
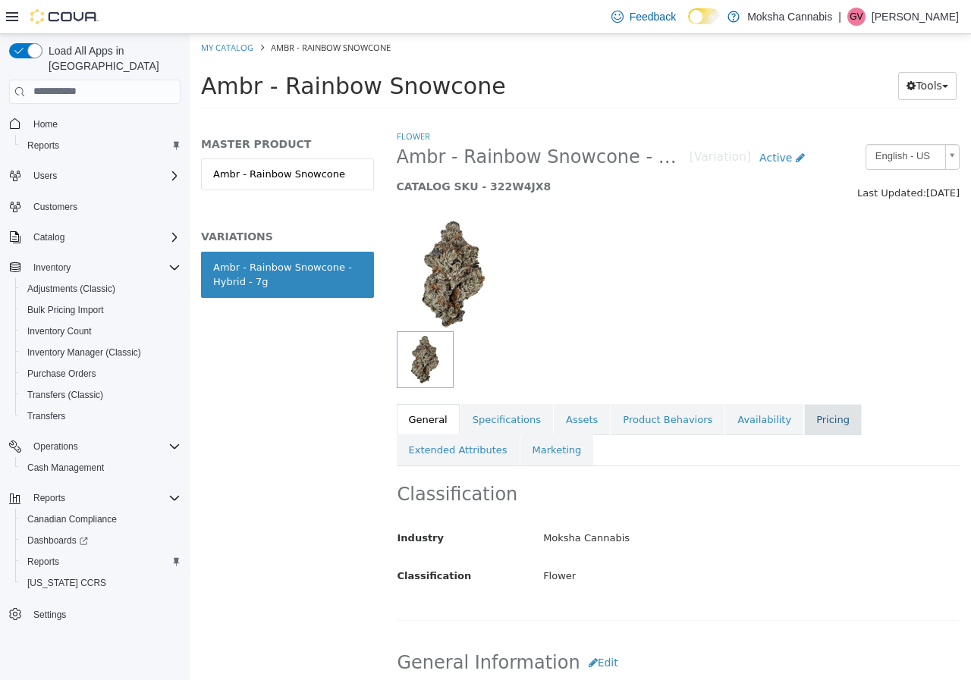
click at [804, 429] on link "Pricing" at bounding box center [833, 419] width 58 height 32
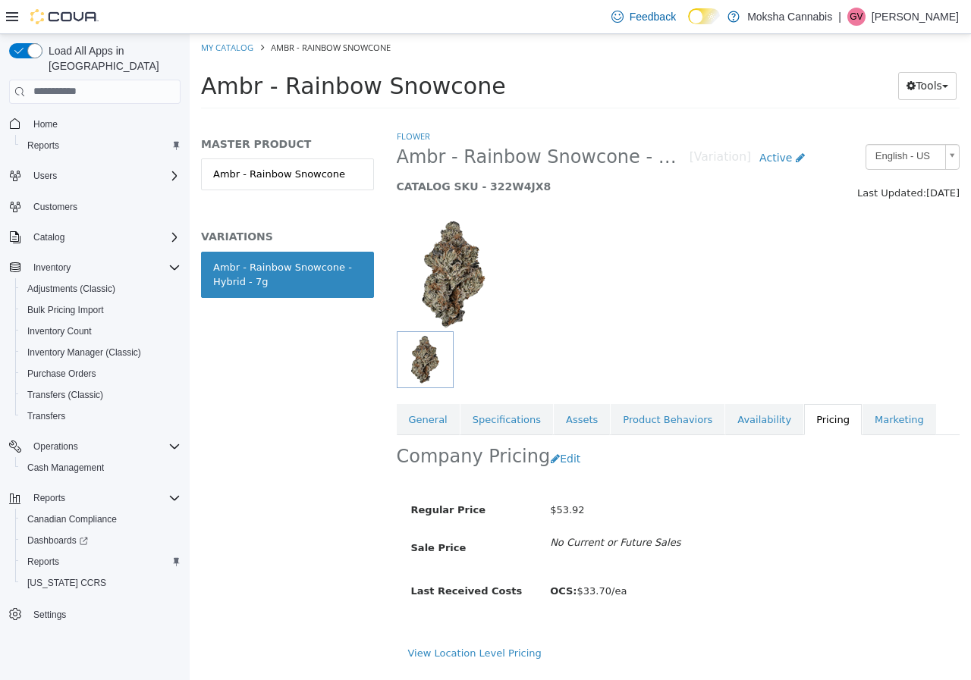
scroll to position [4, 0]
click at [725, 420] on link "Availability" at bounding box center [764, 419] width 78 height 32
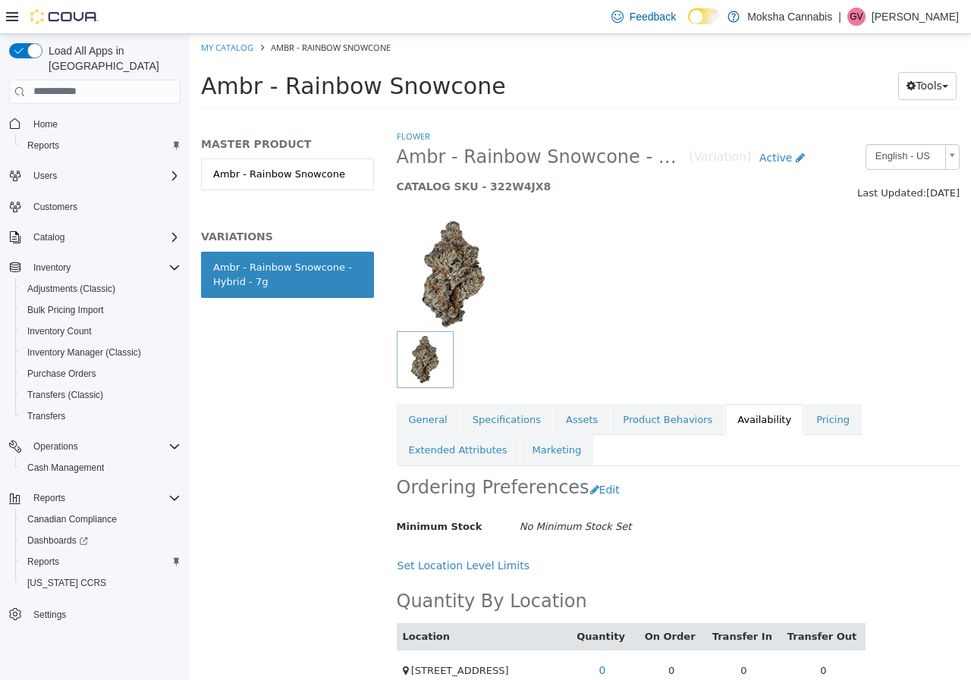
click at [899, 14] on p "[PERSON_NAME]" at bounding box center [914, 17] width 87 height 18
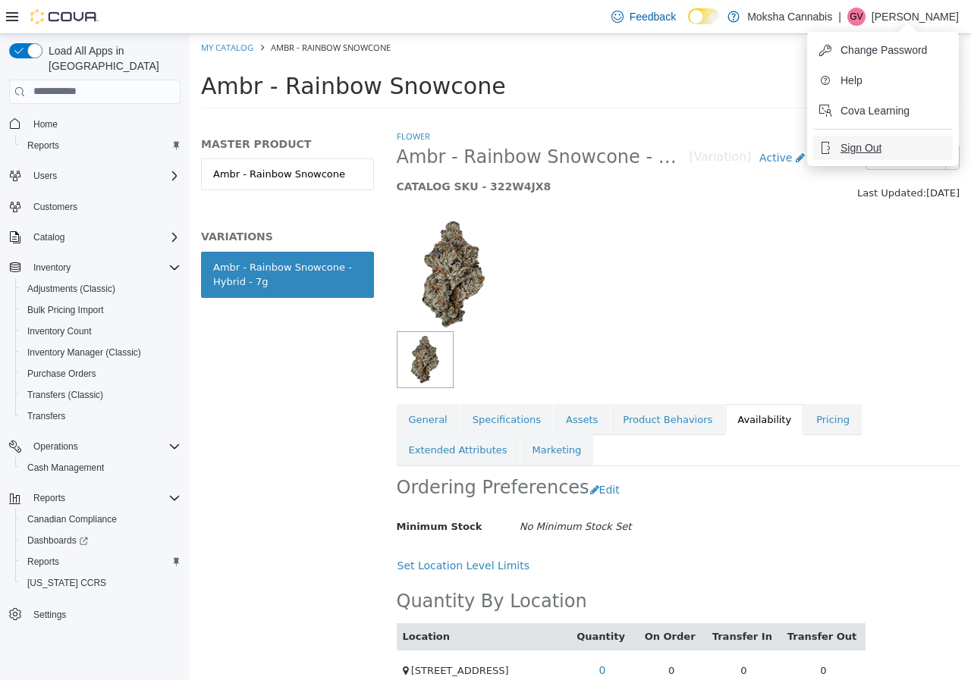
click at [872, 144] on span "Sign Out" at bounding box center [860, 147] width 41 height 15
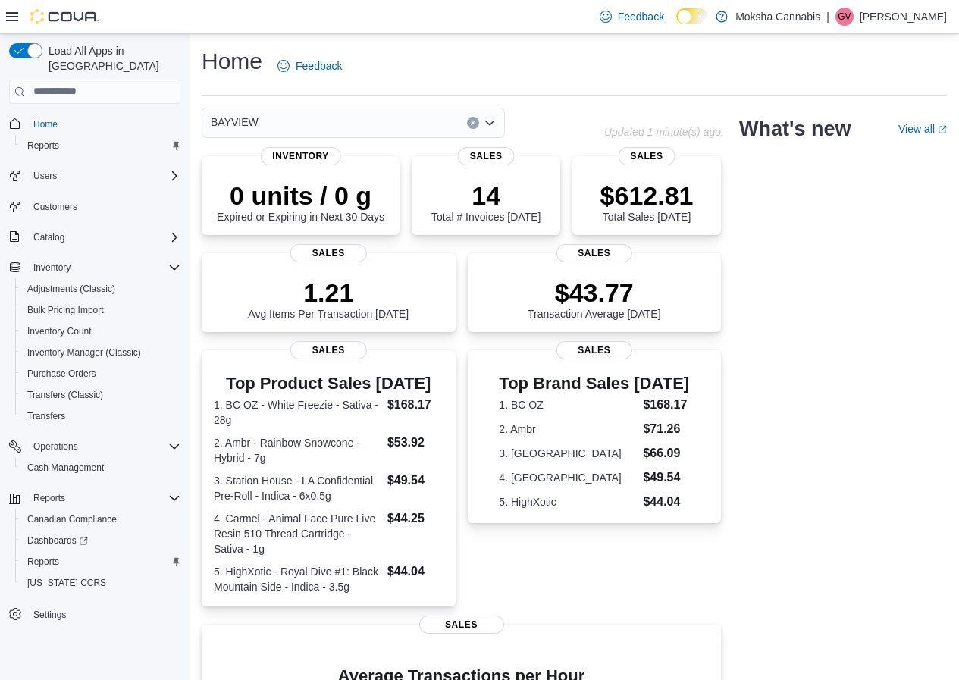
click at [313, 121] on div "BAYVIEW" at bounding box center [353, 123] width 303 height 30
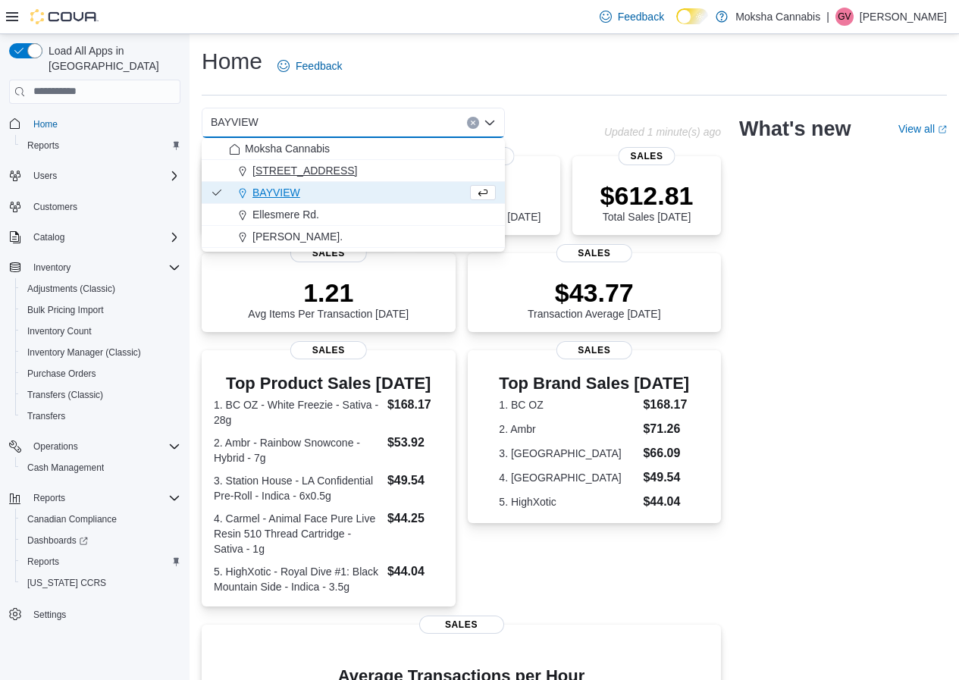
click at [275, 175] on span "[STREET_ADDRESS]" at bounding box center [305, 170] width 105 height 15
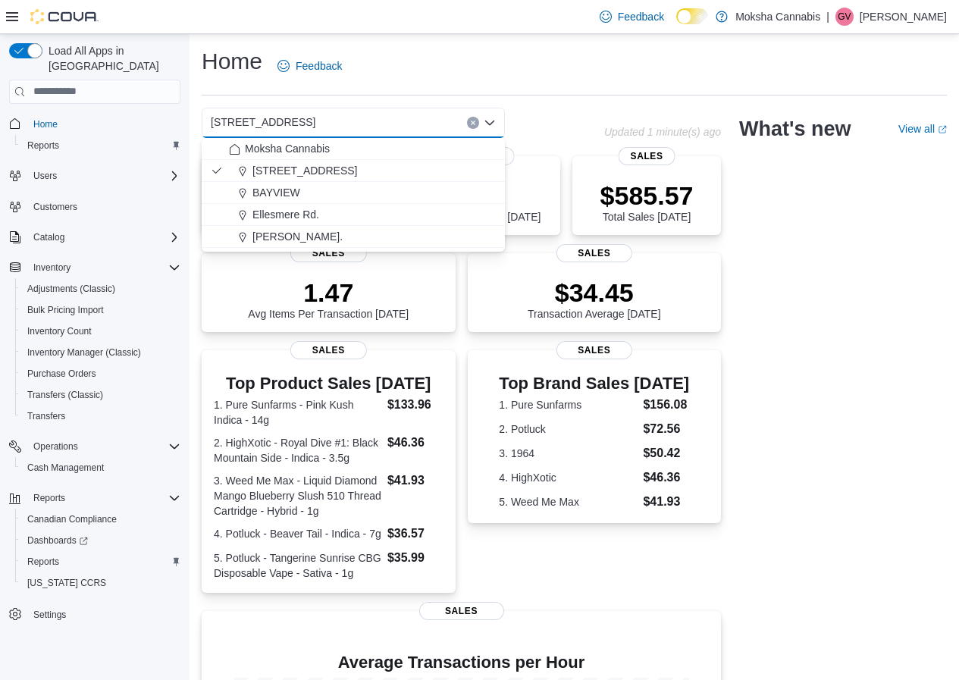
click at [771, 341] on div "2525-A Pharmacy Ave Combo box. Selected. [STREET_ADDRESS] Press Backspace to de…" at bounding box center [574, 513] width 745 height 810
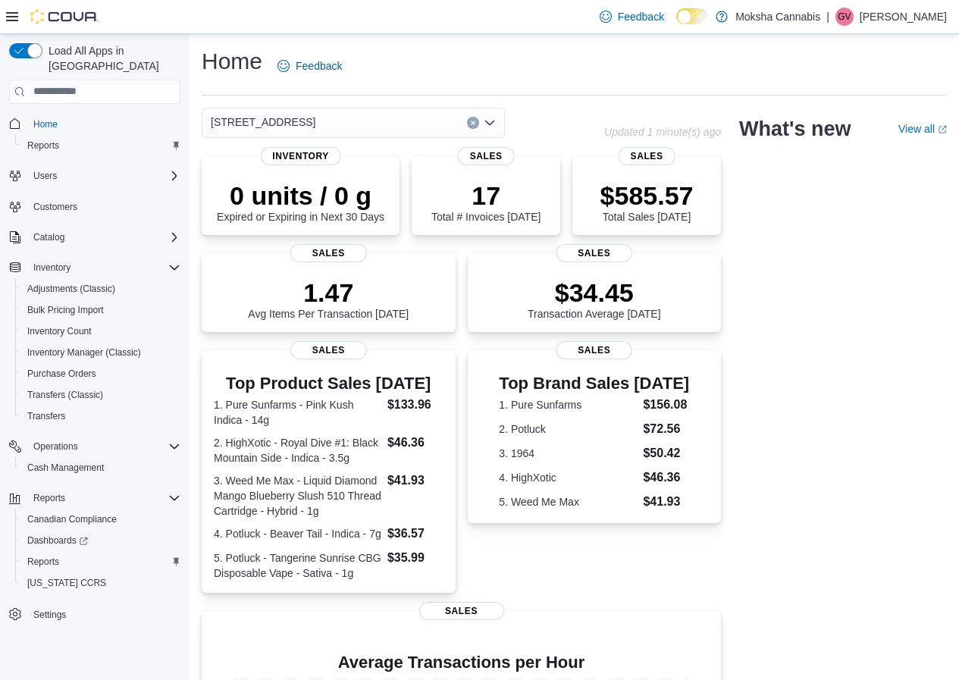
click at [337, 128] on div "2525-A Pharmacy Ave" at bounding box center [353, 123] width 303 height 30
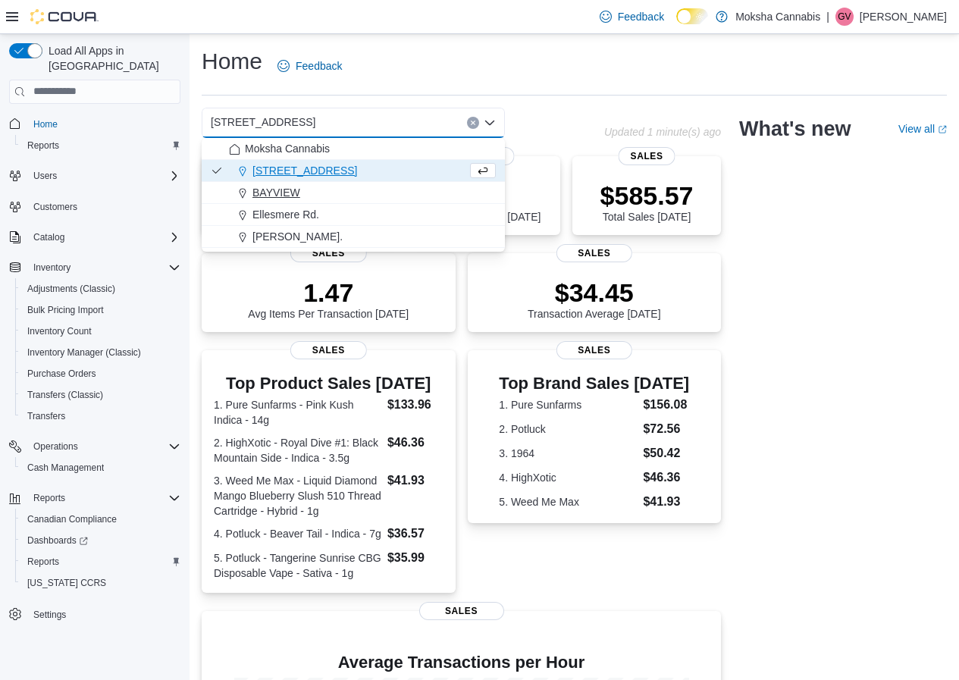
click at [334, 184] on button "BAYVIEW" at bounding box center [353, 193] width 303 height 22
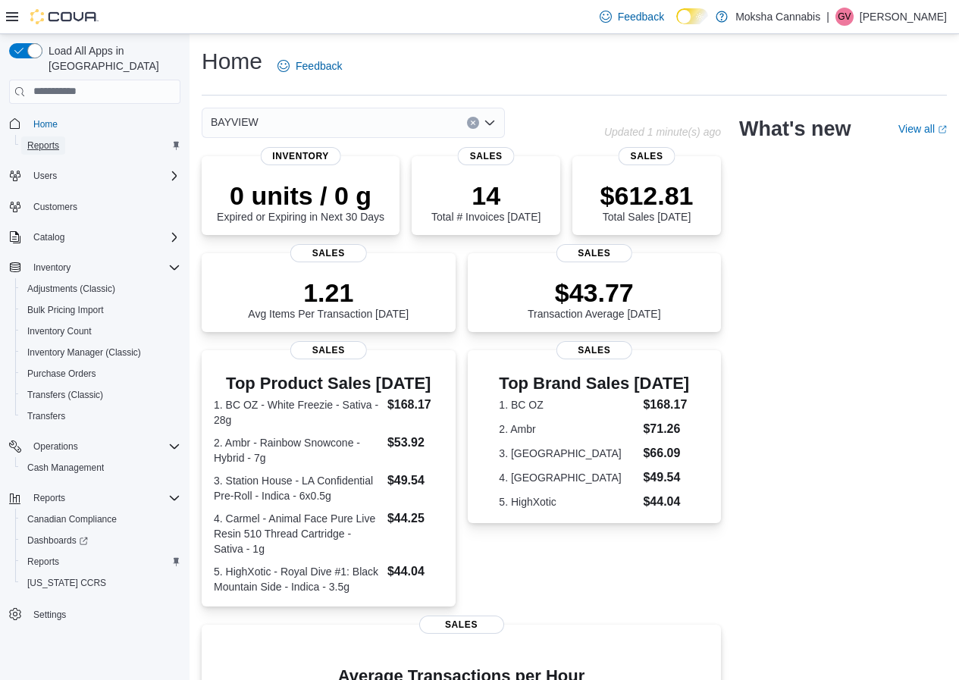
click at [34, 140] on span "Reports" at bounding box center [43, 146] width 32 height 12
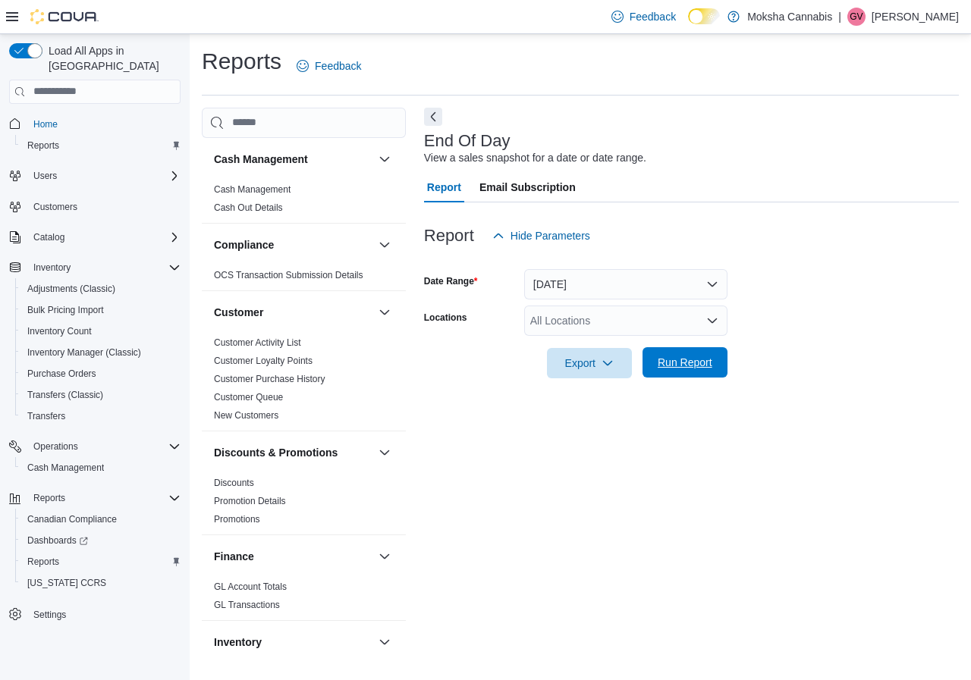
click at [712, 363] on span "Run Report" at bounding box center [684, 362] width 67 height 30
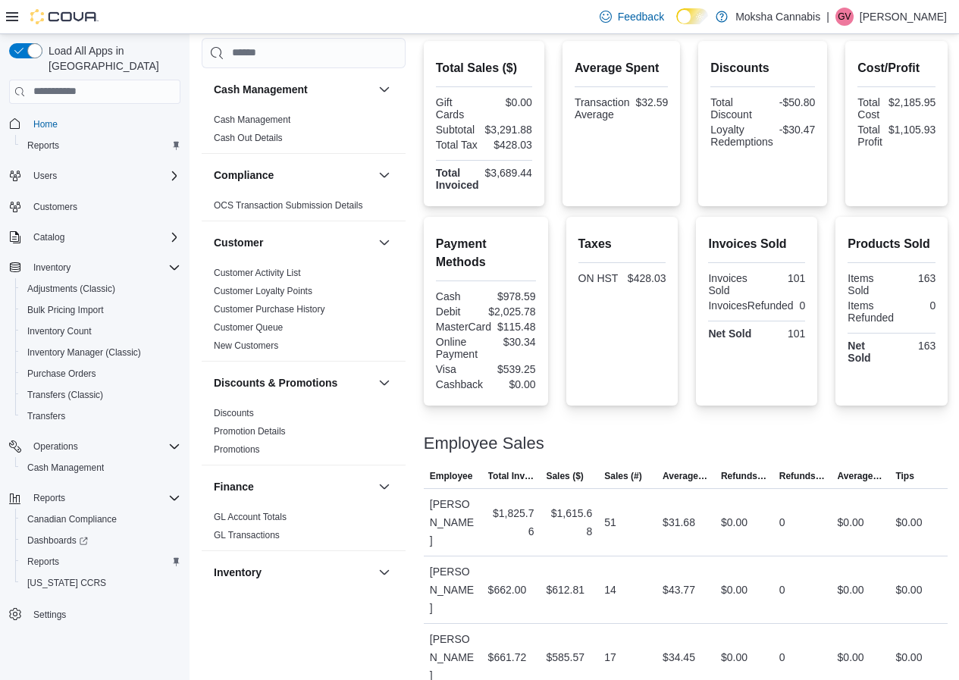
scroll to position [374, 0]
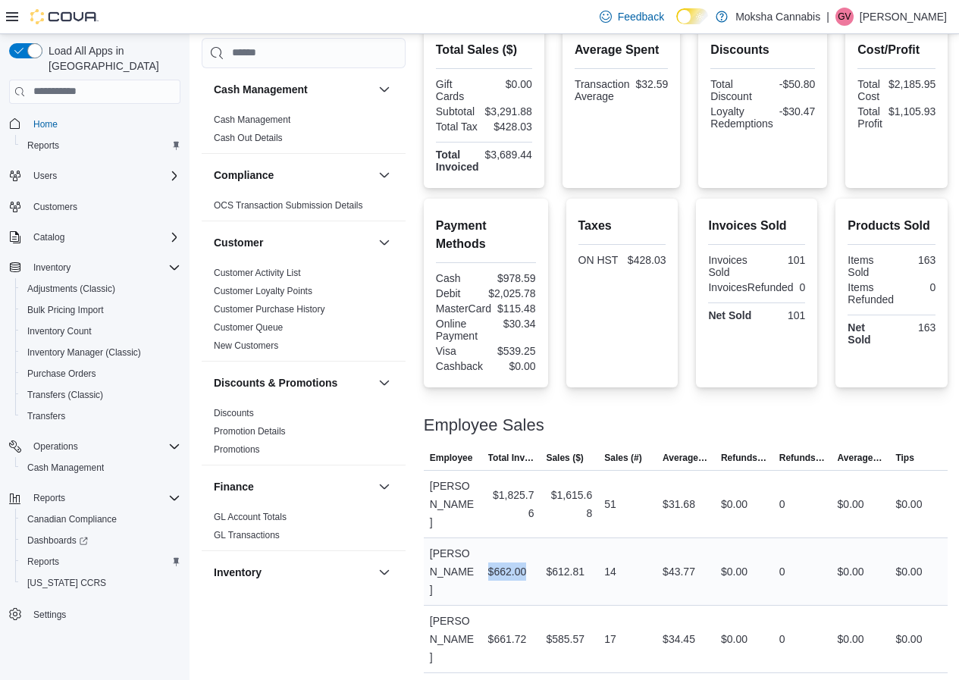
drag, startPoint x: 535, startPoint y: 543, endPoint x: 492, endPoint y: 541, distance: 42.5
click at [492, 557] on div "$662.00" at bounding box center [511, 572] width 58 height 30
drag, startPoint x: 552, startPoint y: 543, endPoint x: 589, endPoint y: 548, distance: 37.4
click at [589, 557] on div "$612.81" at bounding box center [569, 572] width 58 height 30
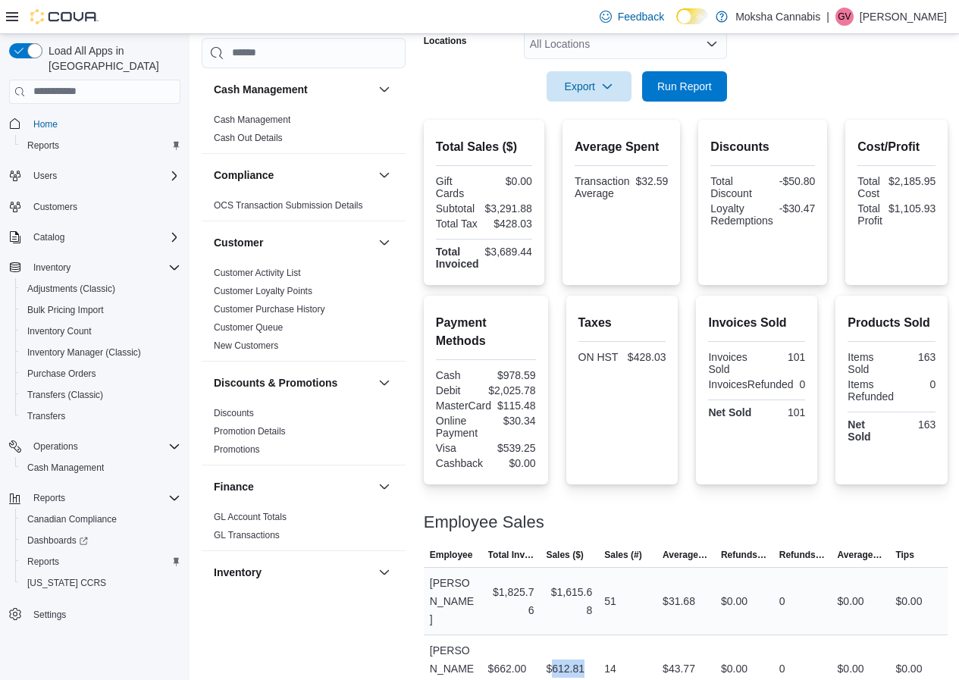
scroll to position [0, 0]
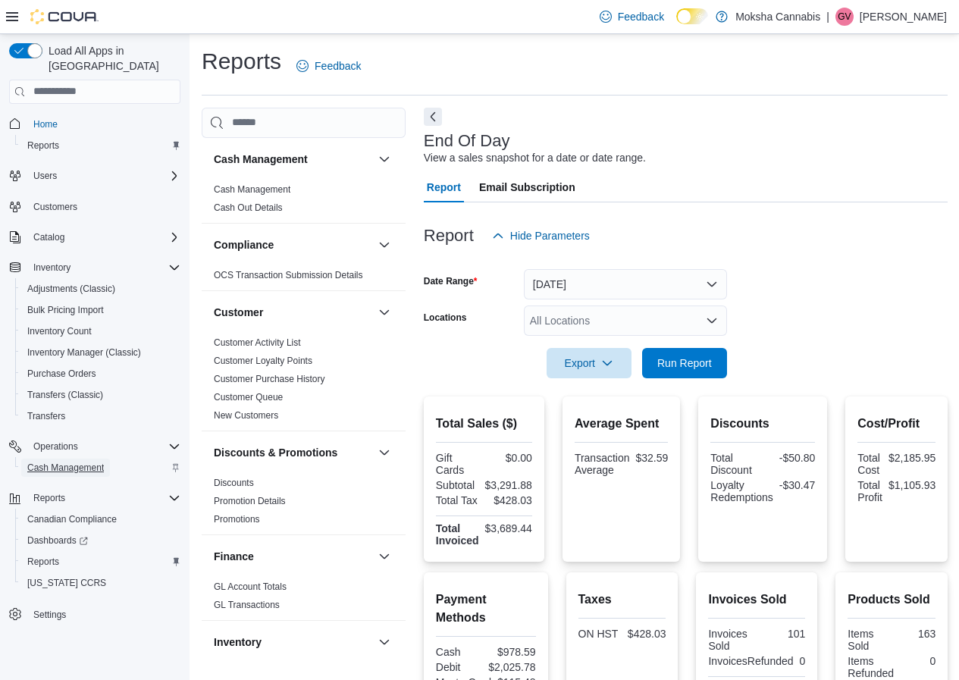
click at [76, 462] on span "Cash Management" at bounding box center [65, 468] width 77 height 12
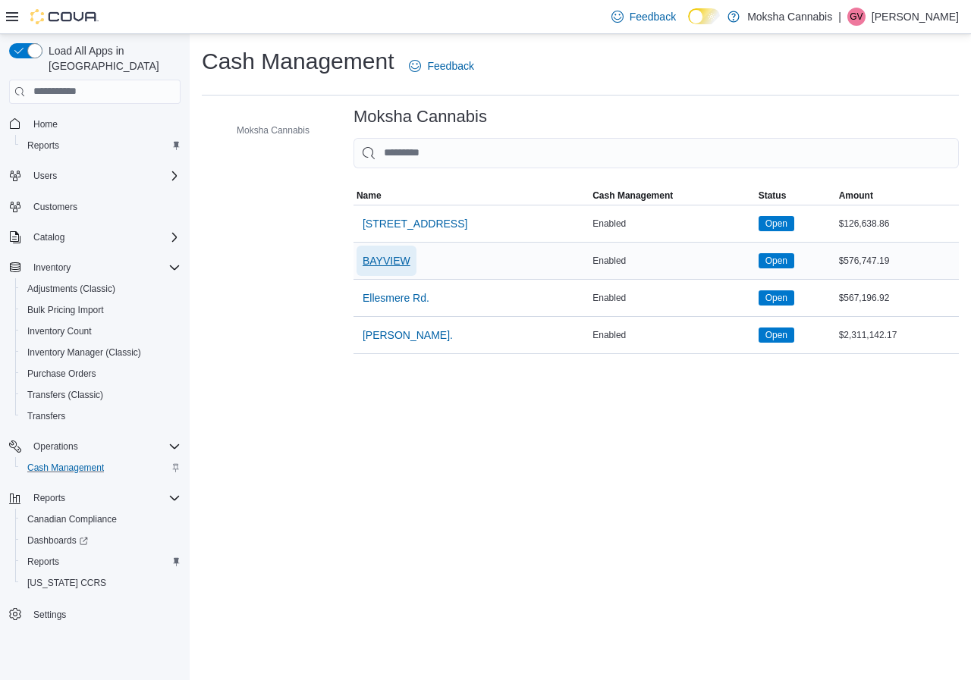
click at [370, 263] on span "BAYVIEW" at bounding box center [387, 260] width 48 height 15
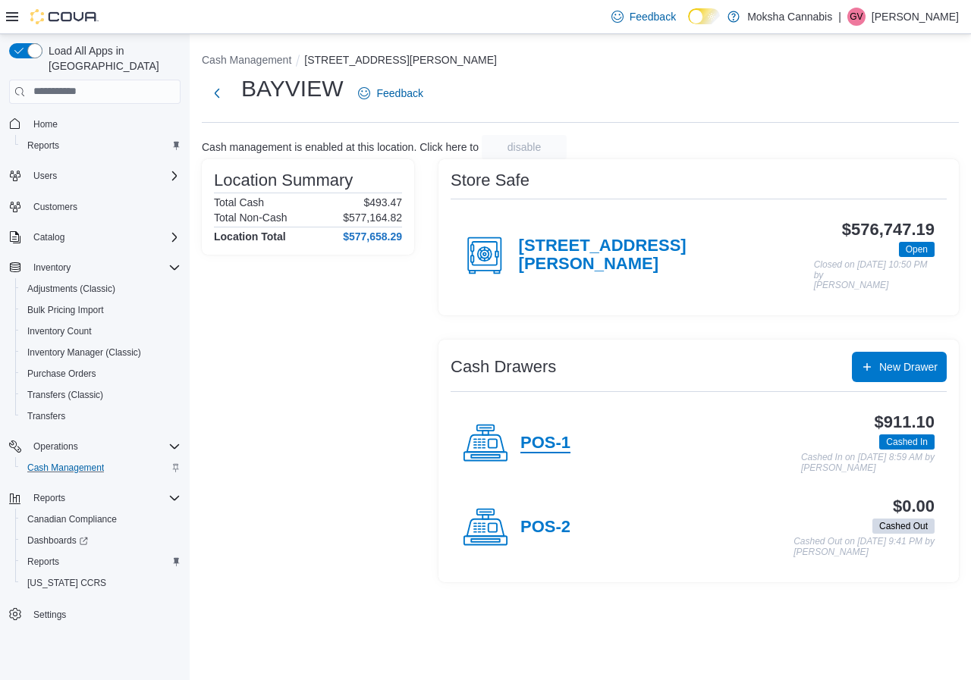
click at [522, 434] on h4 "POS-1" at bounding box center [545, 444] width 50 height 20
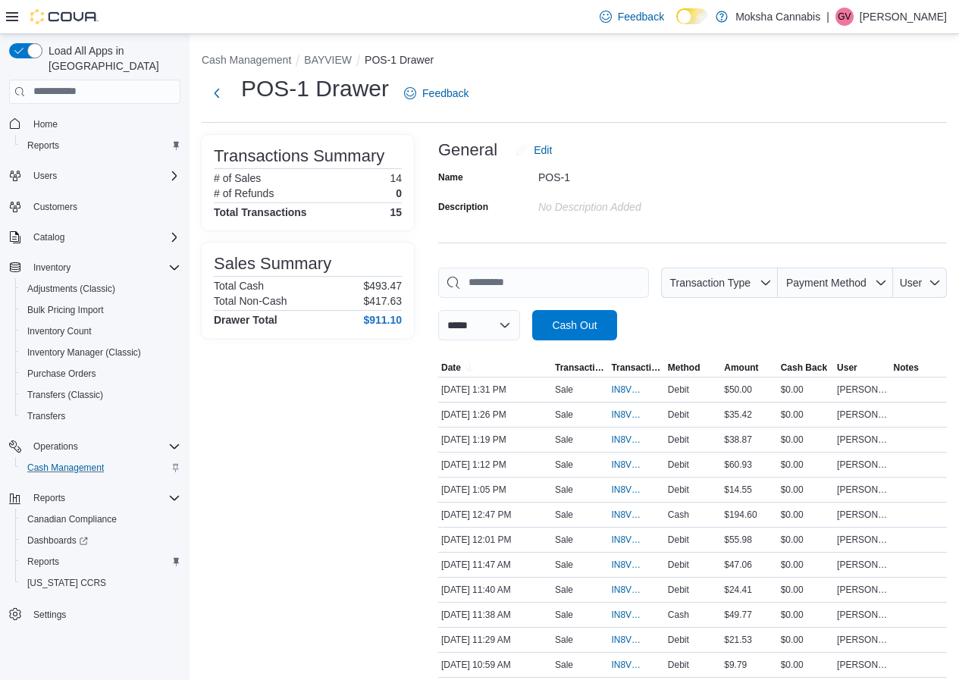
click at [916, 24] on p "Gunjan Verma" at bounding box center [903, 17] width 87 height 18
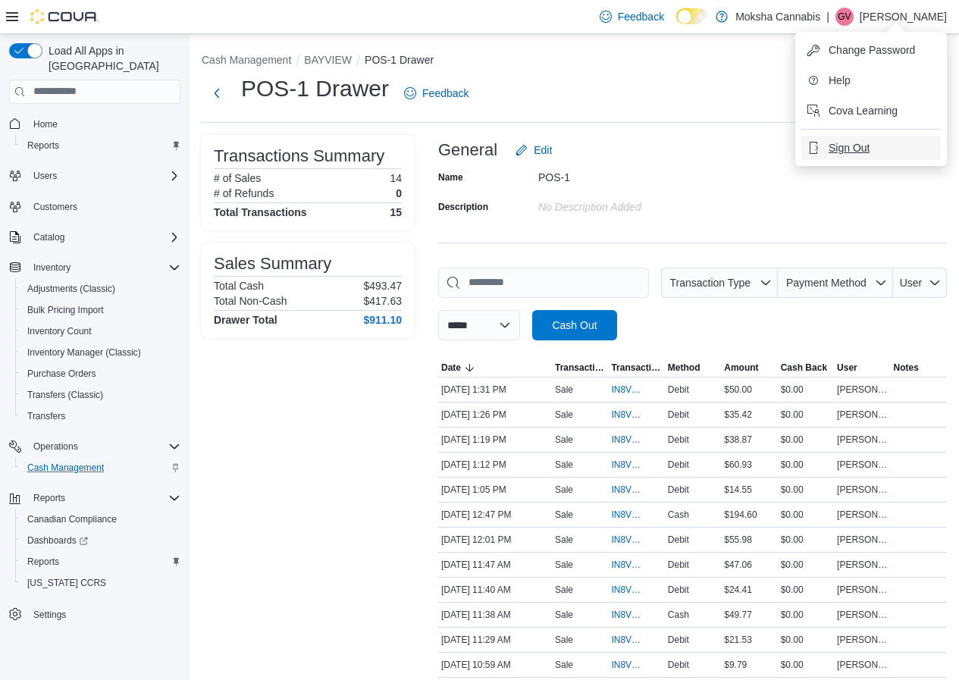
click at [849, 158] on button "Sign Out" at bounding box center [872, 148] width 140 height 24
